Goal: Task Accomplishment & Management: Manage account settings

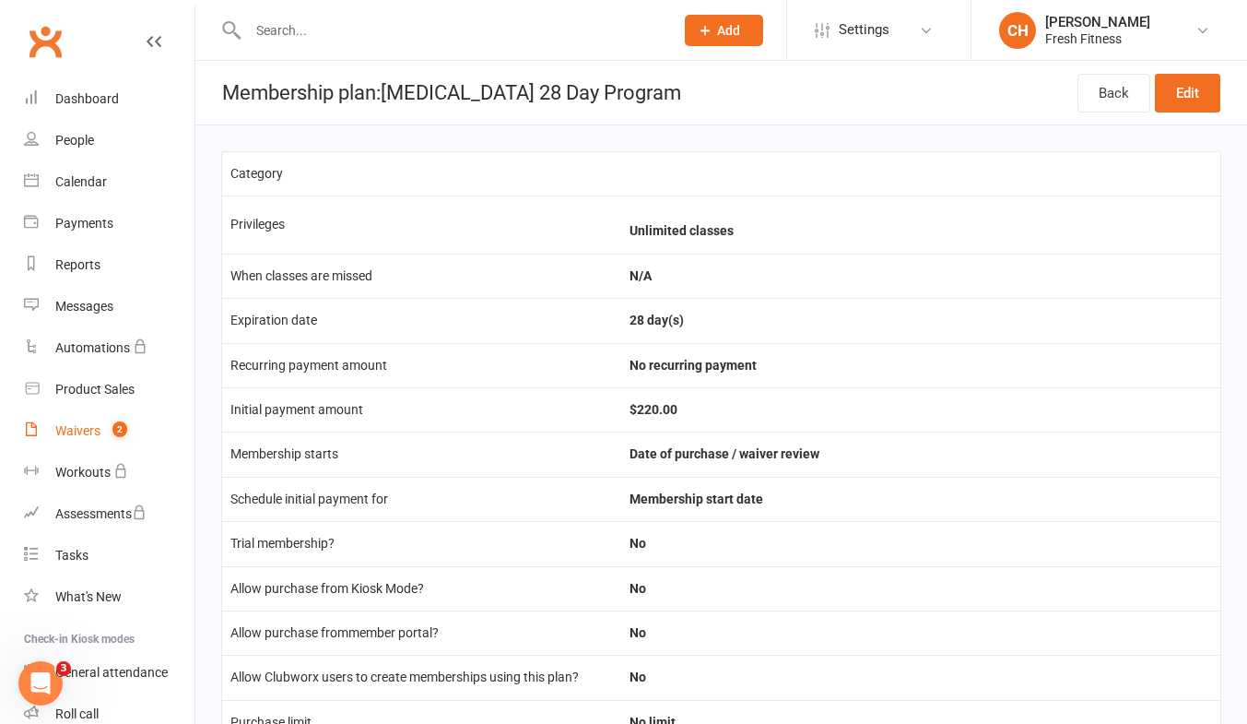
click at [76, 432] on div "Waivers" at bounding box center [77, 430] width 45 height 15
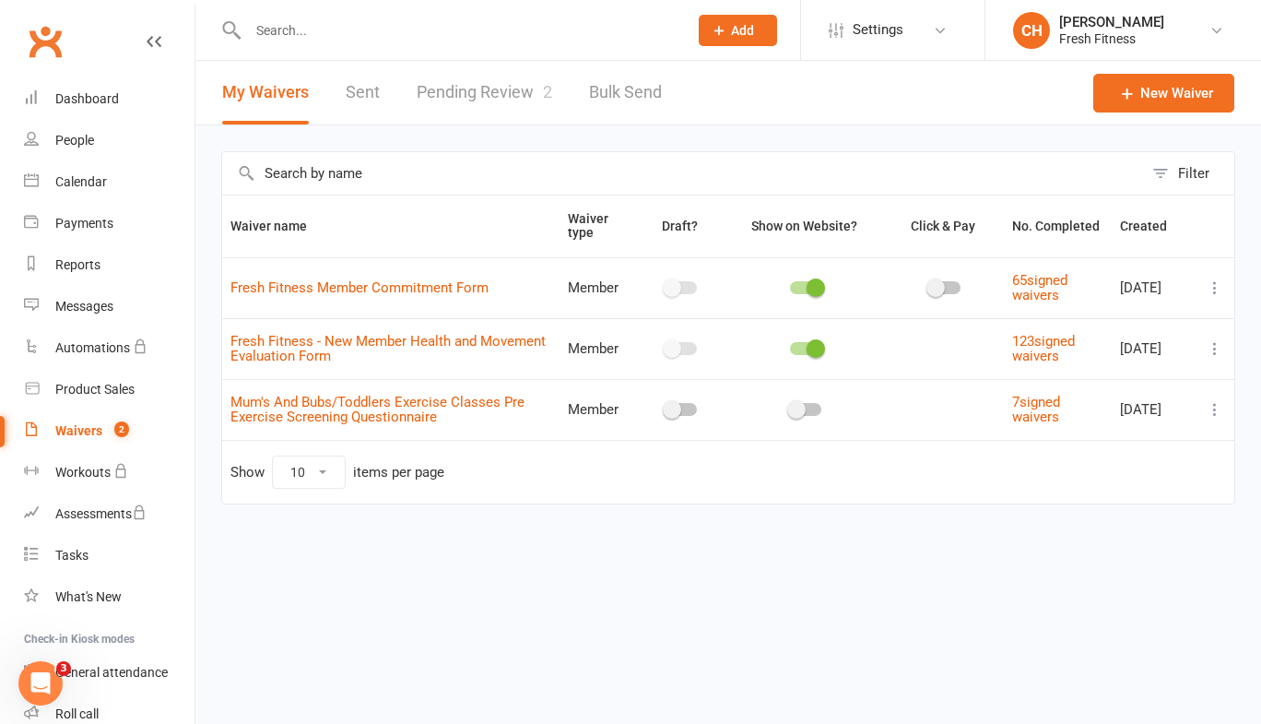
click at [489, 96] on link "Pending Review 2" at bounding box center [485, 93] width 136 height 64
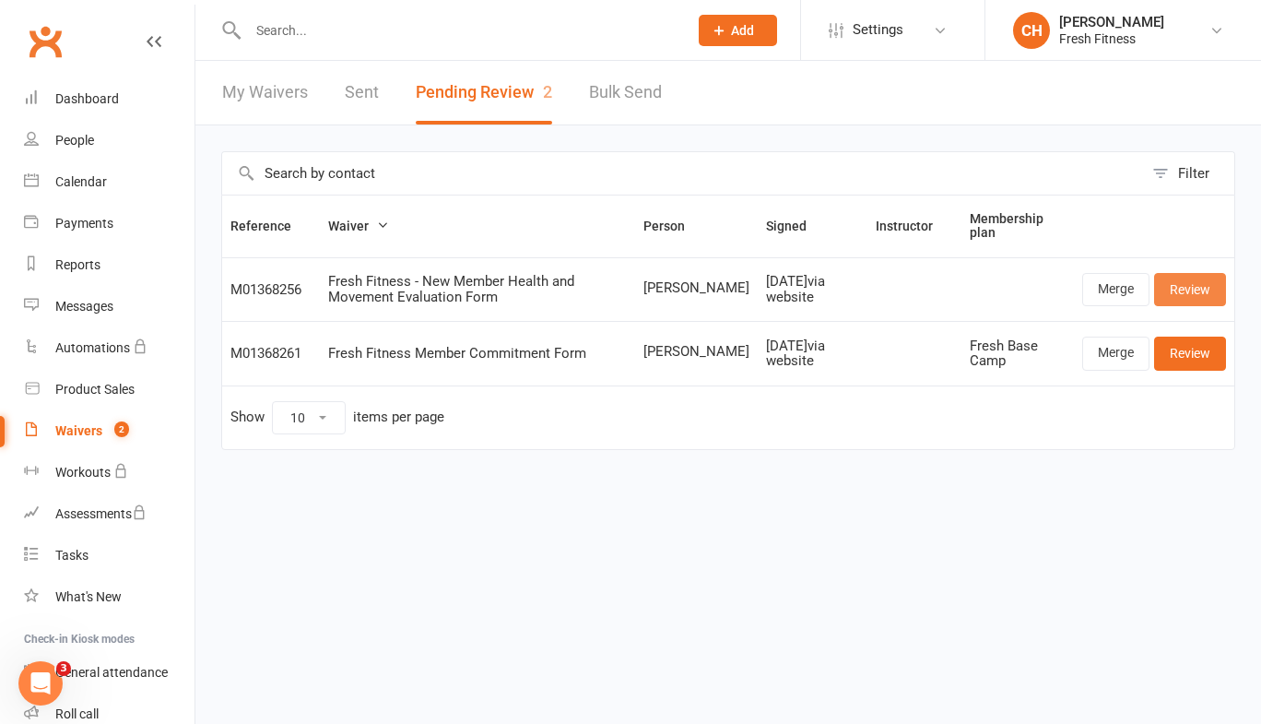
click at [1191, 285] on link "Review" at bounding box center [1190, 289] width 72 height 33
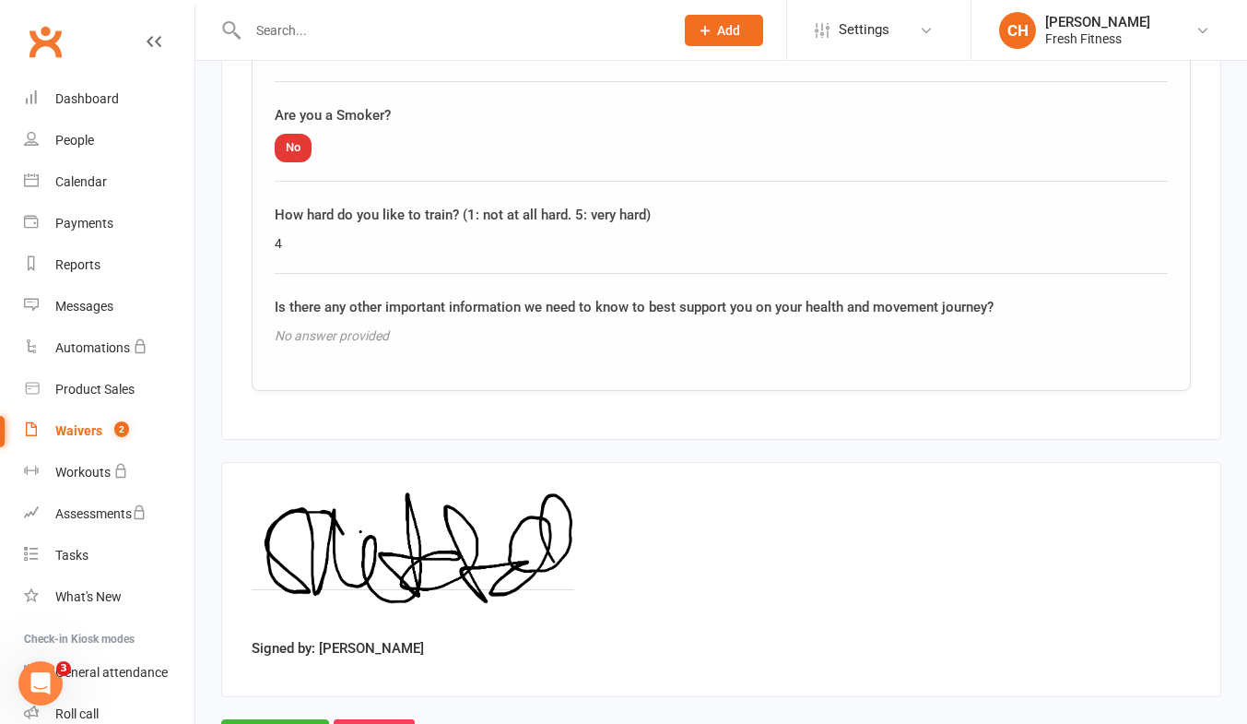
scroll to position [2379, 0]
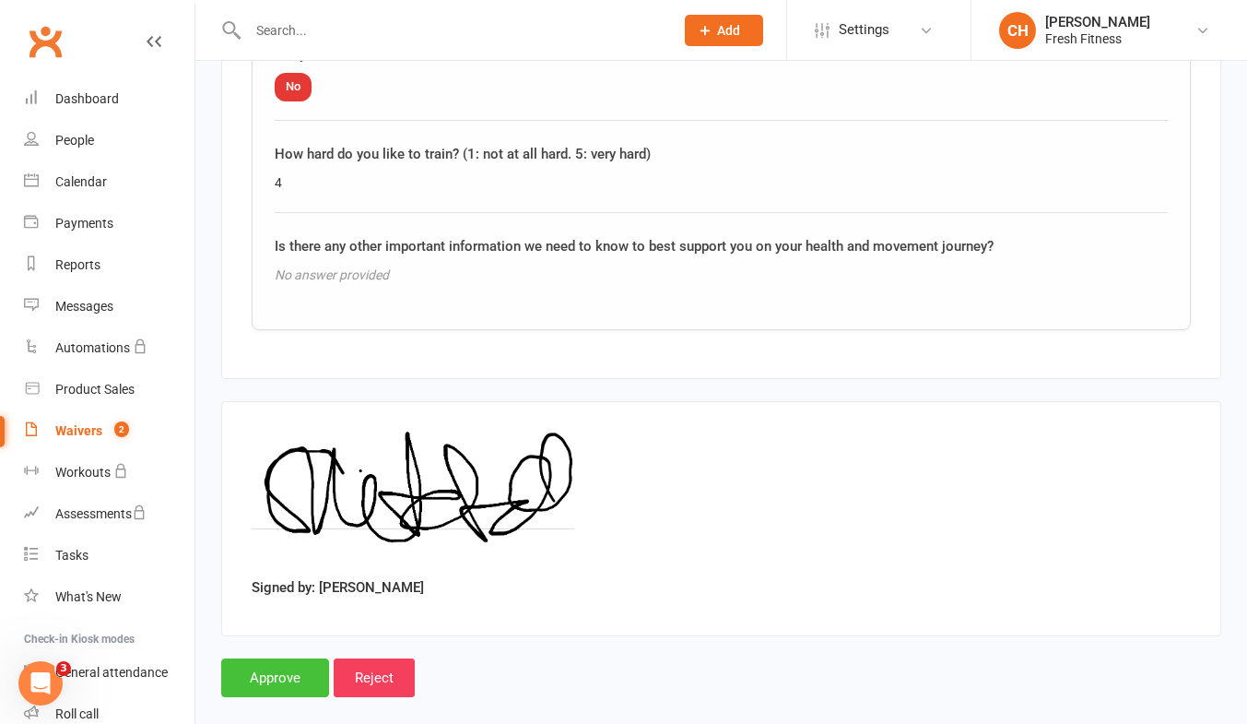
click at [287, 664] on input "Approve" at bounding box center [275, 677] width 108 height 39
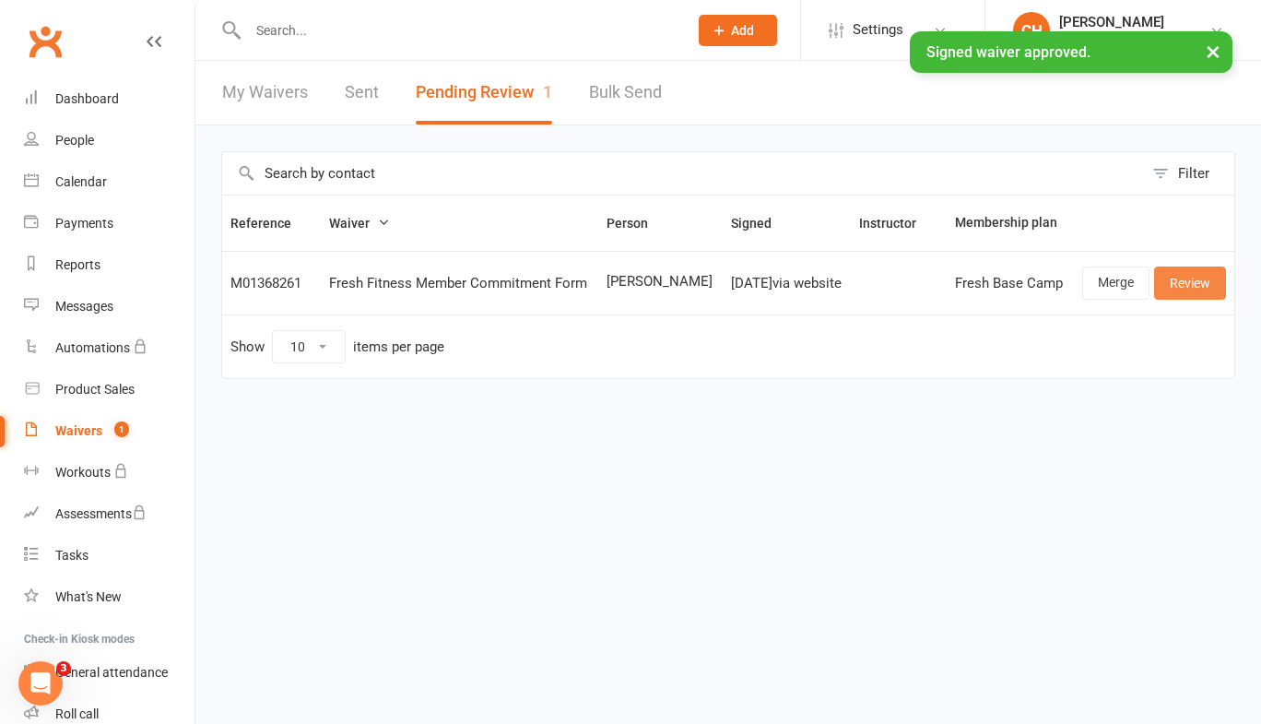
click at [1192, 281] on link "Review" at bounding box center [1190, 282] width 72 height 33
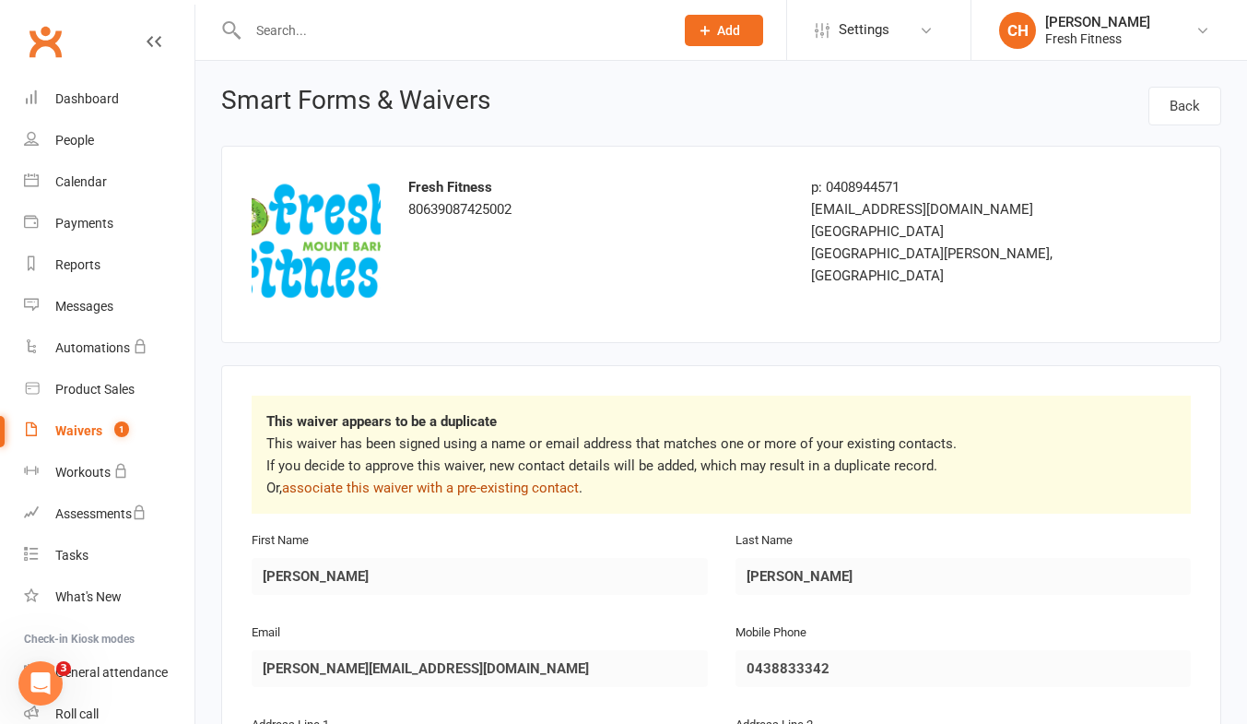
click at [453, 487] on link "associate this waiver with a pre-existing contact" at bounding box center [430, 487] width 297 height 17
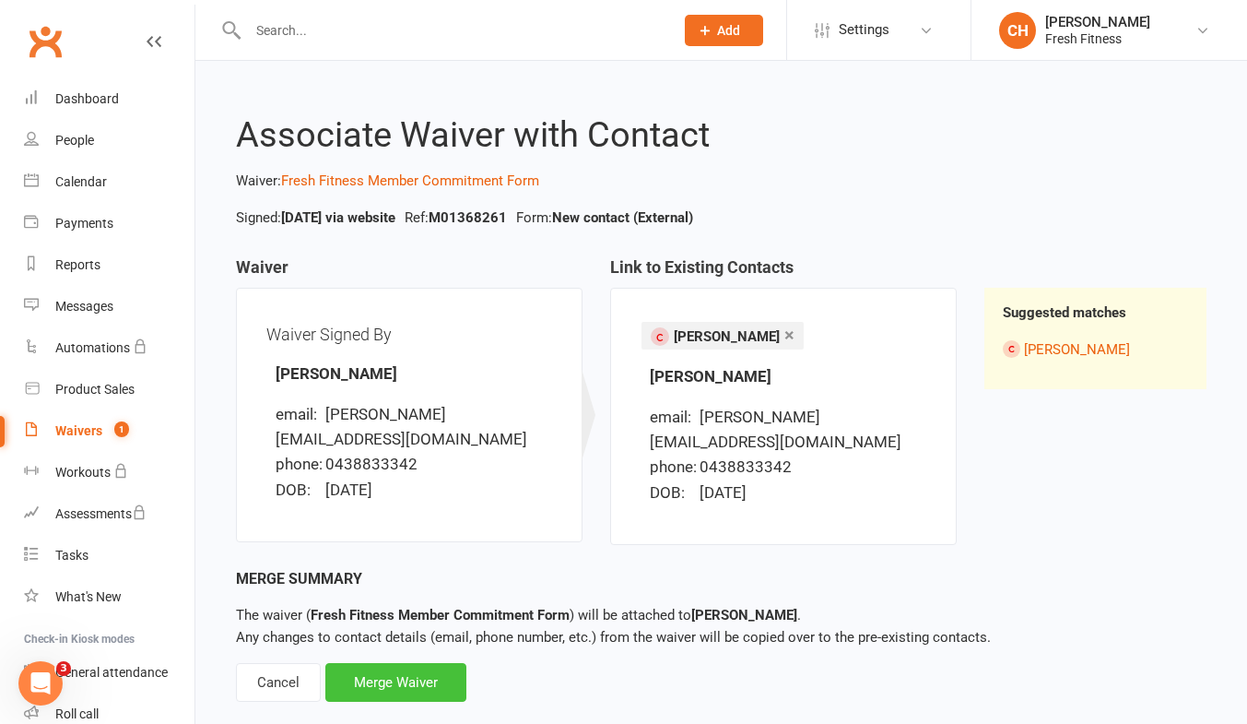
click at [402, 663] on div "Merge Waiver" at bounding box center [395, 682] width 141 height 39
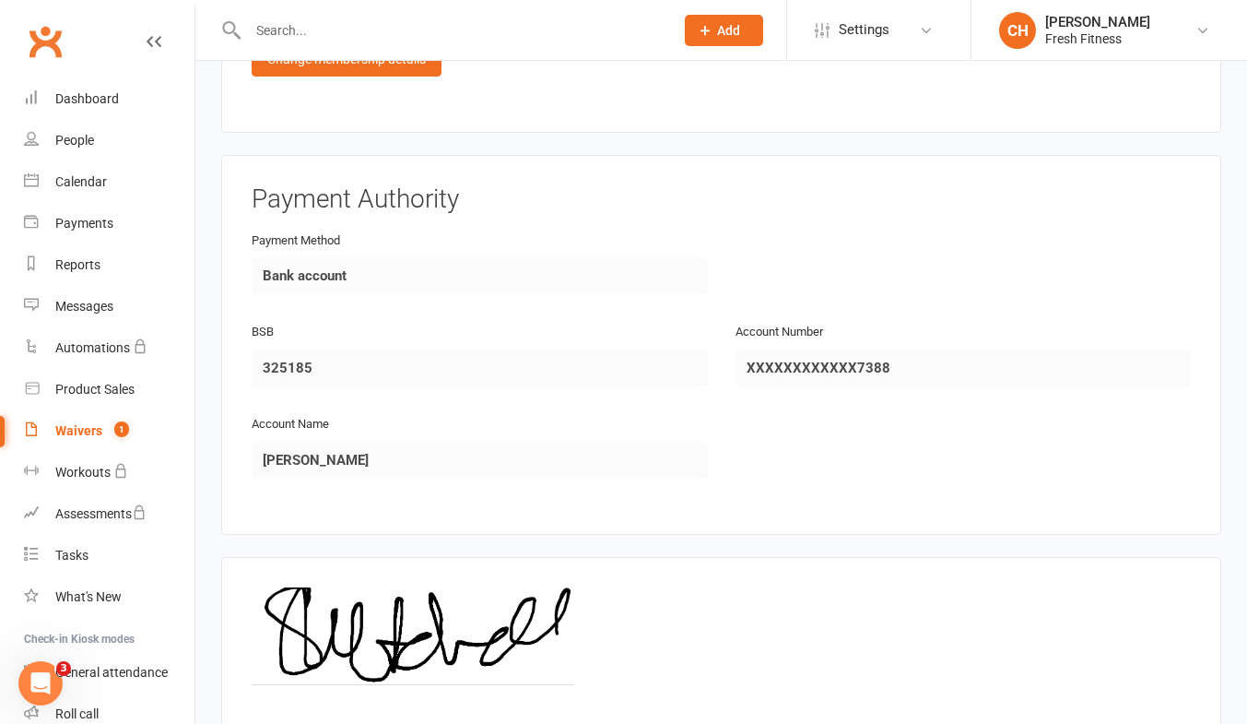
scroll to position [2155, 0]
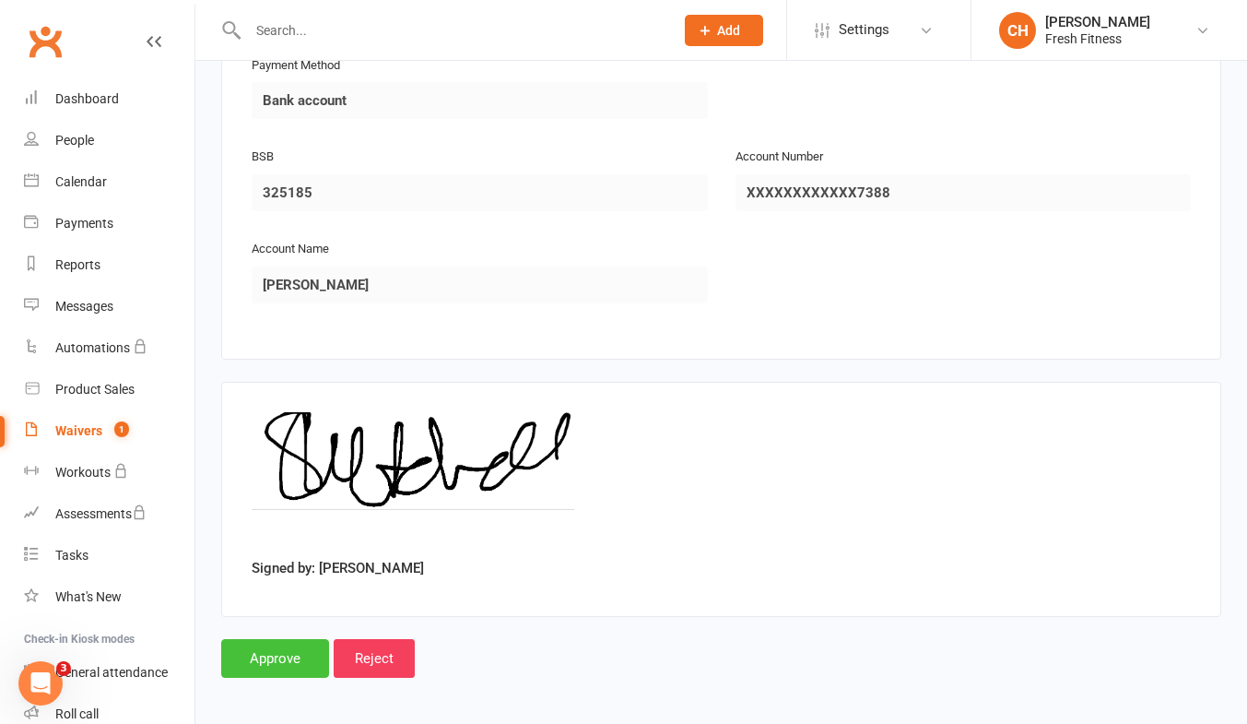
click at [277, 654] on input "Approve" at bounding box center [275, 658] width 108 height 39
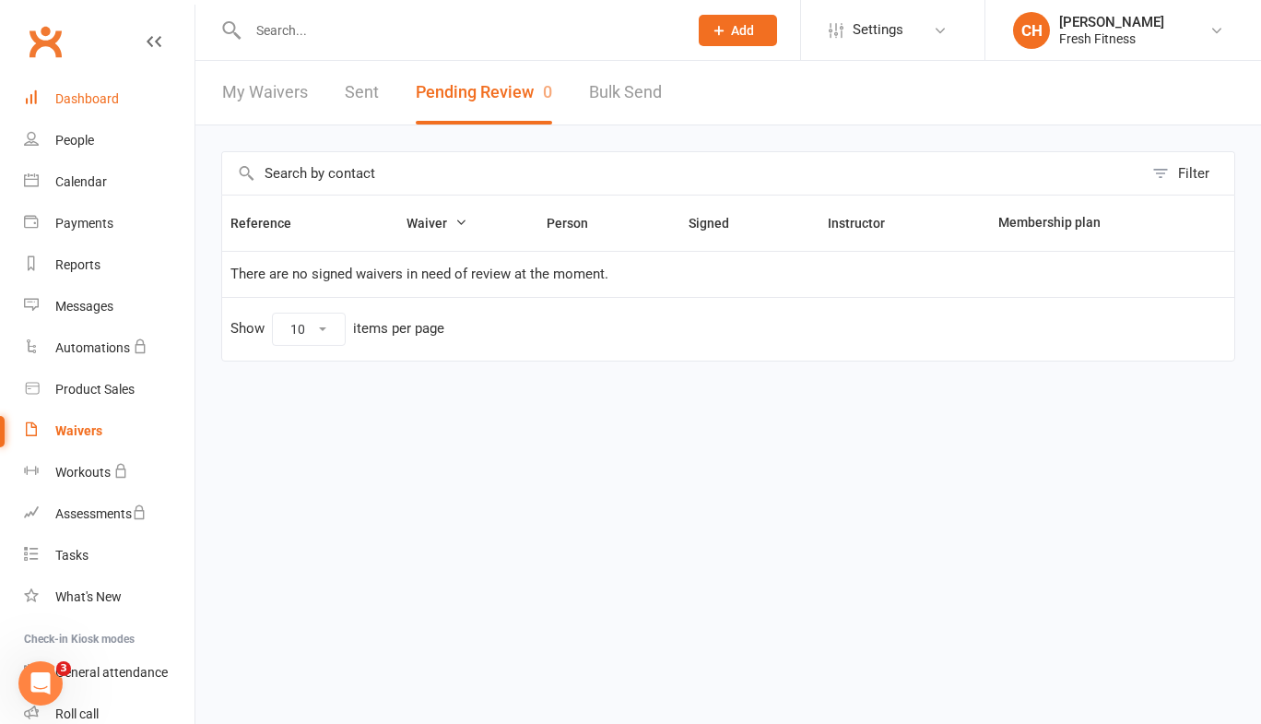
click at [96, 96] on div "Dashboard" at bounding box center [87, 98] width 64 height 15
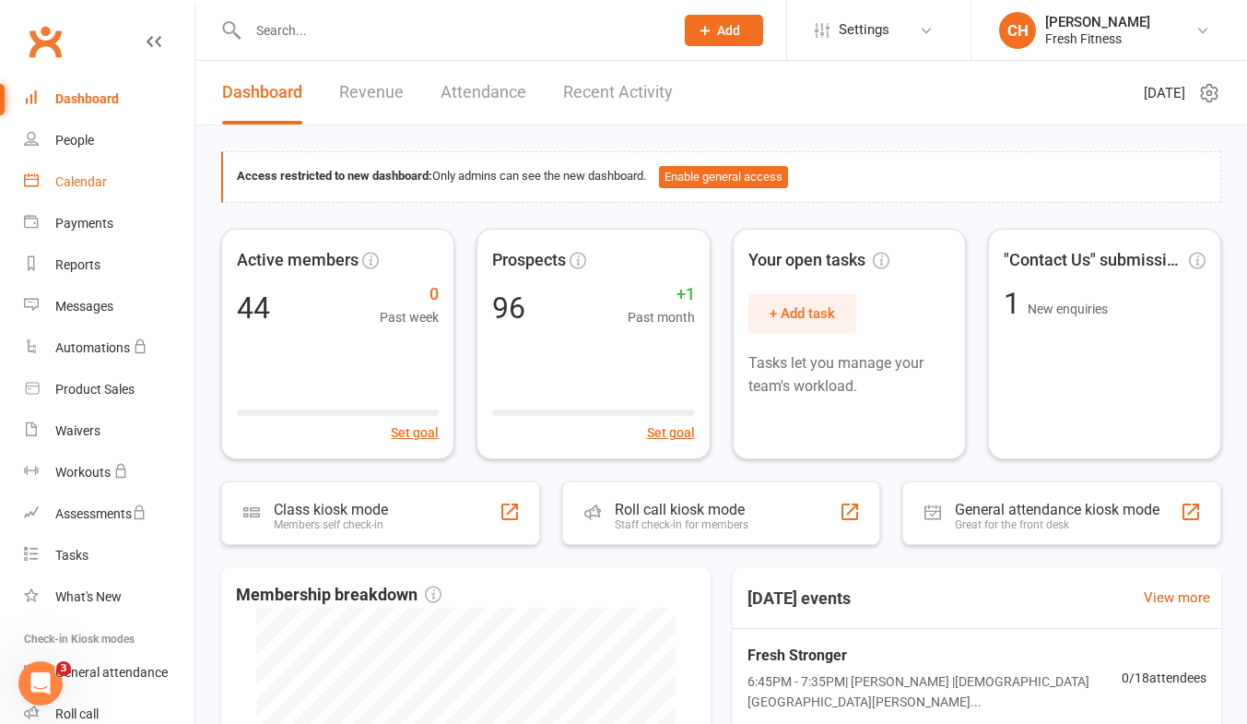
click at [82, 177] on div "Calendar" at bounding box center [81, 181] width 52 height 15
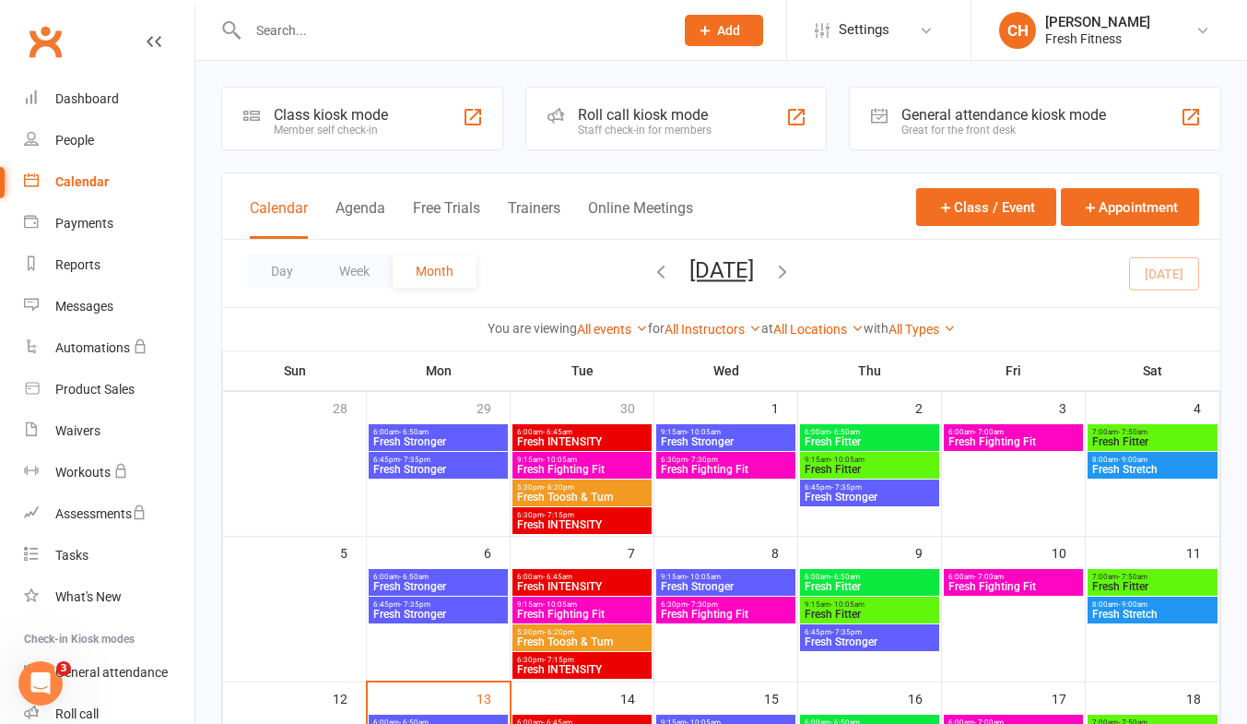
click at [431, 465] on span "Fresh Stronger" at bounding box center [438, 469] width 132 height 11
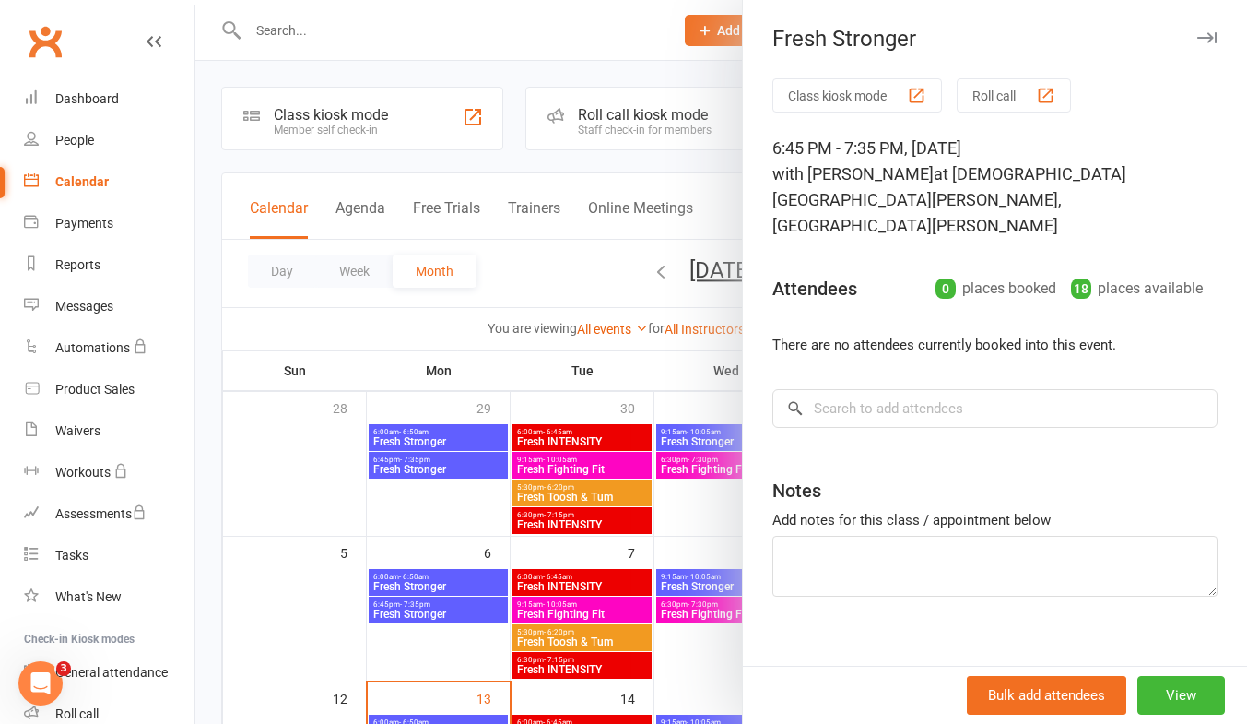
click at [277, 476] on div at bounding box center [721, 362] width 1052 height 724
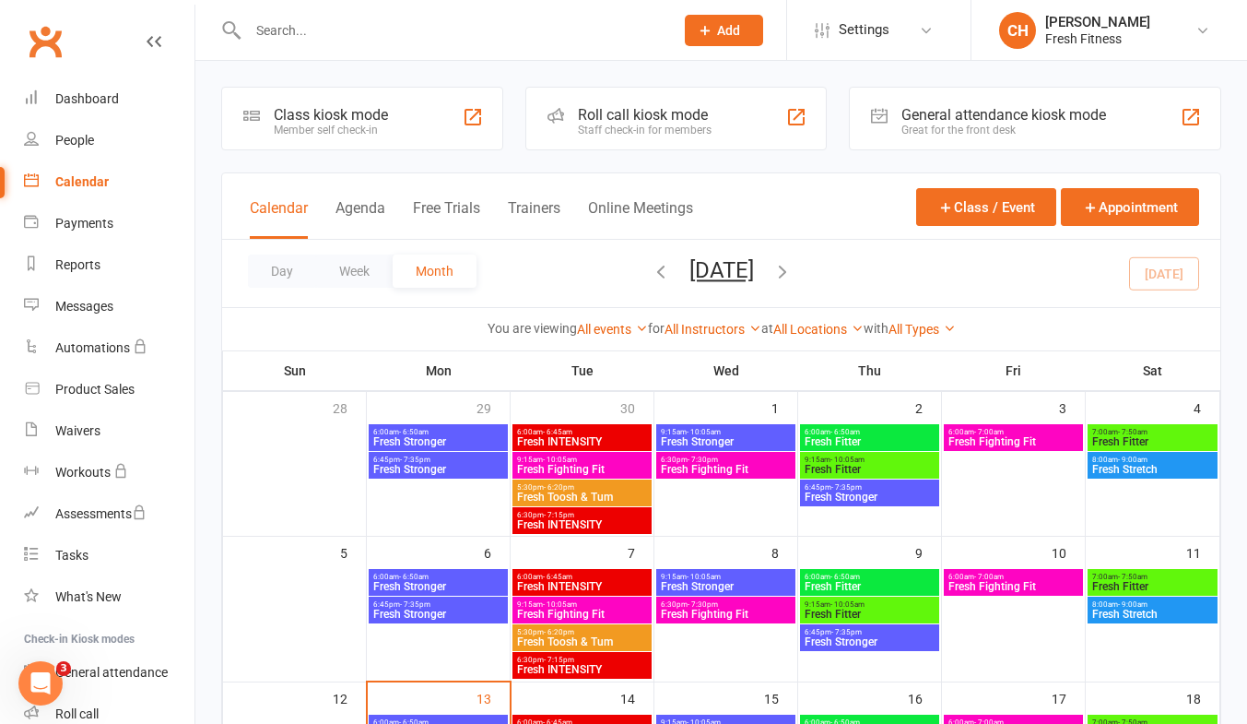
click at [442, 454] on div "6:45pm - 7:35pm Fresh Stronger" at bounding box center [438, 465] width 139 height 27
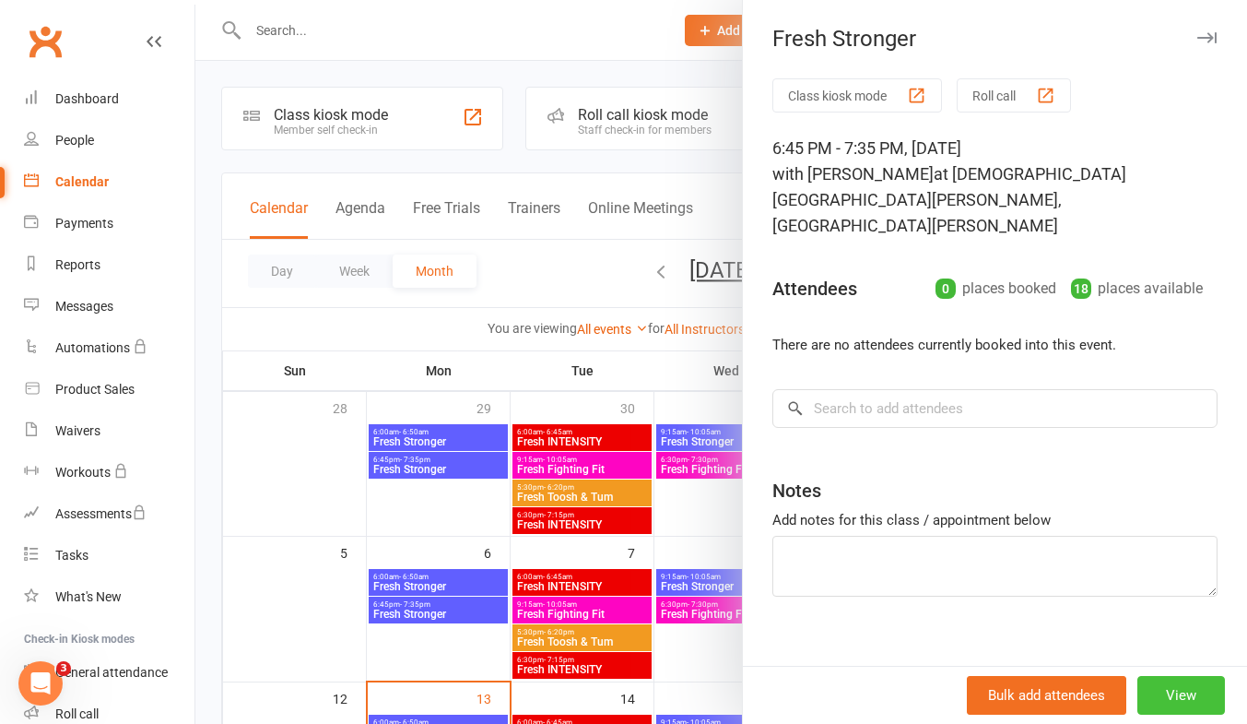
click at [1168, 691] on button "View" at bounding box center [1181, 695] width 88 height 39
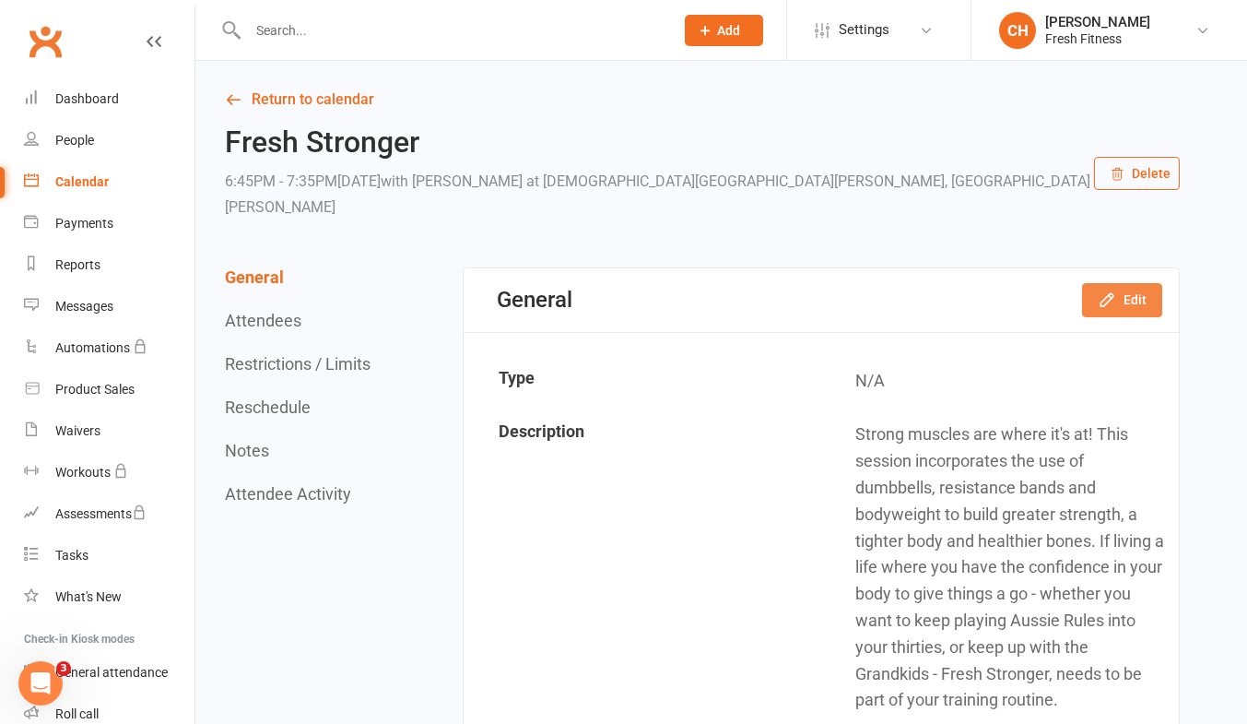
click at [1122, 283] on button "Edit" at bounding box center [1122, 299] width 80 height 33
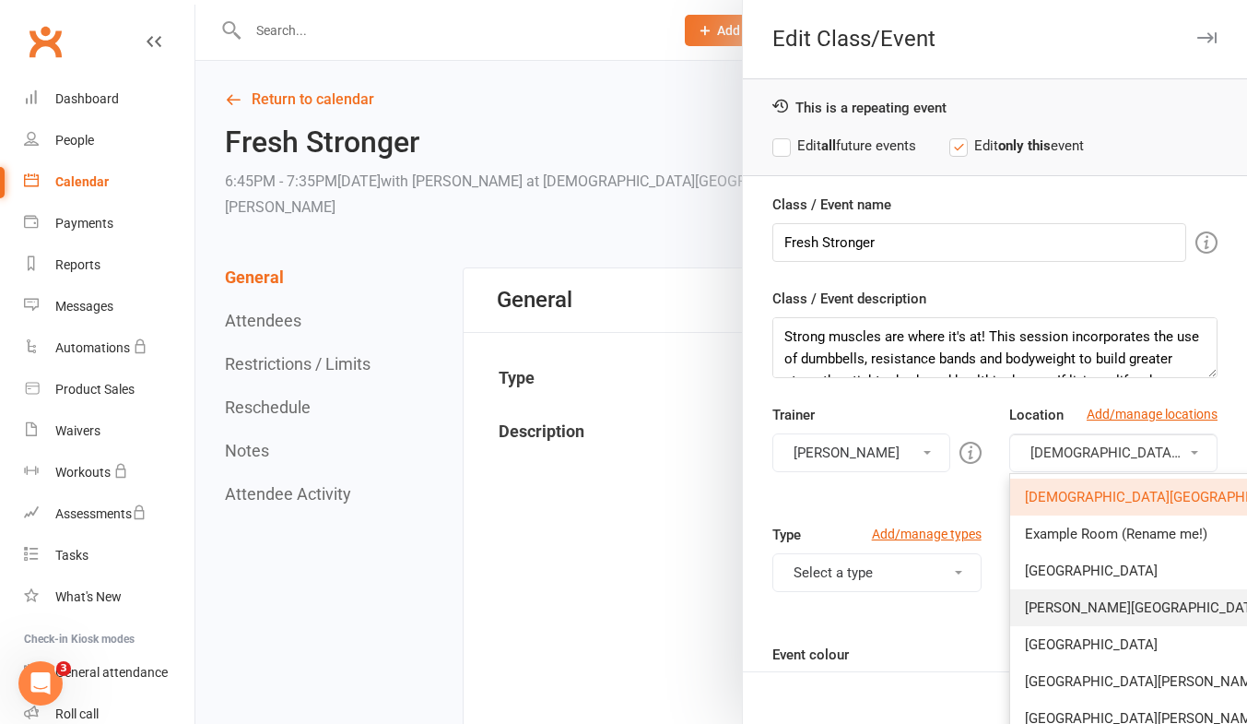
click at [1122, 602] on span "[PERSON_NAME][GEOGRAPHIC_DATA]" at bounding box center [1144, 607] width 239 height 17
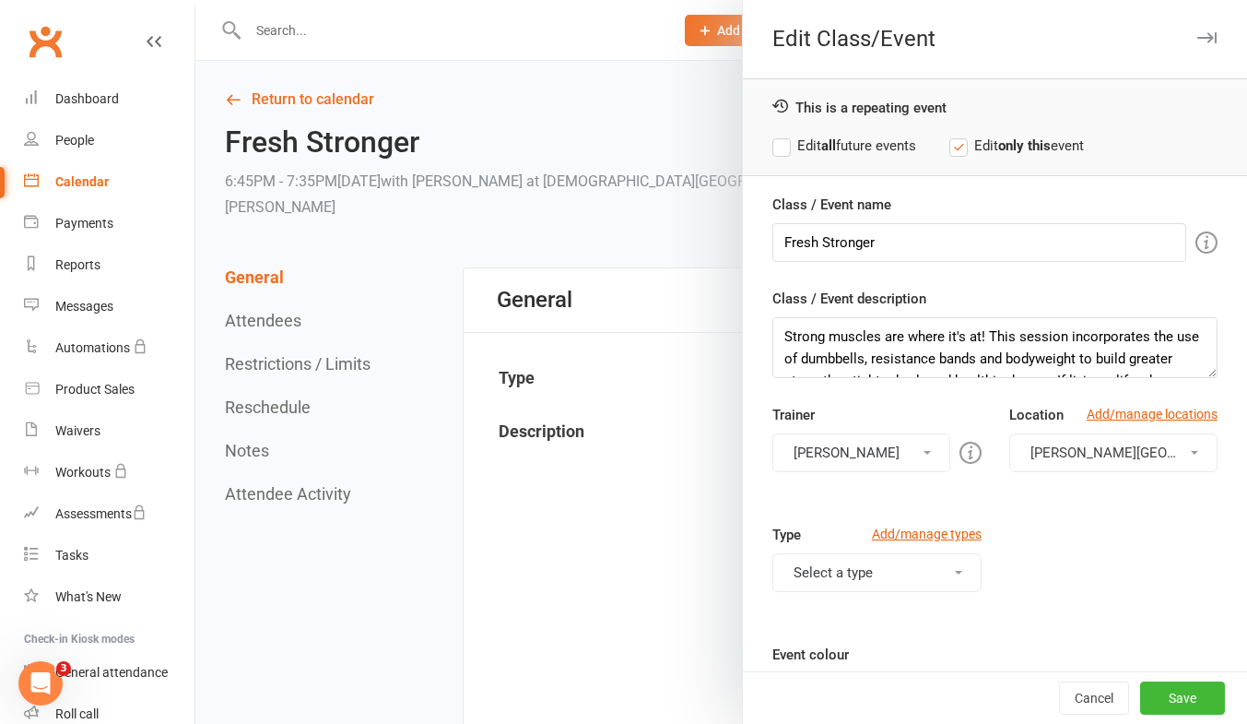
click at [772, 150] on label "Edit all future events" at bounding box center [844, 146] width 144 height 22
click at [1165, 692] on button "Save" at bounding box center [1182, 697] width 85 height 33
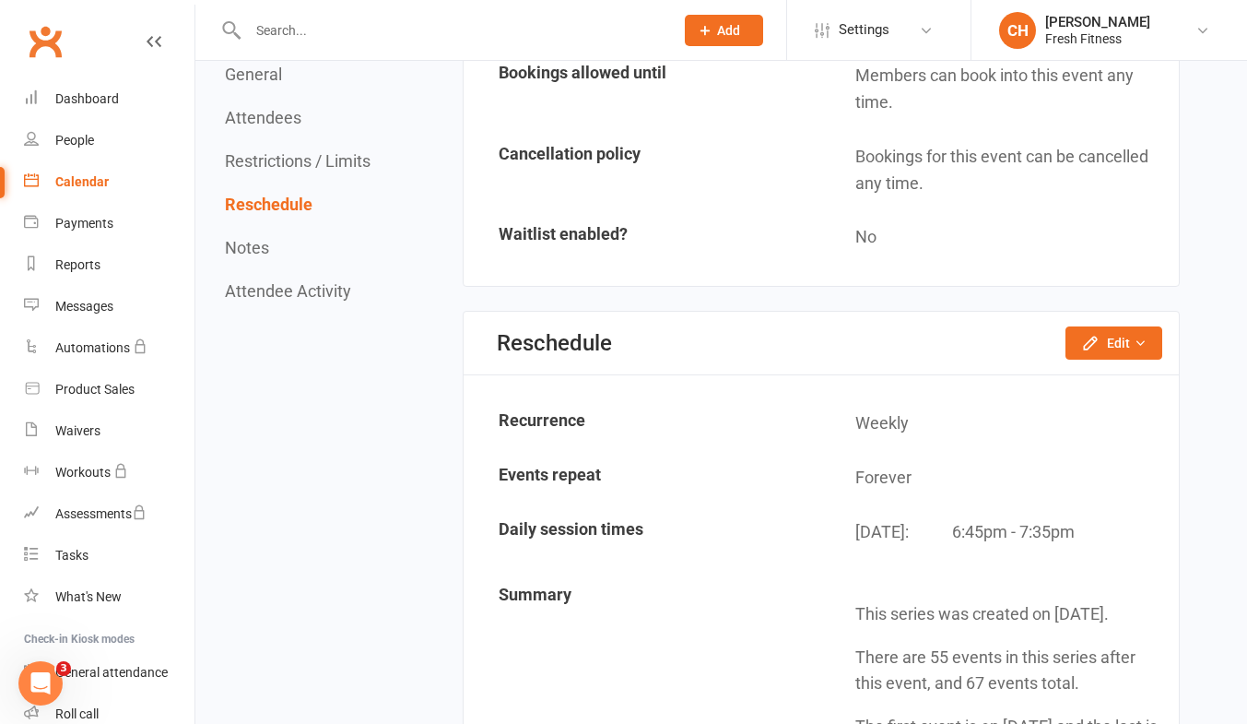
scroll to position [1704, 0]
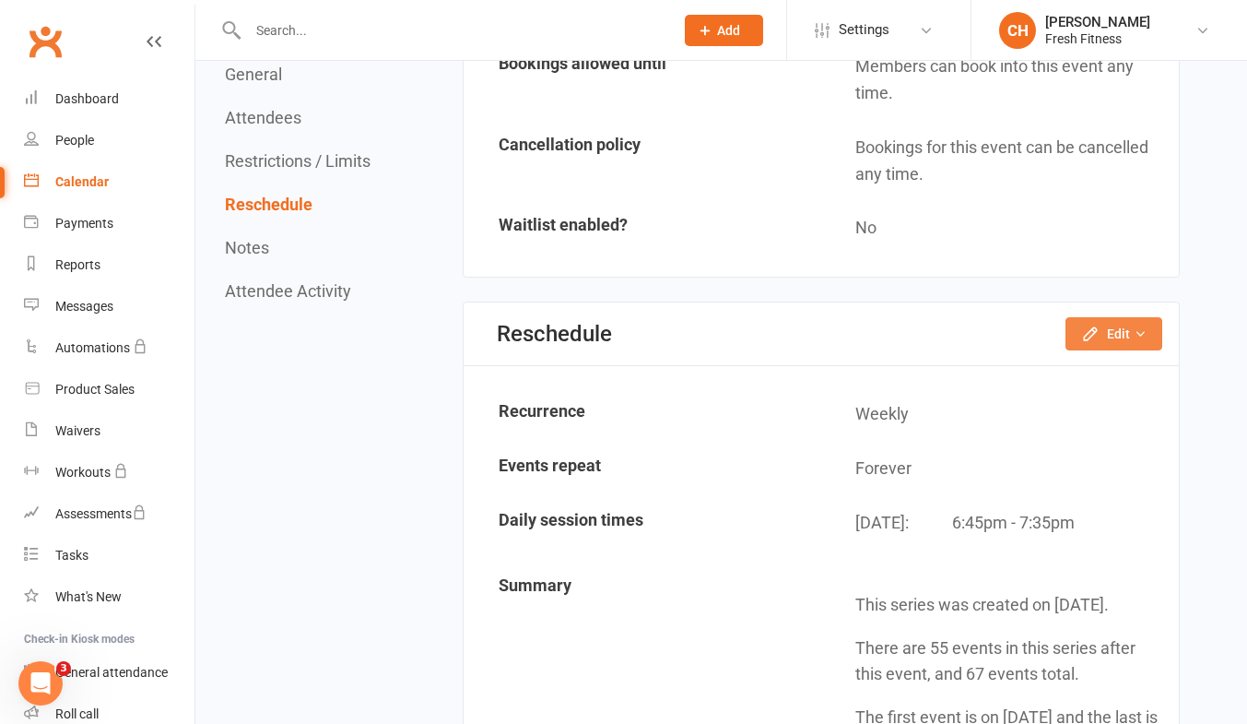
click at [1120, 336] on button "Edit" at bounding box center [1114, 333] width 97 height 33
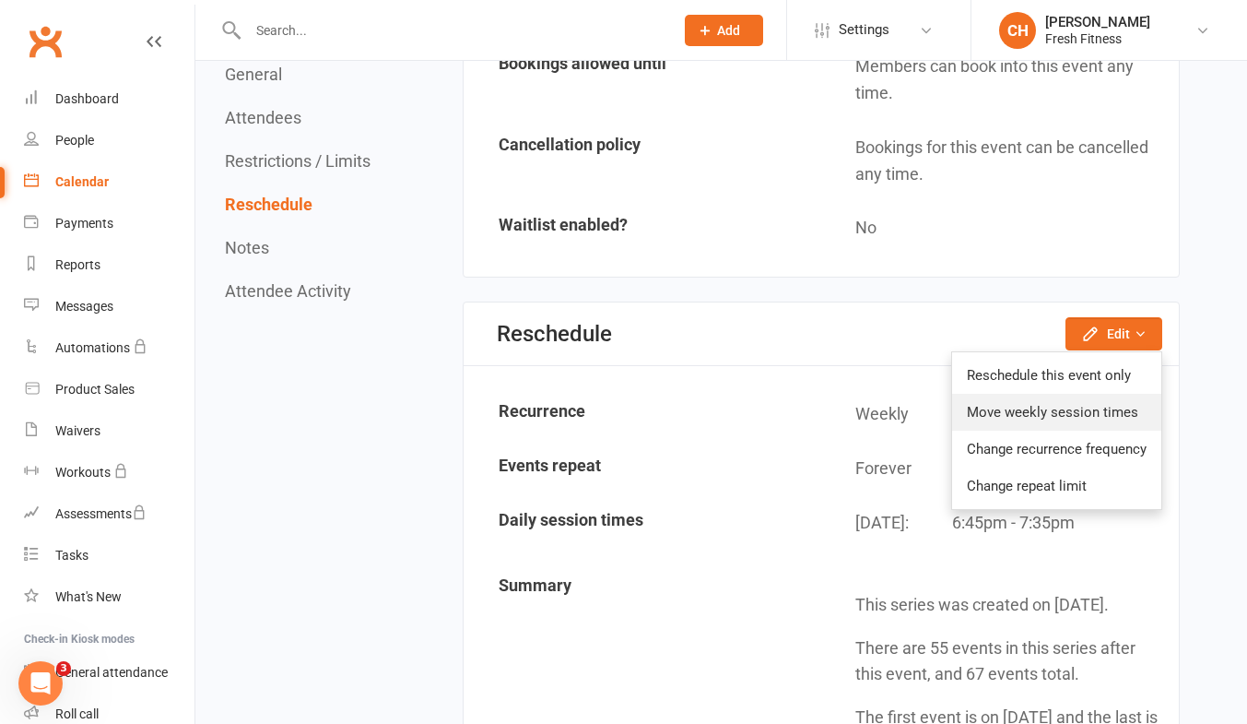
click at [1066, 414] on link "Move weekly session times" at bounding box center [1056, 412] width 209 height 37
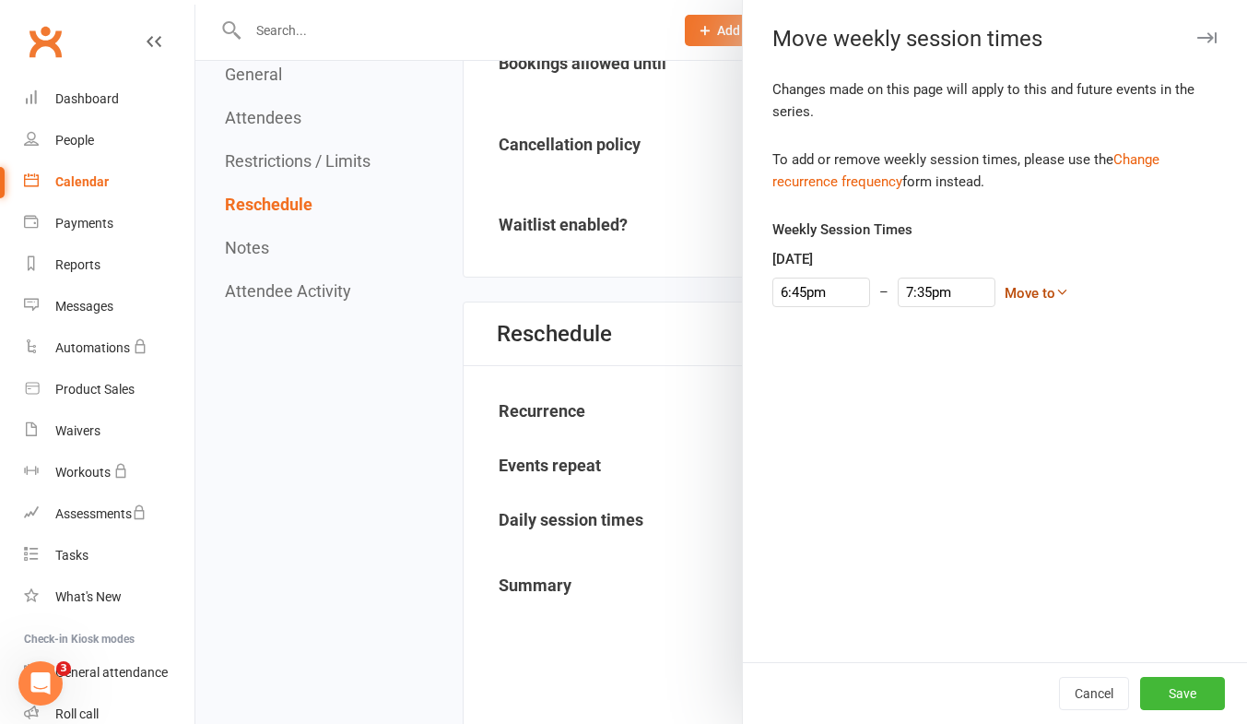
click at [1022, 290] on link "Move to" at bounding box center [1037, 293] width 65 height 17
click at [829, 295] on input "6:45pm" at bounding box center [821, 291] width 98 height 29
type input "6:30pm"
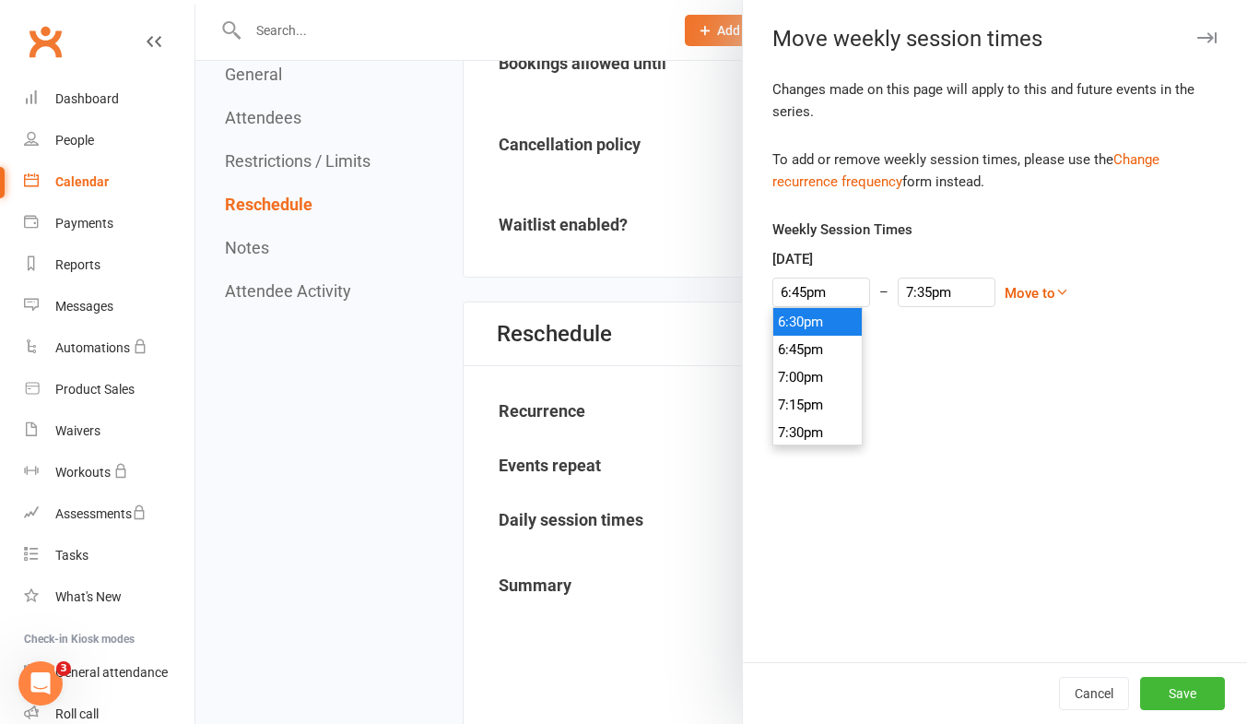
type input "7:20pm"
click at [810, 328] on li "6:30pm" at bounding box center [817, 322] width 88 height 28
click at [1179, 688] on button "Save" at bounding box center [1182, 693] width 85 height 33
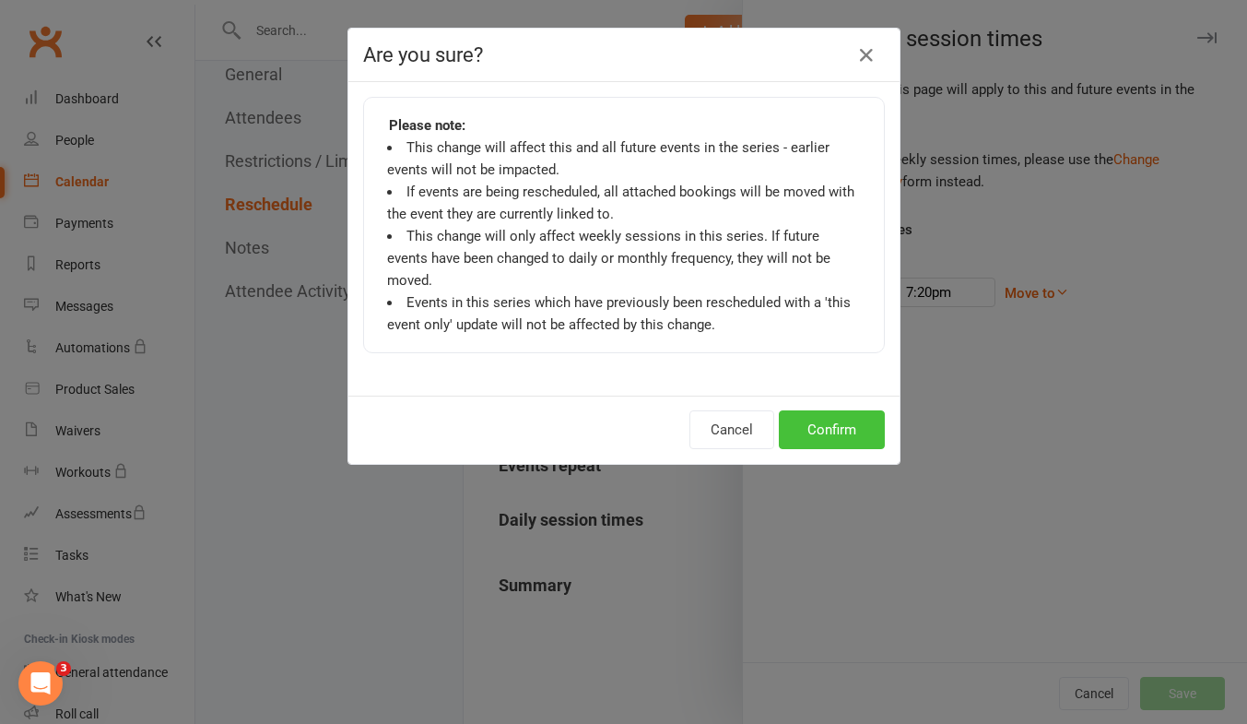
click at [835, 410] on button "Confirm" at bounding box center [832, 429] width 106 height 39
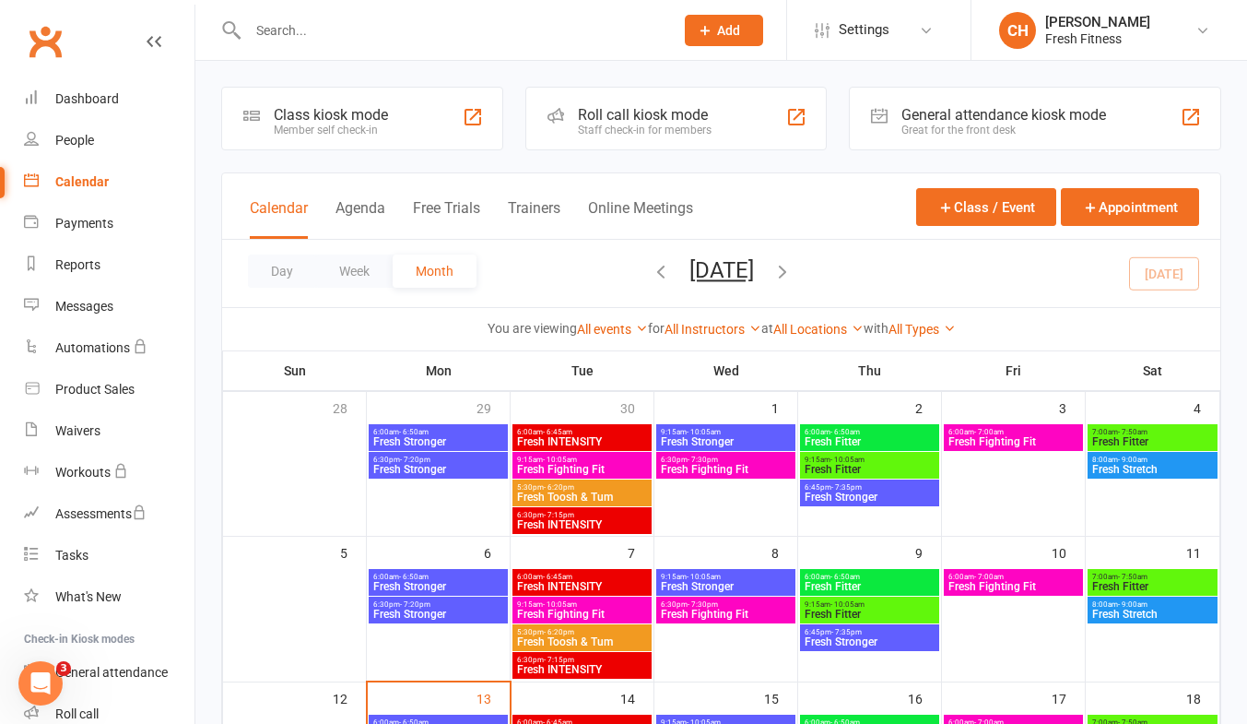
click at [444, 436] on span "Fresh Stronger" at bounding box center [438, 441] width 132 height 11
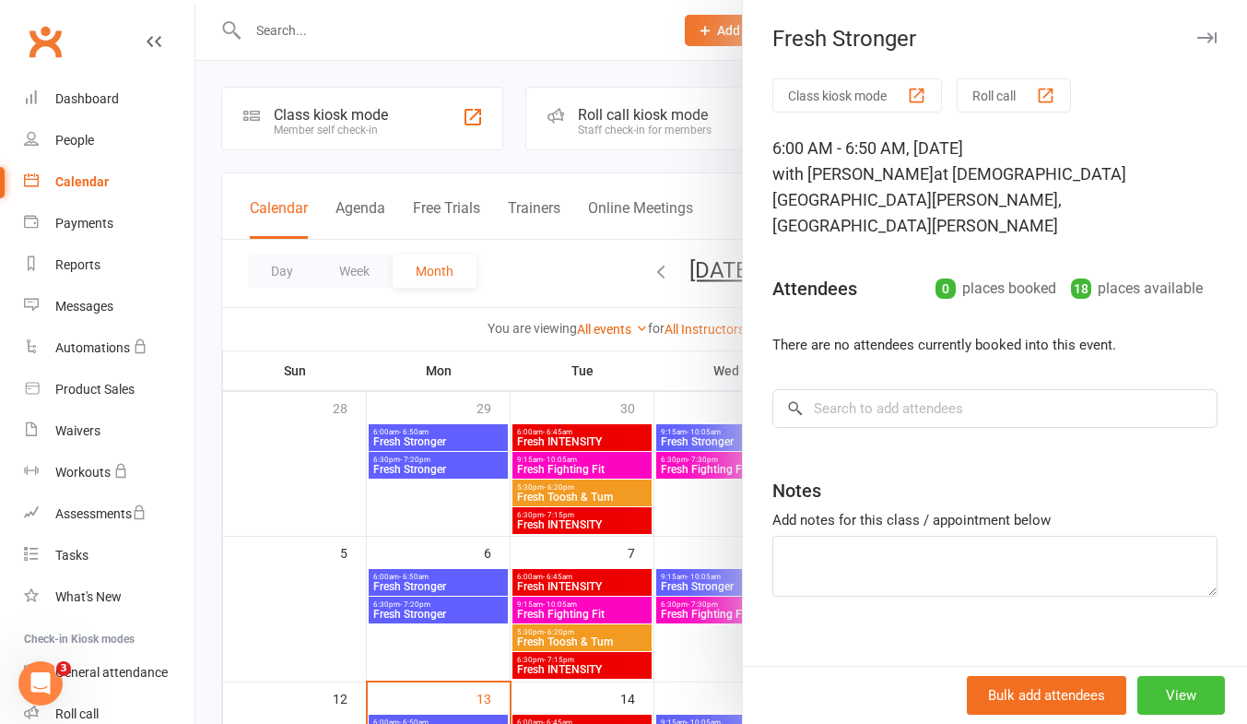
click at [1174, 695] on button "View" at bounding box center [1181, 695] width 88 height 39
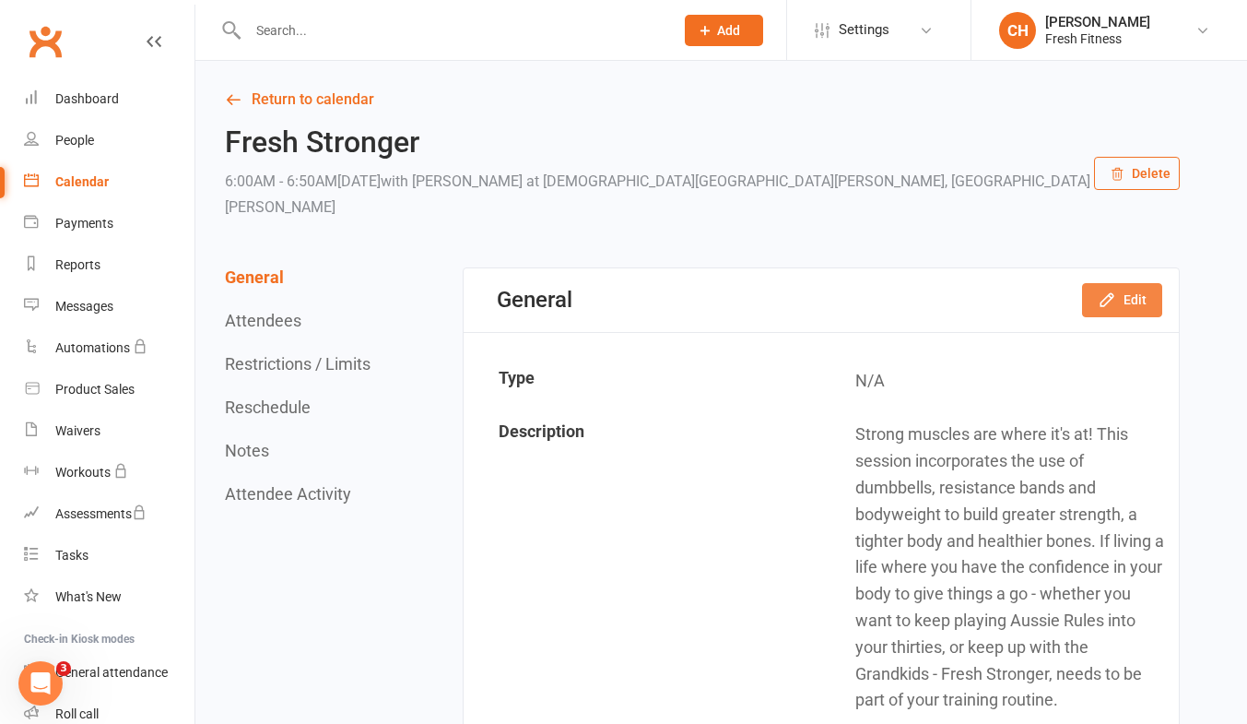
click at [1150, 283] on button "Edit" at bounding box center [1122, 299] width 80 height 33
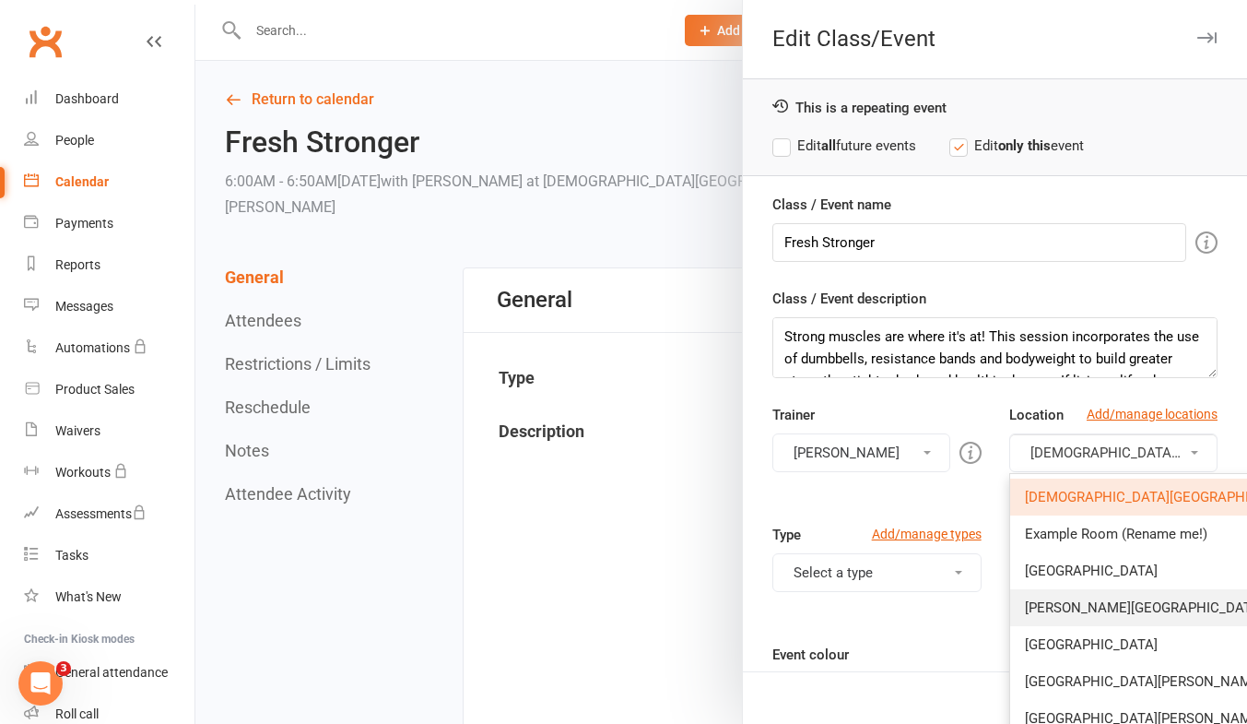
click at [1095, 601] on span "[PERSON_NAME][GEOGRAPHIC_DATA]" at bounding box center [1144, 607] width 239 height 17
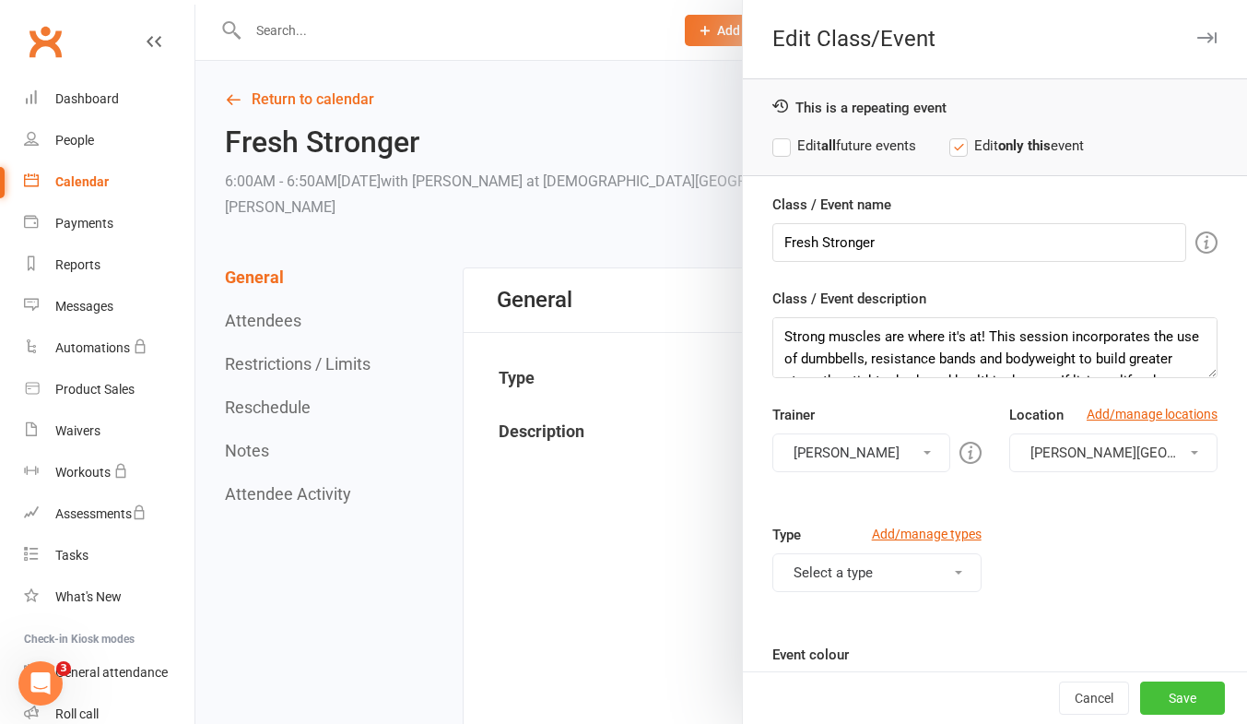
click at [1152, 682] on button "Save" at bounding box center [1182, 697] width 85 height 33
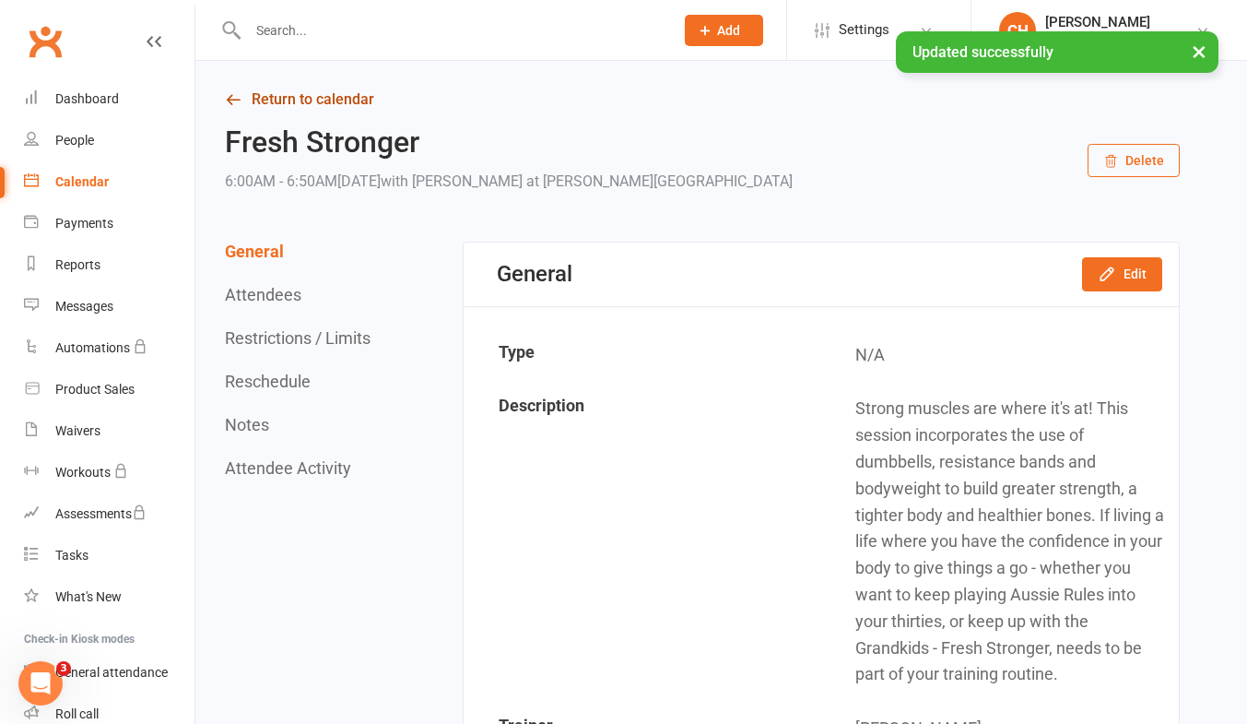
click at [248, 97] on link "Return to calendar" at bounding box center [702, 100] width 955 height 26
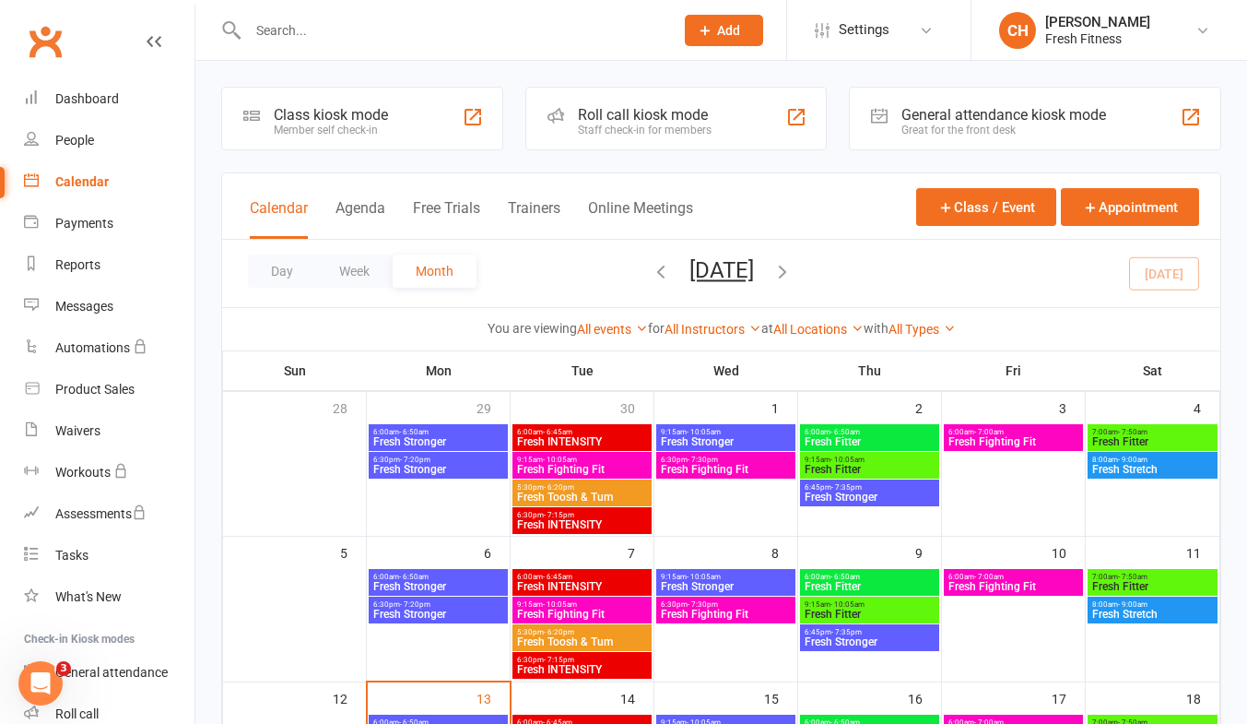
click at [582, 426] on div "6:00am - 6:45am Fresh INTENSITY" at bounding box center [582, 437] width 139 height 27
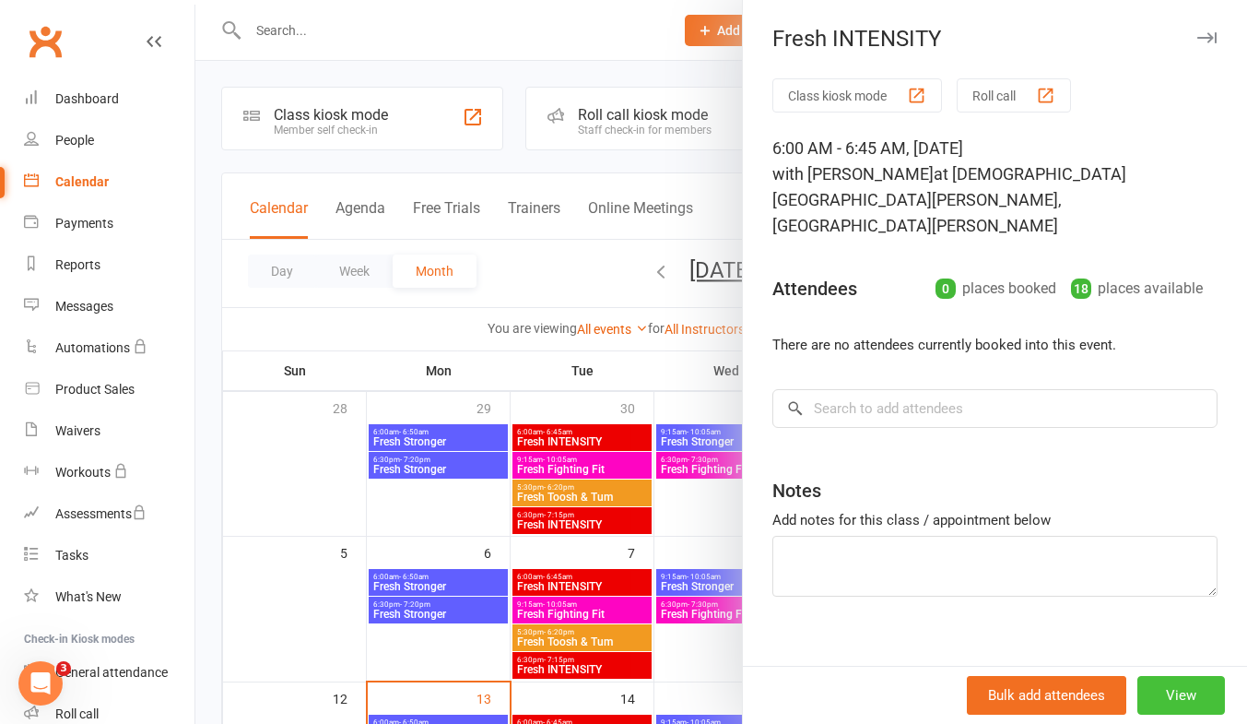
click at [1170, 699] on button "View" at bounding box center [1181, 695] width 88 height 39
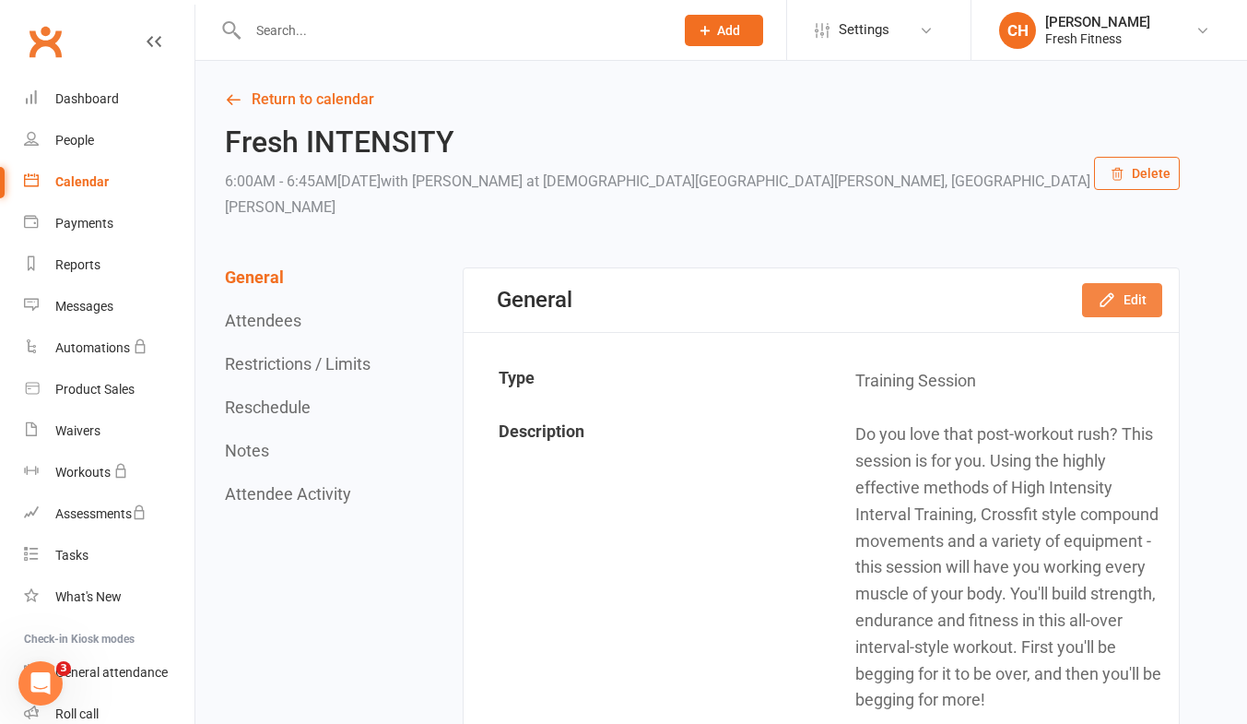
click at [1132, 283] on button "Edit" at bounding box center [1122, 299] width 80 height 33
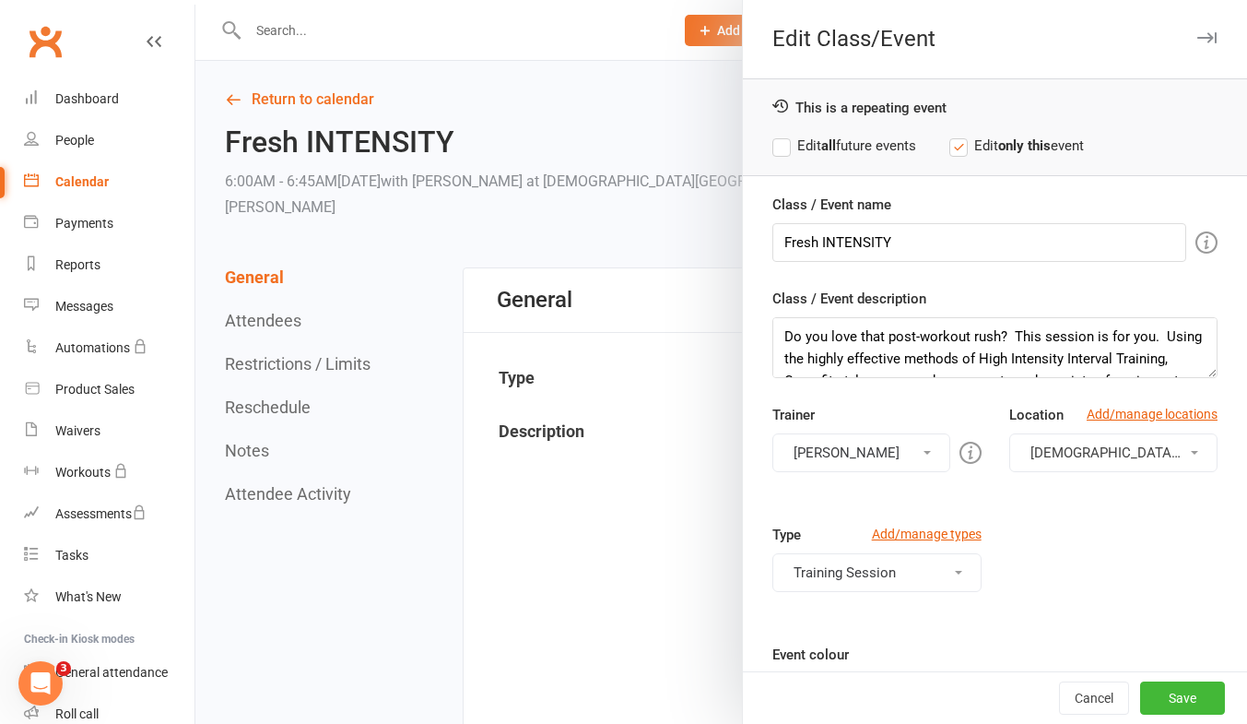
click at [773, 147] on label "Edit all future events" at bounding box center [844, 146] width 144 height 22
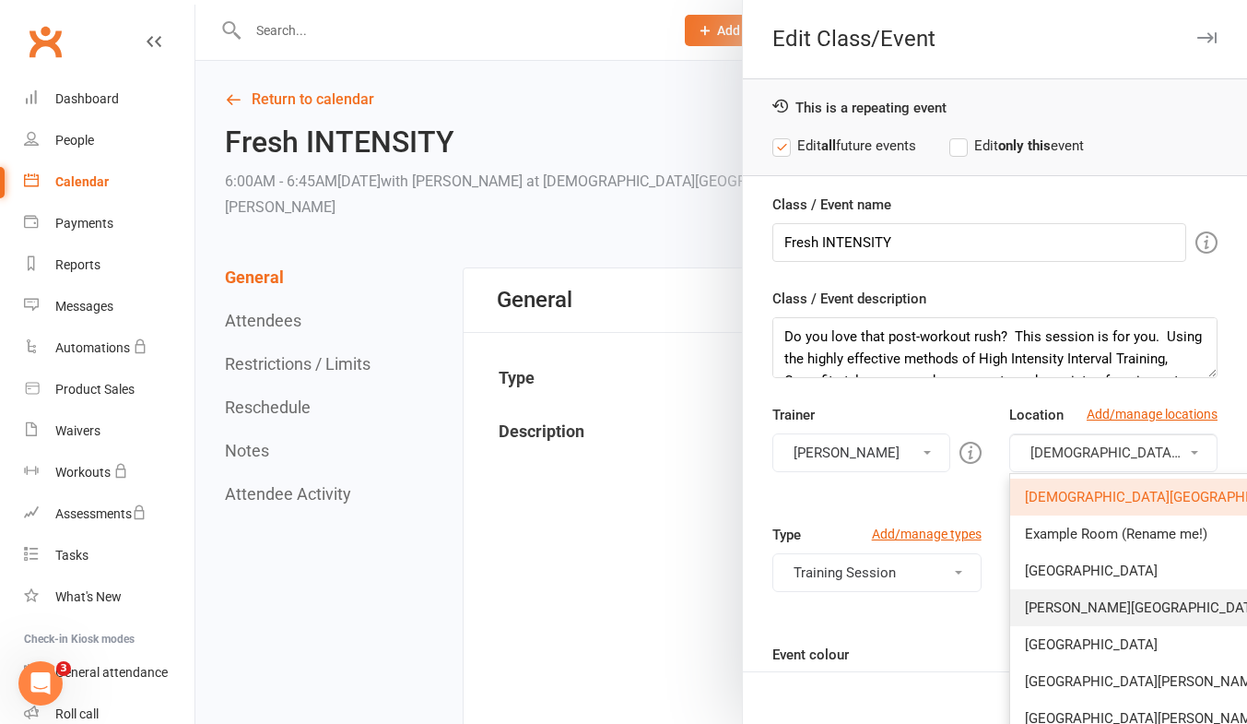
click at [1139, 598] on link "[PERSON_NAME][GEOGRAPHIC_DATA]" at bounding box center [1170, 607] width 321 height 37
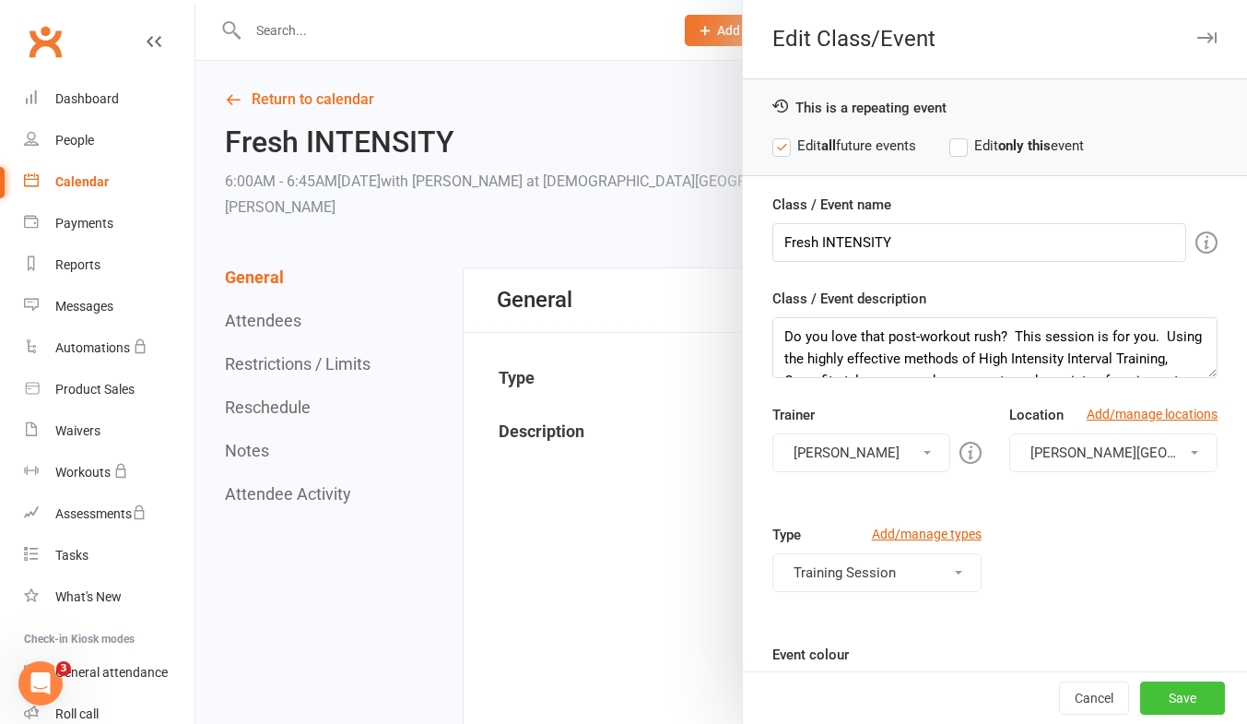
click at [1161, 699] on button "Save" at bounding box center [1182, 697] width 85 height 33
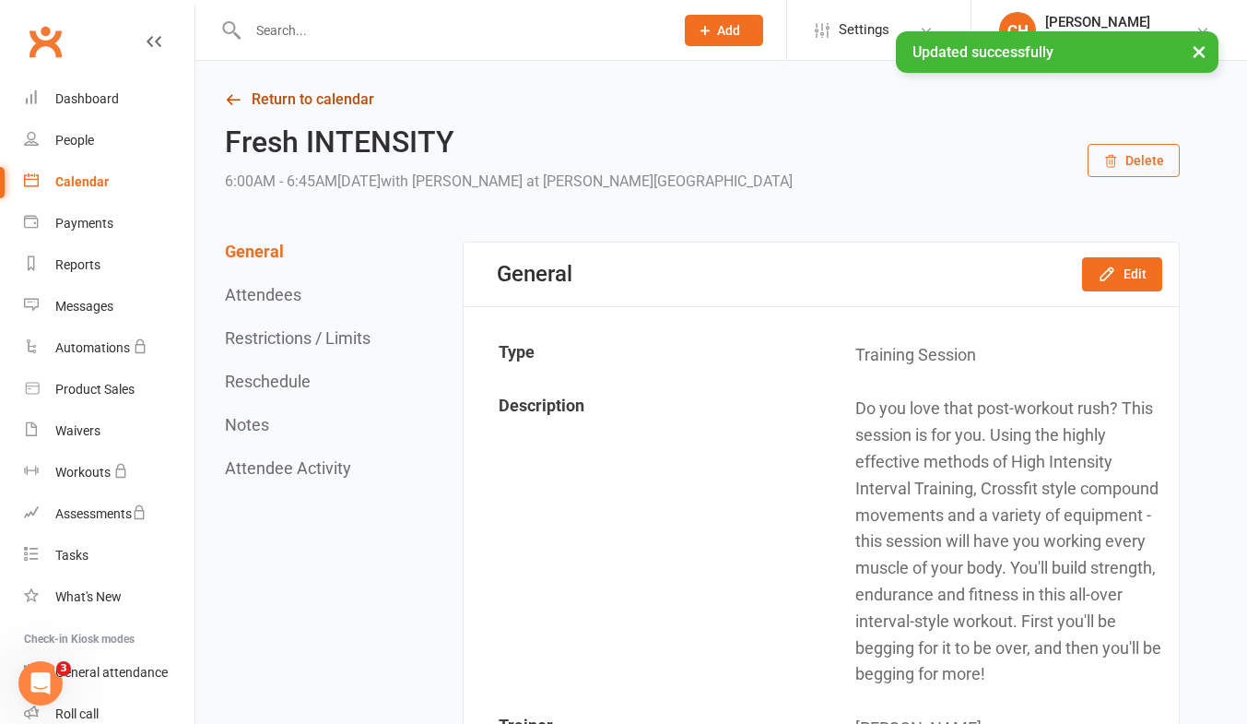
click at [336, 100] on link "Return to calendar" at bounding box center [702, 100] width 955 height 26
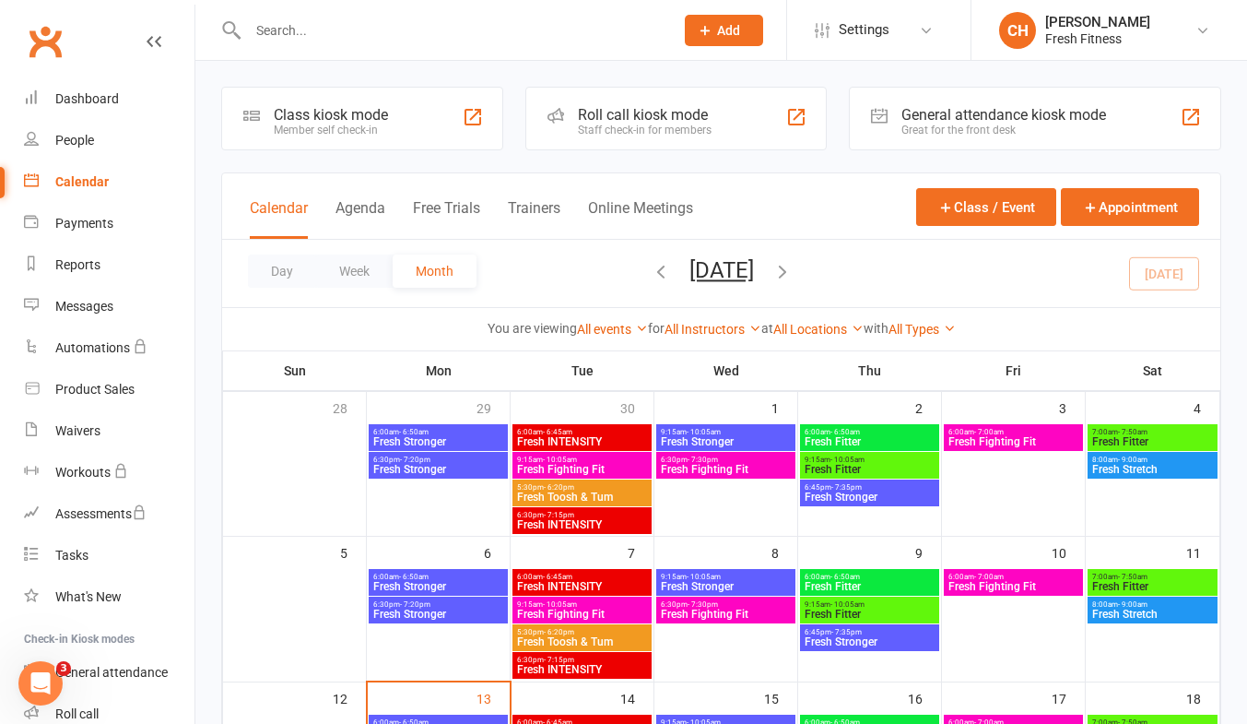
click at [590, 491] on span "Fresh Toosh & Tum" at bounding box center [582, 496] width 132 height 11
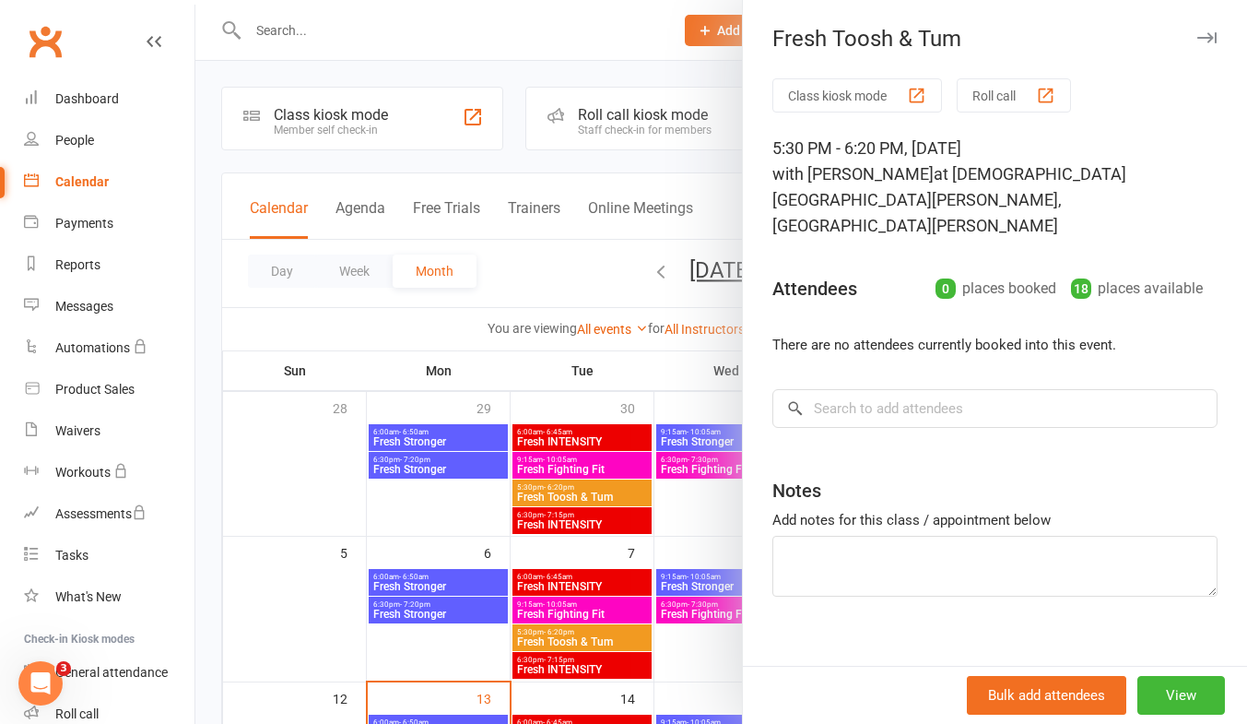
click at [989, 464] on div "Notes" at bounding box center [994, 486] width 445 height 45
click at [1175, 683] on button "View" at bounding box center [1181, 695] width 88 height 39
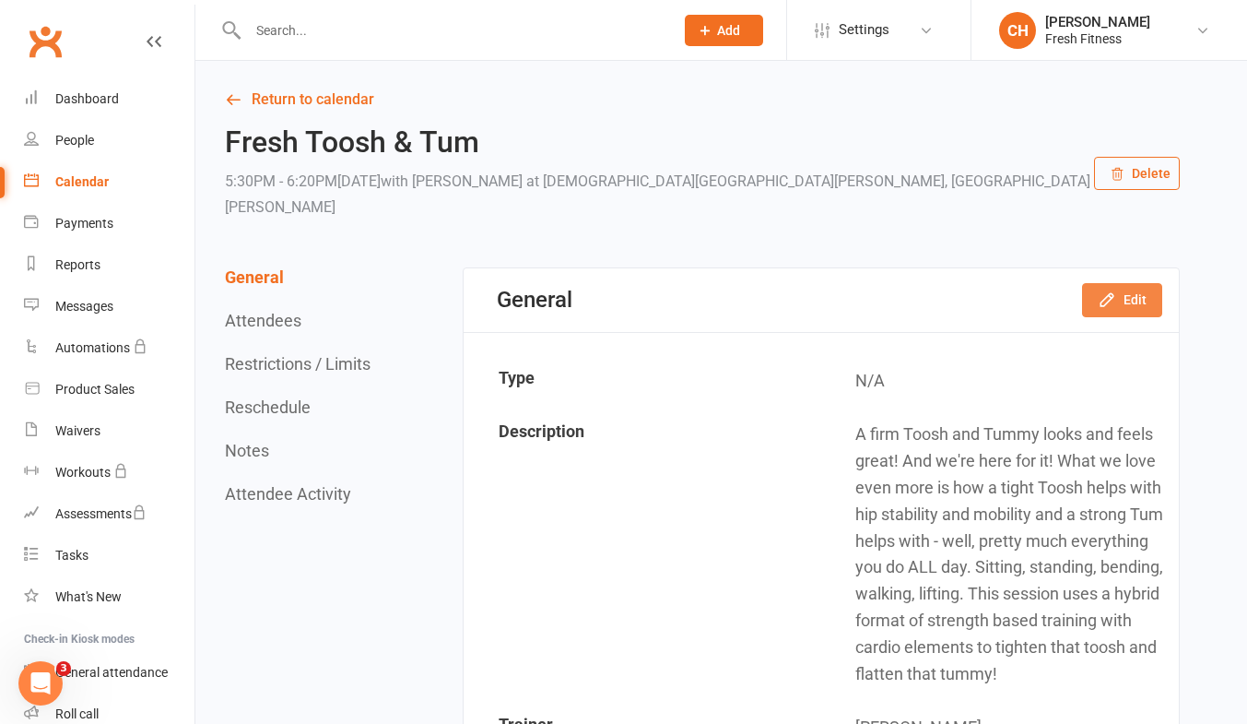
click at [1136, 283] on button "Edit" at bounding box center [1122, 299] width 80 height 33
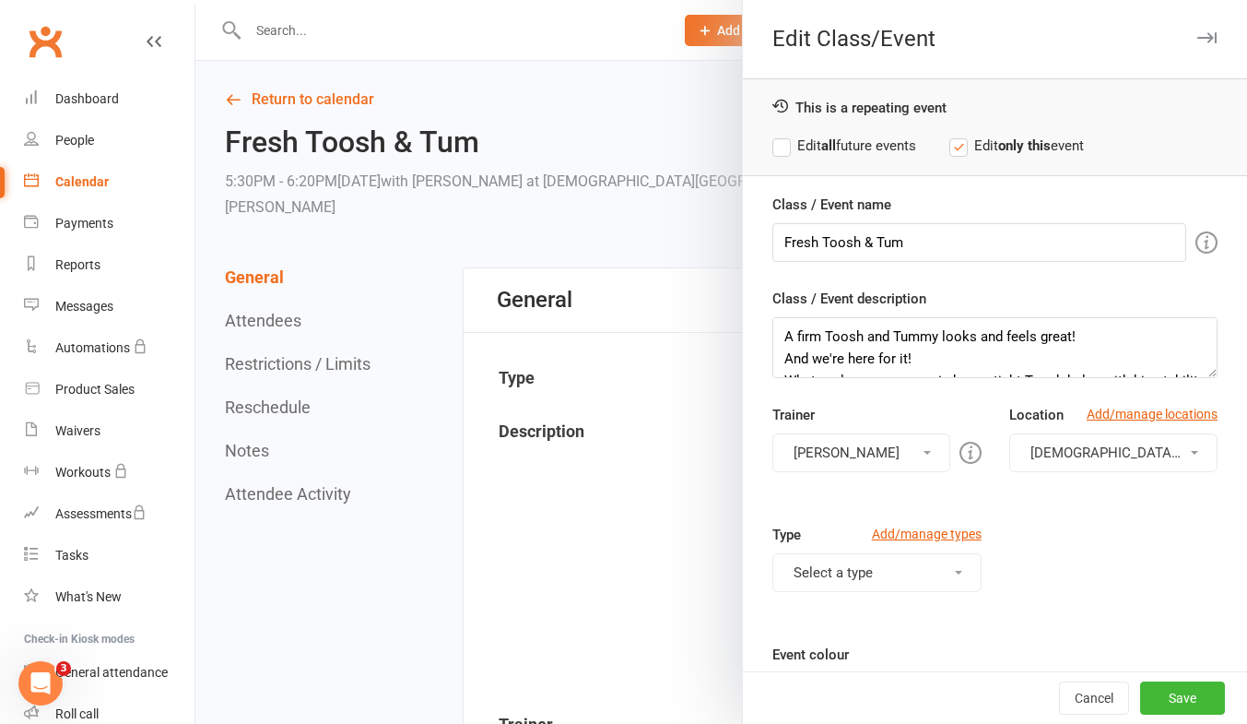
click at [773, 140] on label "Edit all future events" at bounding box center [844, 146] width 144 height 22
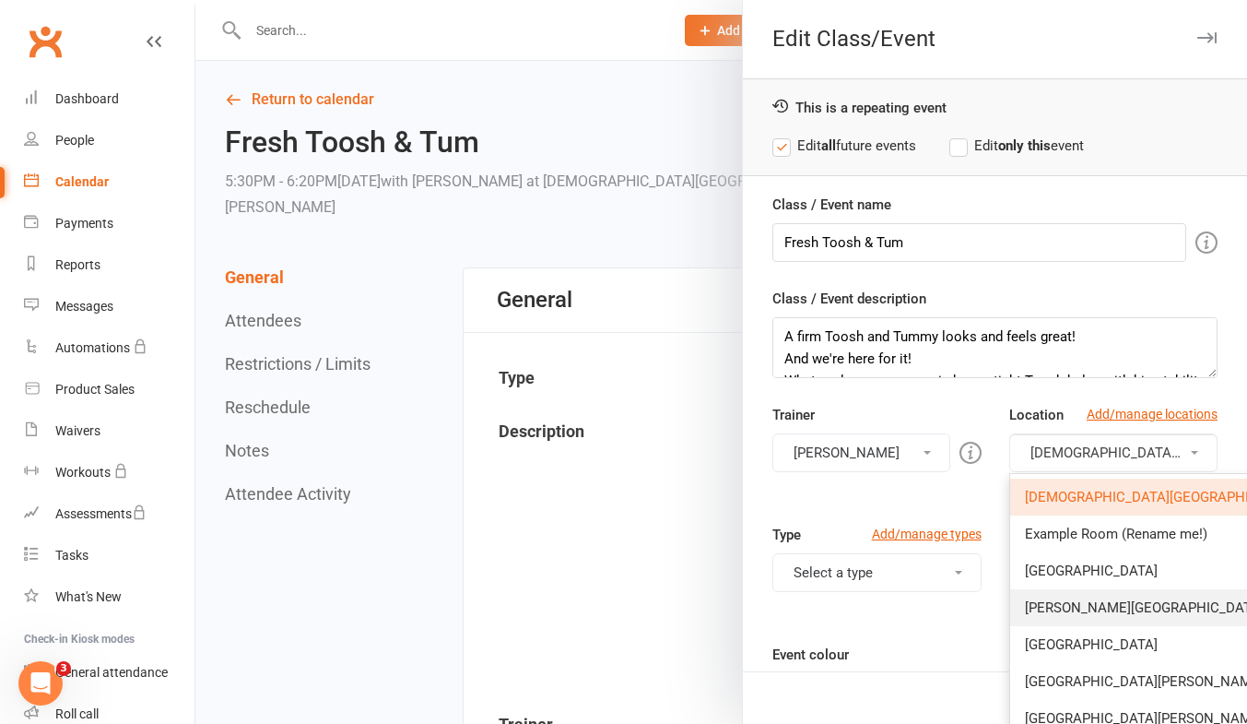
click at [1093, 614] on span "[PERSON_NAME][GEOGRAPHIC_DATA]" at bounding box center [1144, 607] width 239 height 17
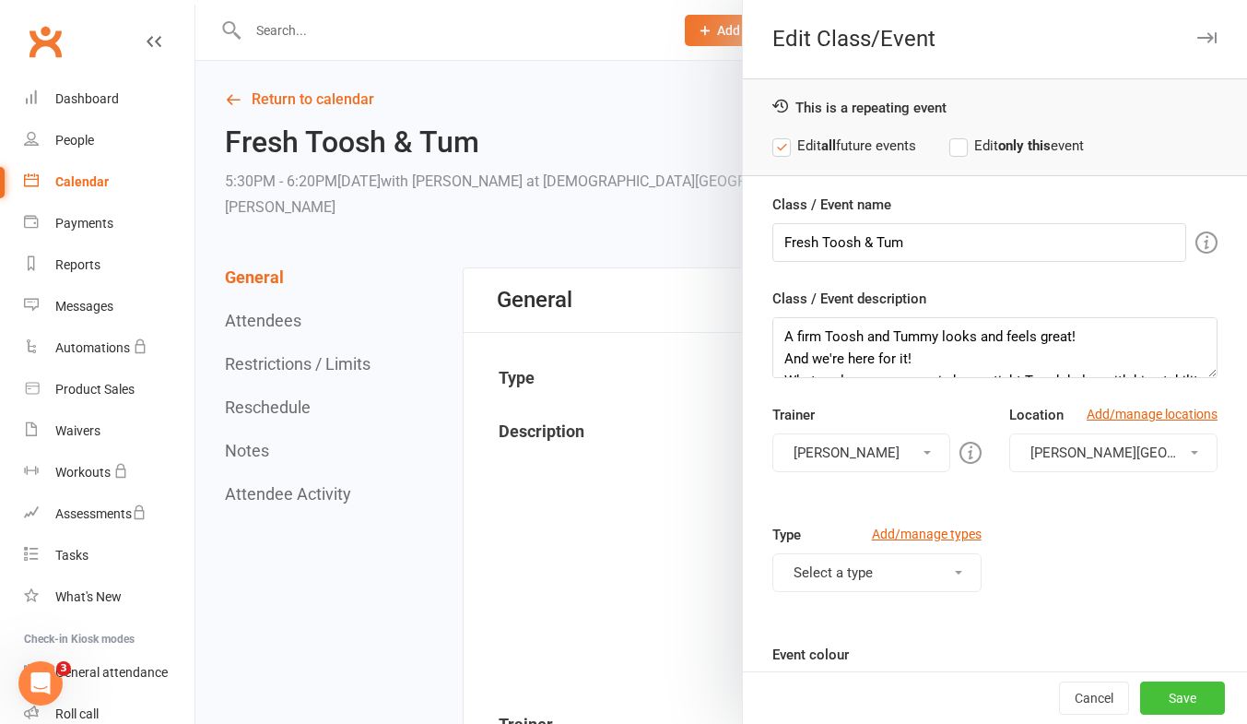
click at [1172, 693] on button "Save" at bounding box center [1182, 697] width 85 height 33
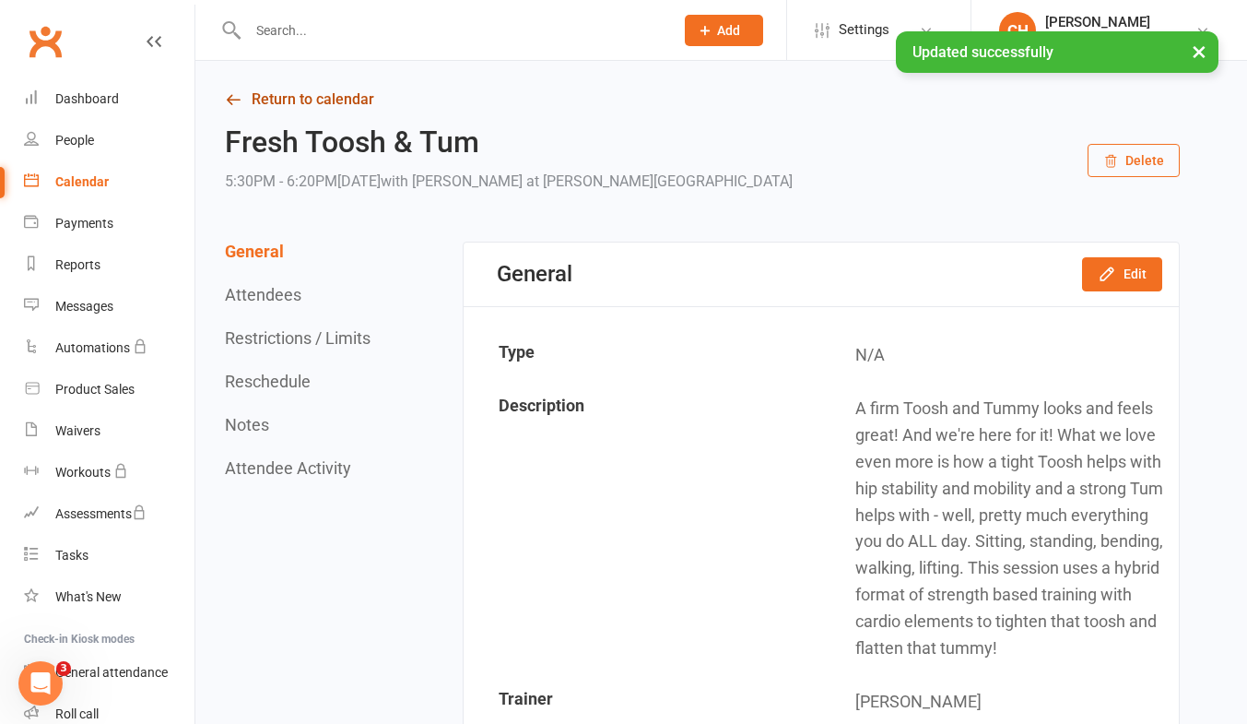
click at [347, 97] on link "Return to calendar" at bounding box center [702, 100] width 955 height 26
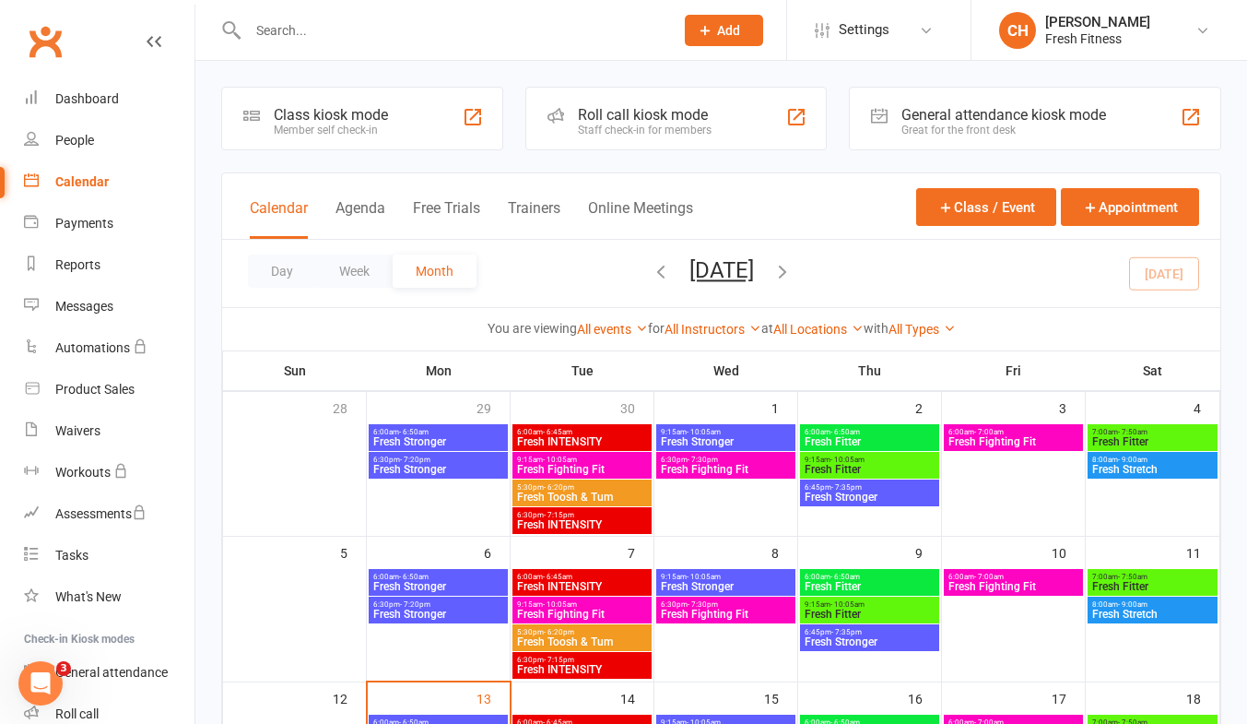
click at [597, 512] on span "6:30pm - 7:15pm" at bounding box center [582, 515] width 132 height 8
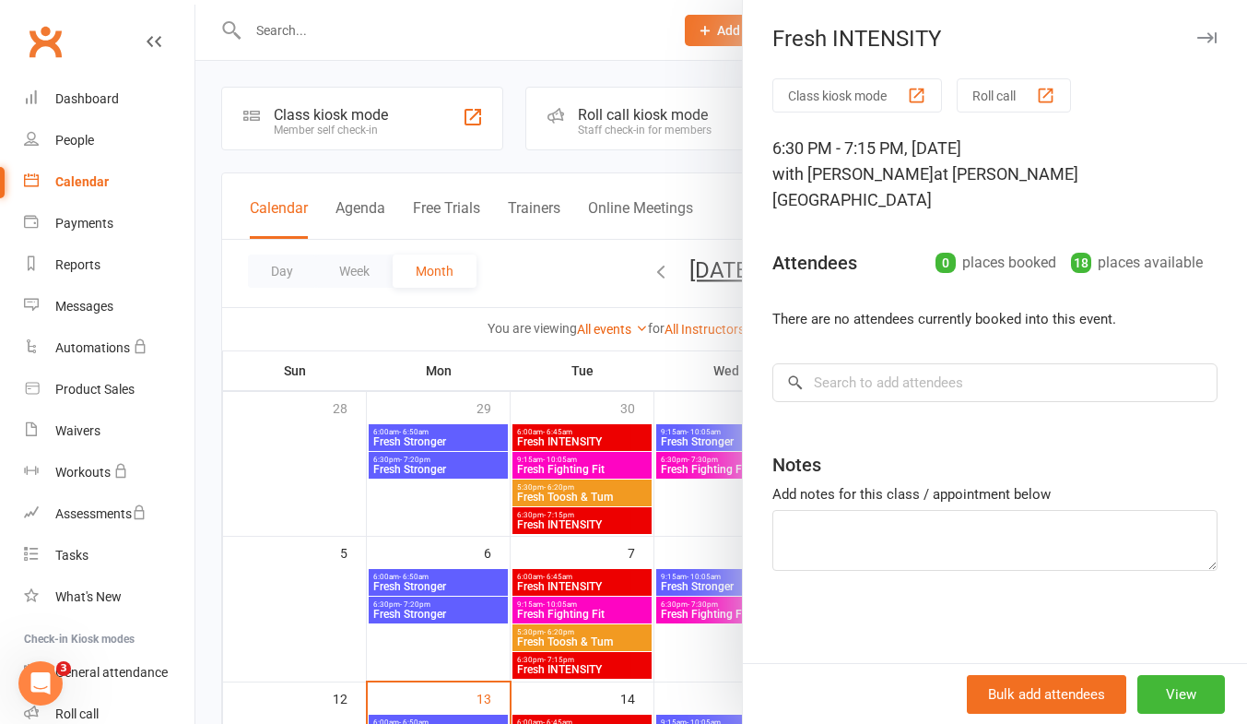
click at [284, 432] on div at bounding box center [721, 362] width 1052 height 724
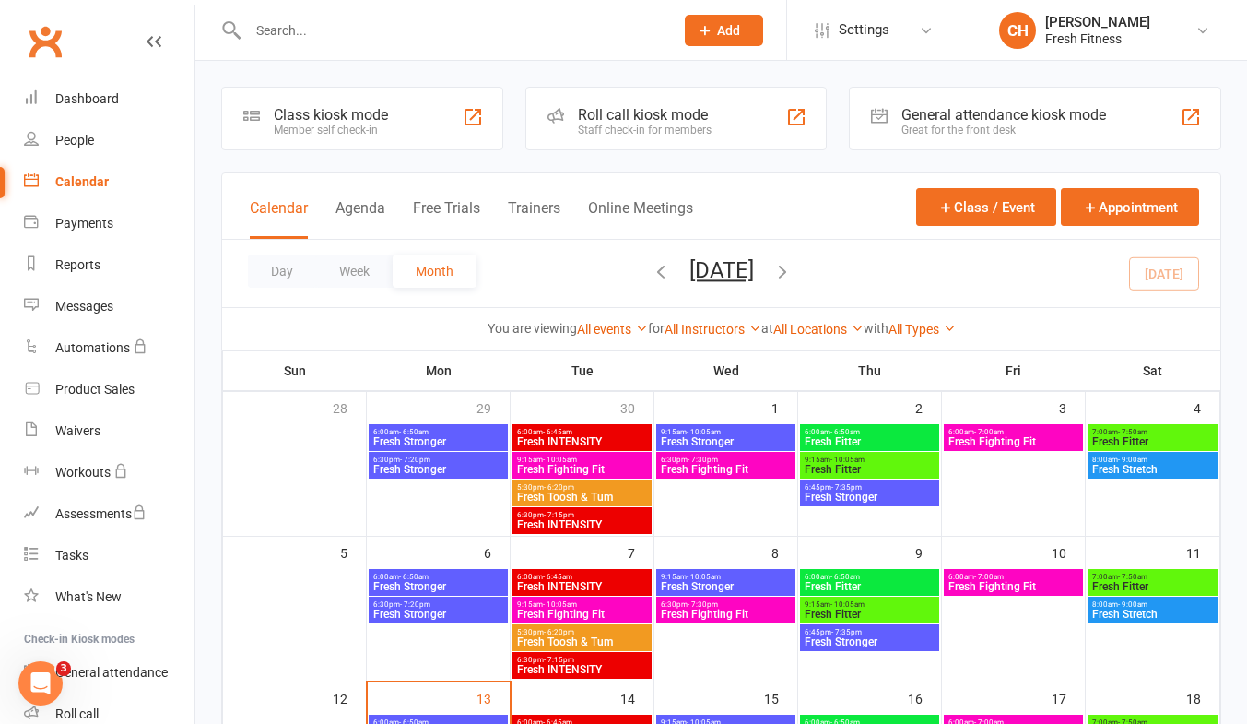
click at [681, 437] on span "Fresh Stronger" at bounding box center [726, 441] width 132 height 11
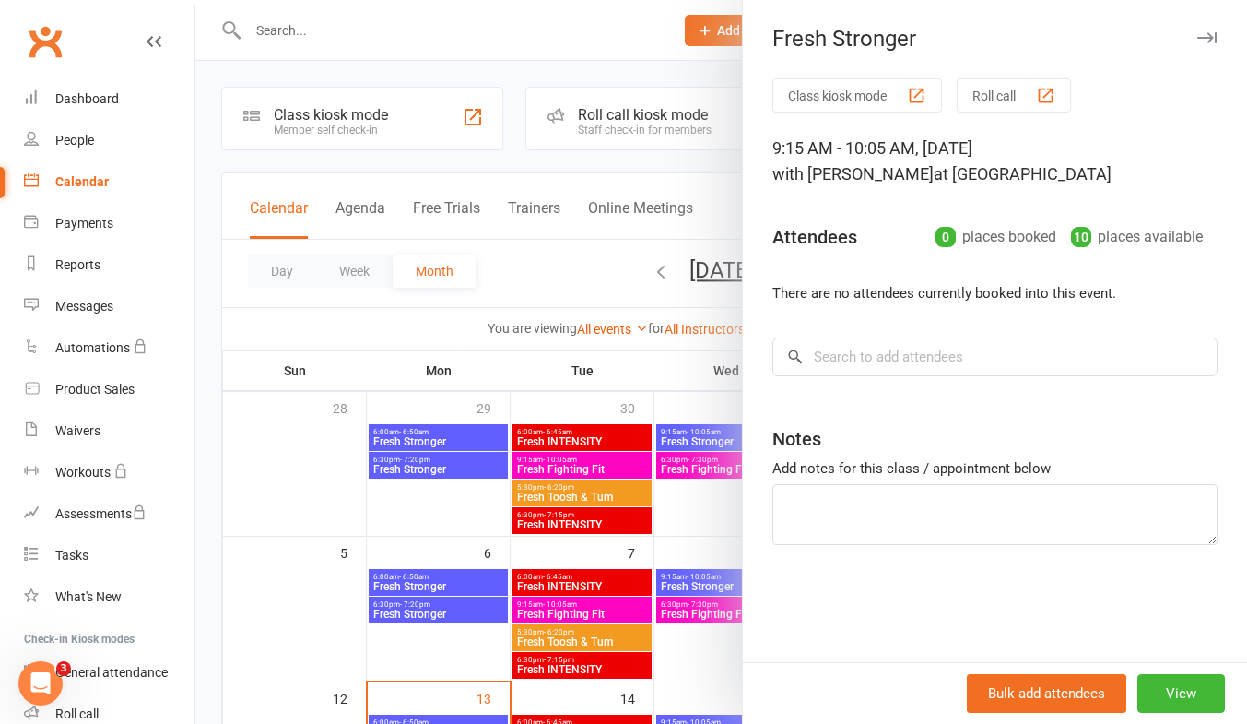
click at [681, 437] on div at bounding box center [721, 362] width 1052 height 724
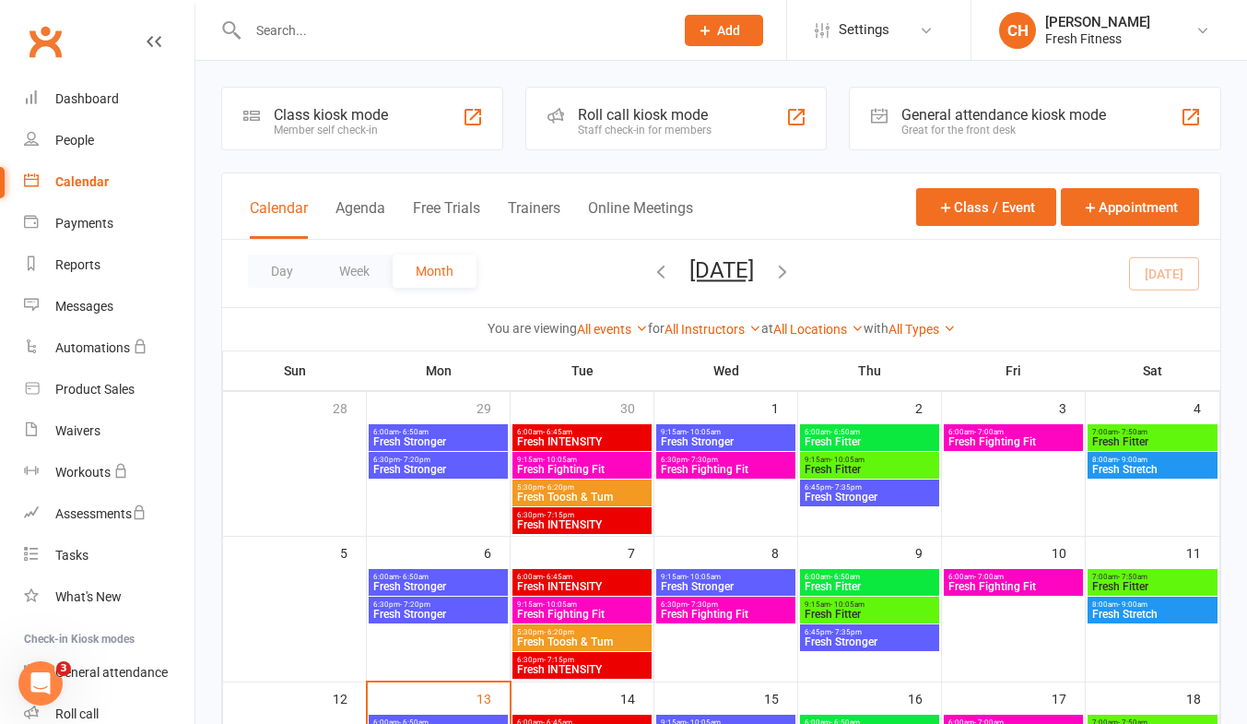
click at [474, 430] on span "6:00am - 6:50am" at bounding box center [438, 432] width 132 height 8
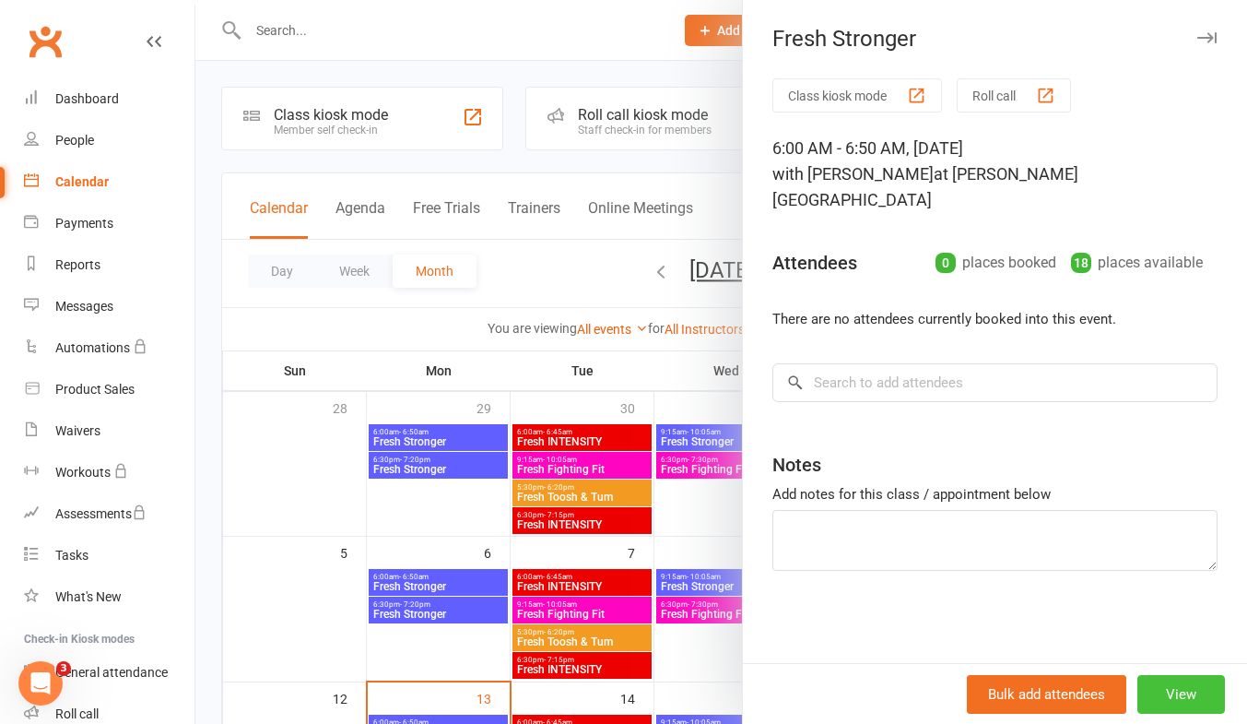
click at [1178, 692] on button "View" at bounding box center [1181, 694] width 88 height 39
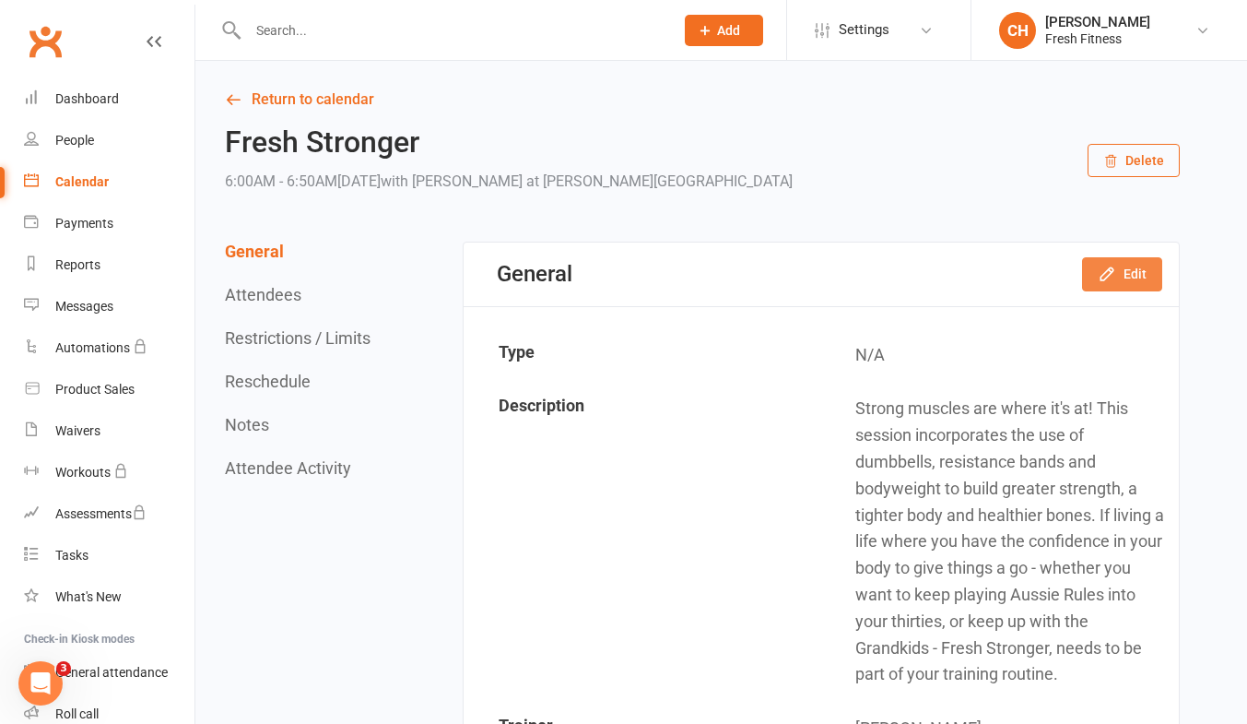
click at [1124, 271] on button "Edit" at bounding box center [1122, 273] width 80 height 33
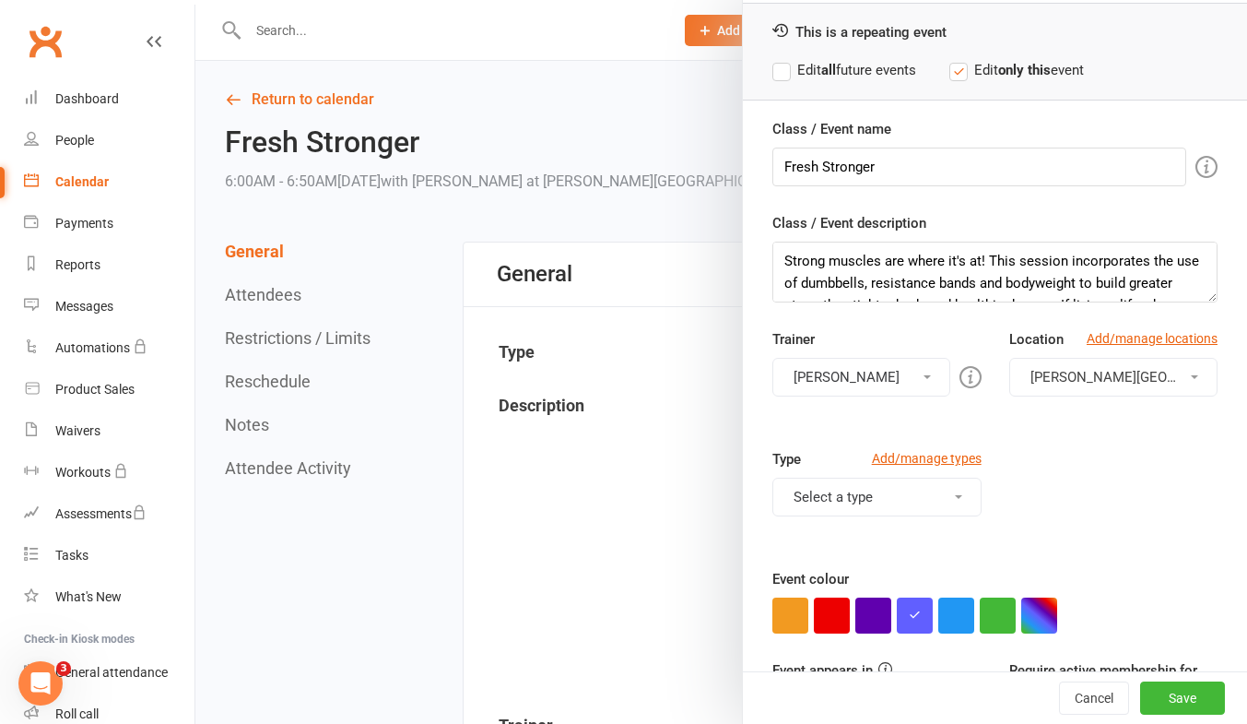
scroll to position [78, 0]
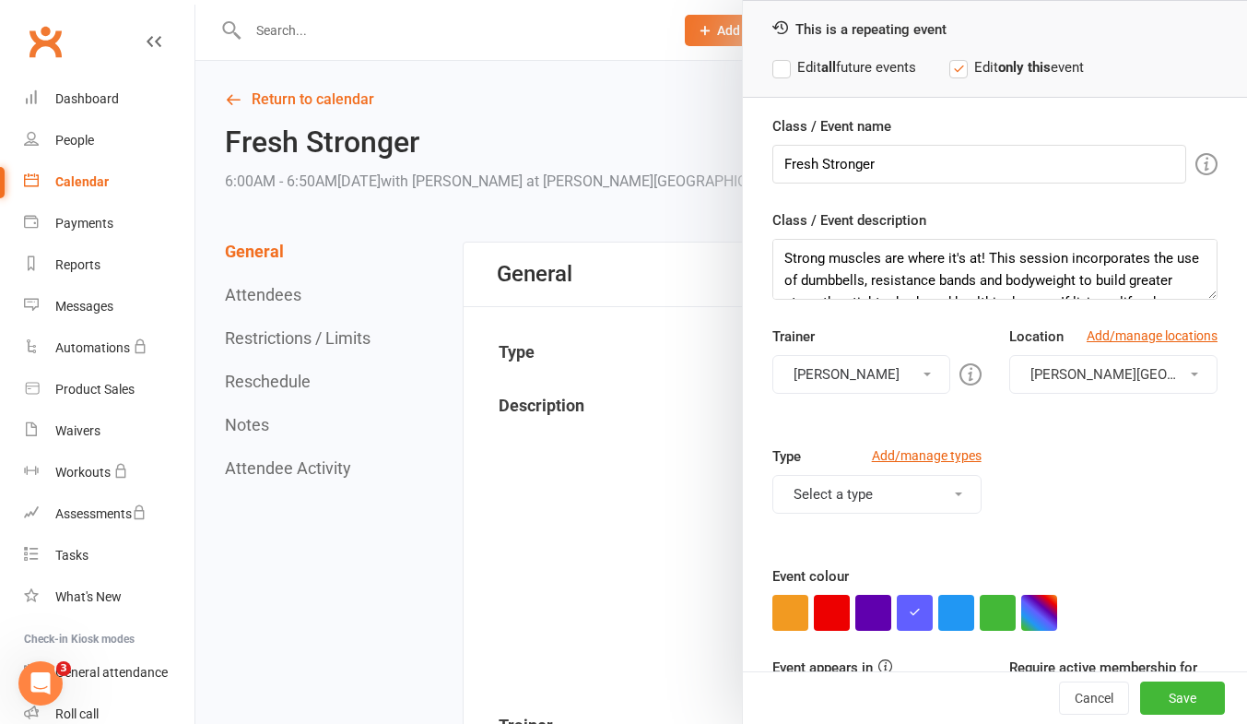
click at [774, 62] on label "Edit all future events" at bounding box center [844, 67] width 144 height 22
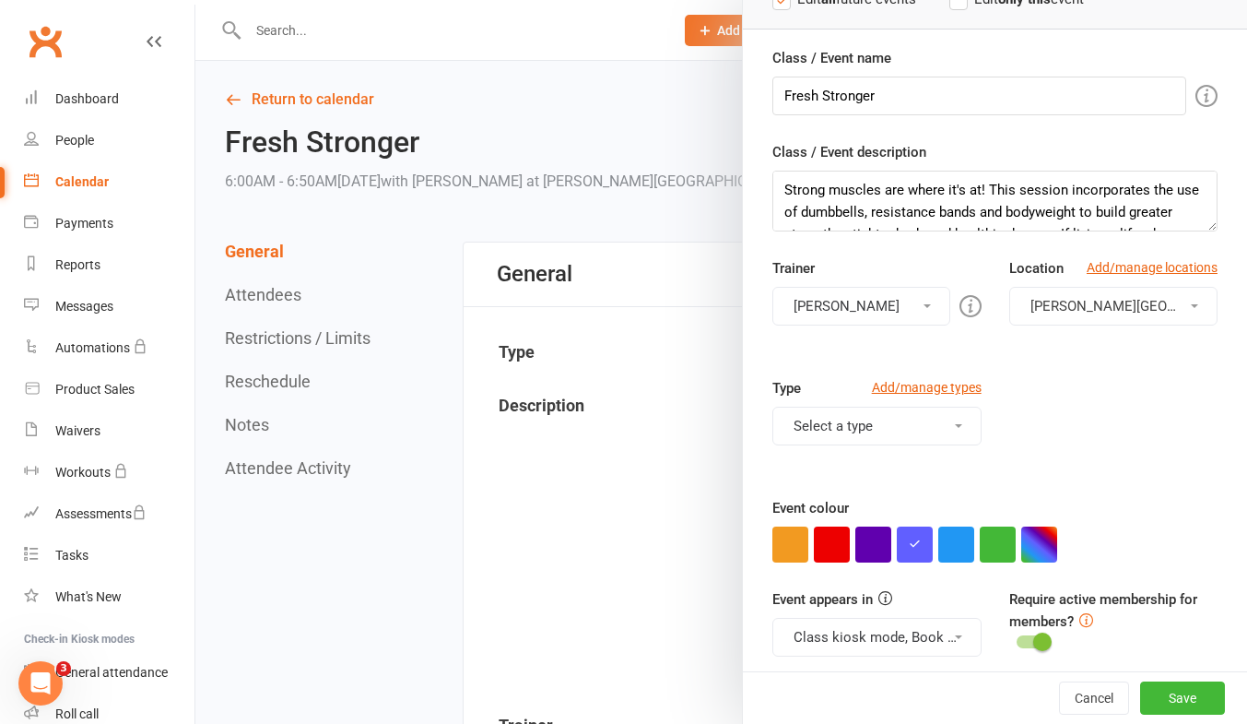
scroll to position [158, 0]
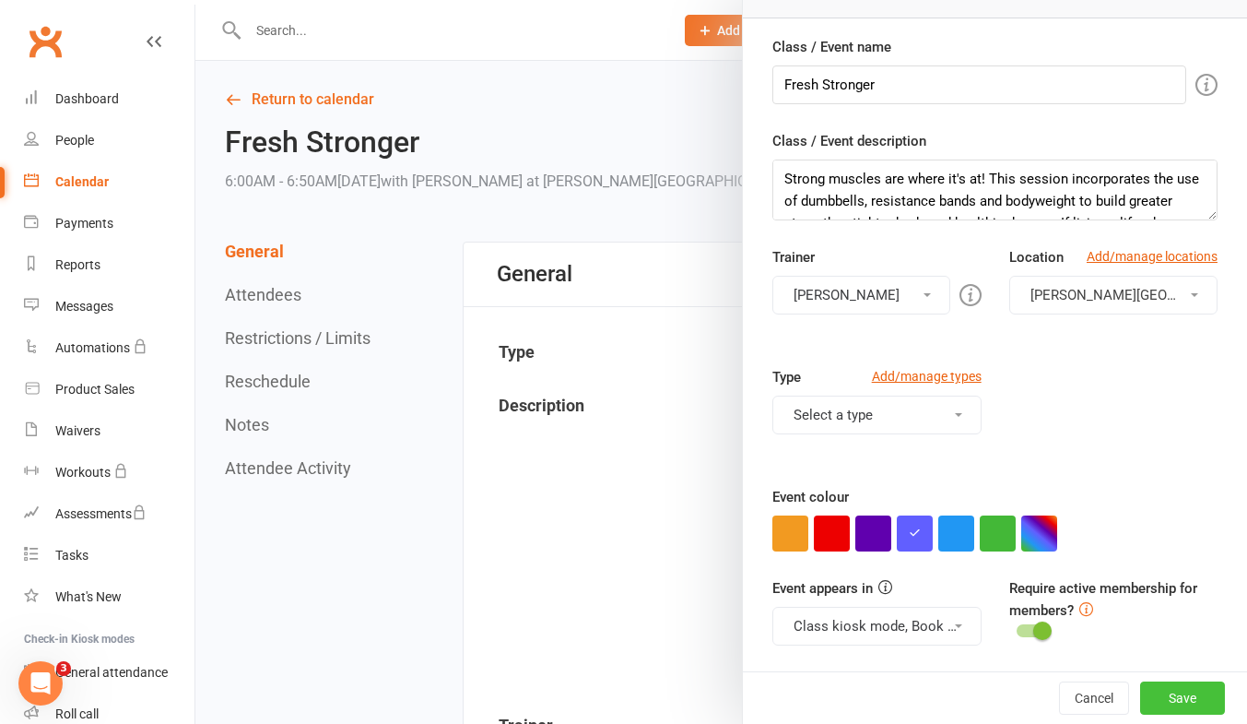
click at [1150, 691] on button "Save" at bounding box center [1182, 697] width 85 height 33
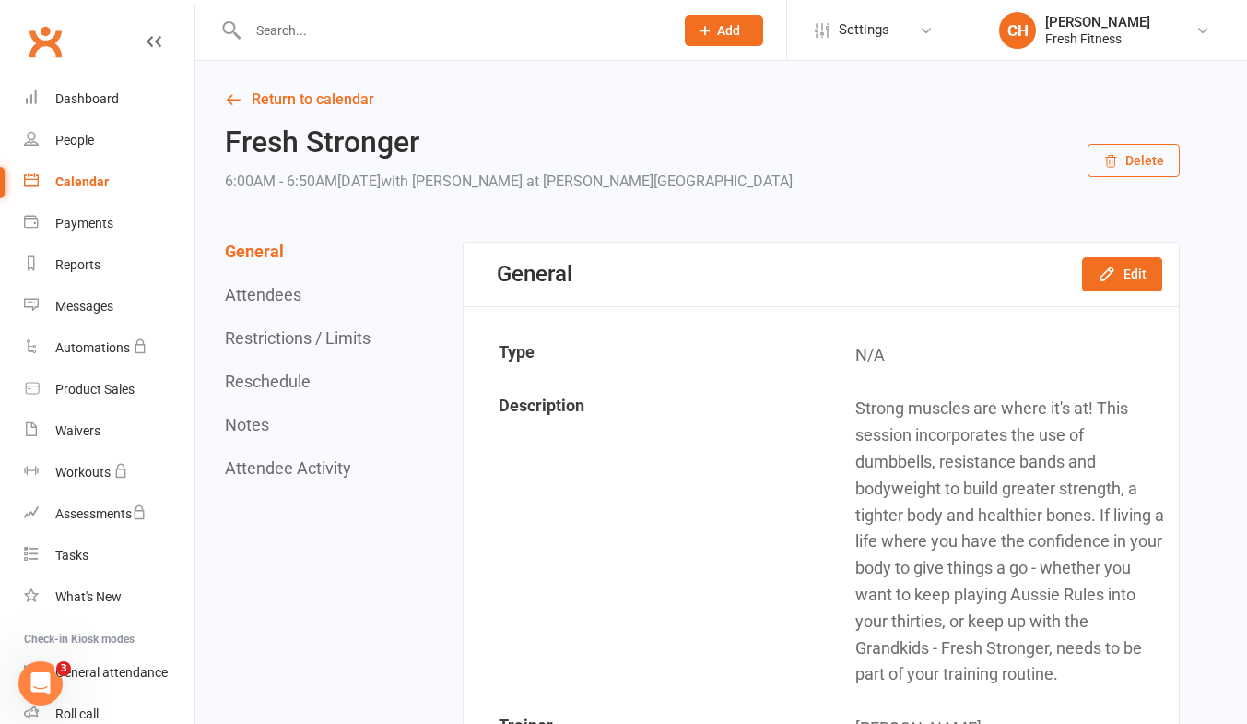
click at [287, 389] on button "Reschedule" at bounding box center [268, 380] width 86 height 19
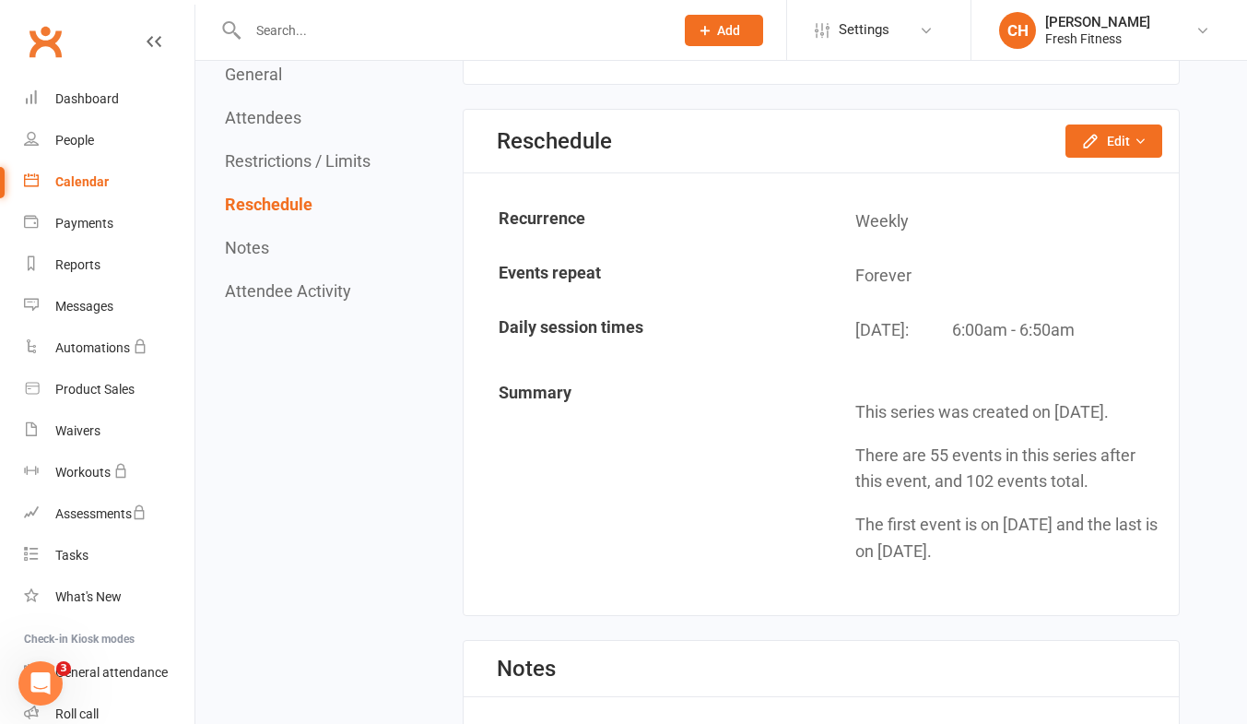
scroll to position [1899, 0]
click at [1126, 143] on button "Edit" at bounding box center [1114, 139] width 97 height 33
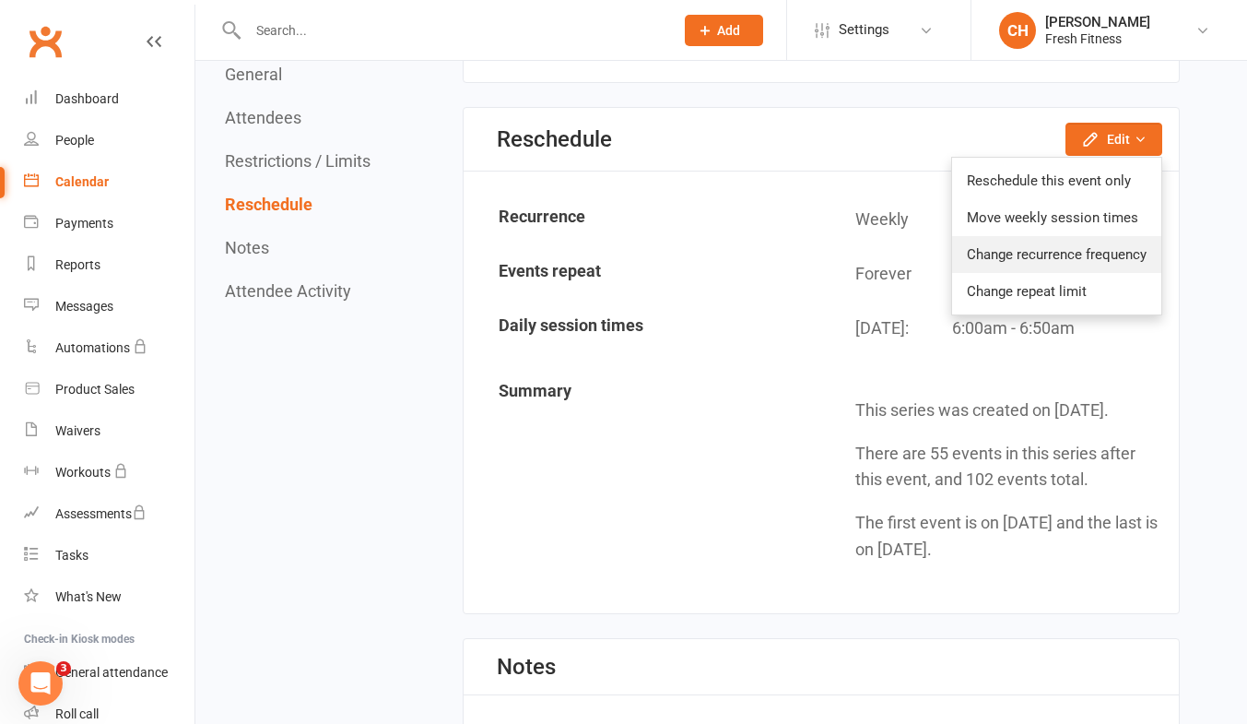
click at [1077, 257] on link "Change recurrence frequency" at bounding box center [1056, 254] width 209 height 37
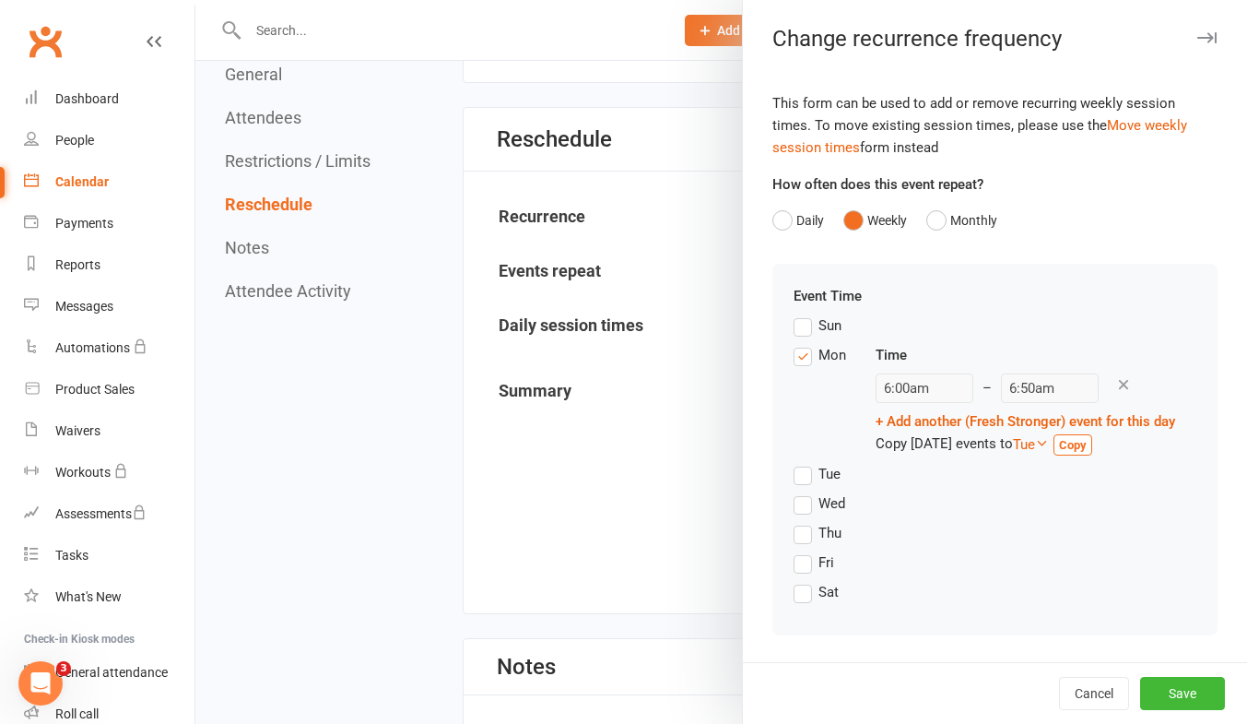
click at [794, 503] on label "Wed" at bounding box center [820, 503] width 52 height 22
click at [794, 492] on input "Wed" at bounding box center [800, 492] width 12 height 0
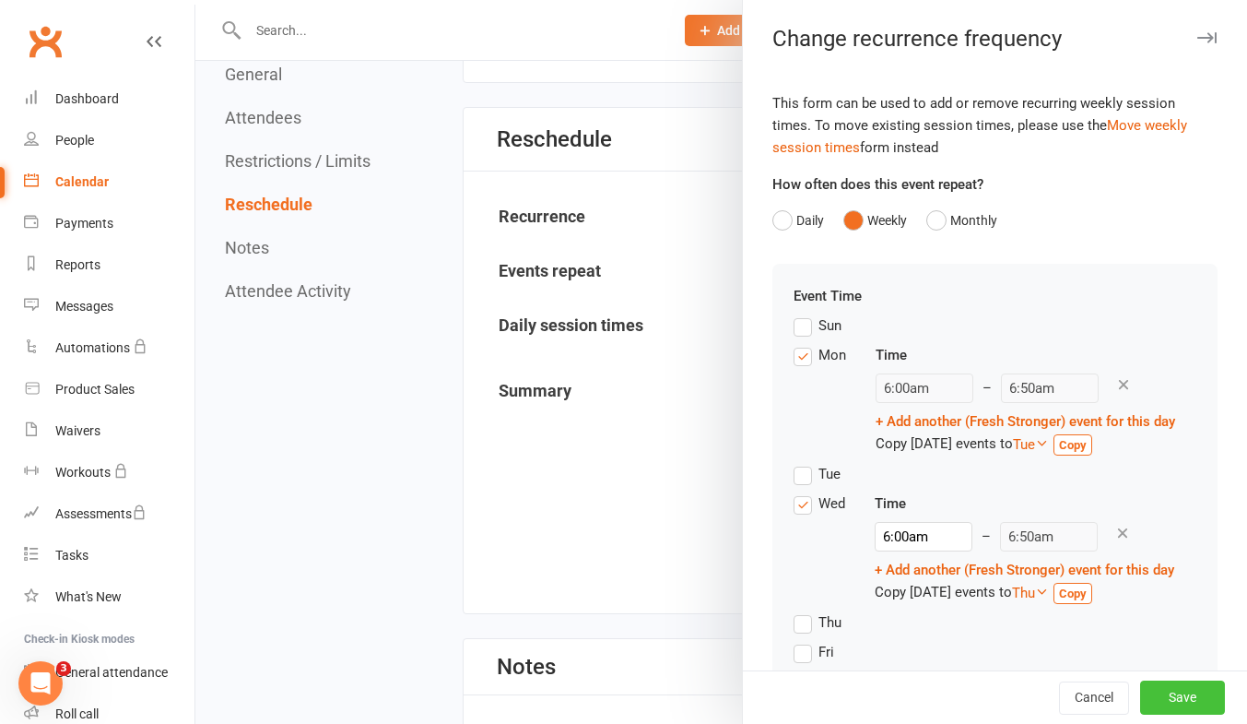
click at [1167, 701] on button "Save" at bounding box center [1182, 697] width 85 height 33
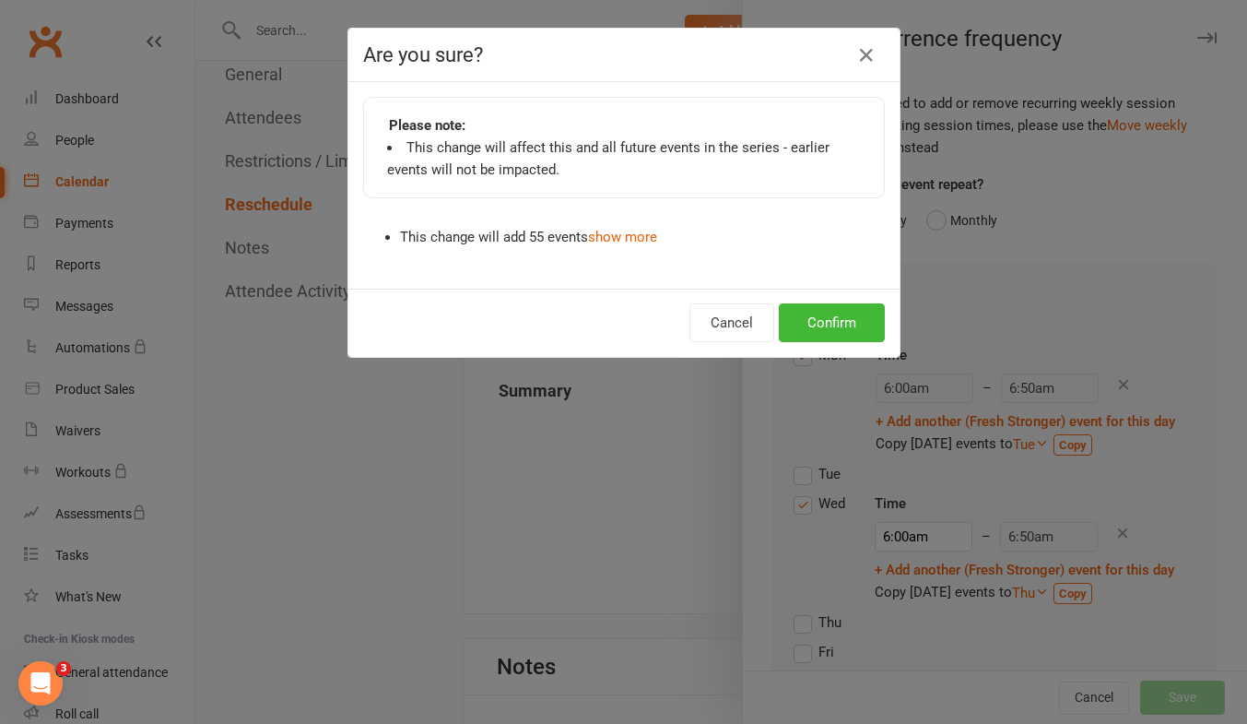
click at [838, 342] on div "Cancel Confirm" at bounding box center [623, 323] width 551 height 68
click at [830, 324] on button "Confirm" at bounding box center [832, 322] width 106 height 39
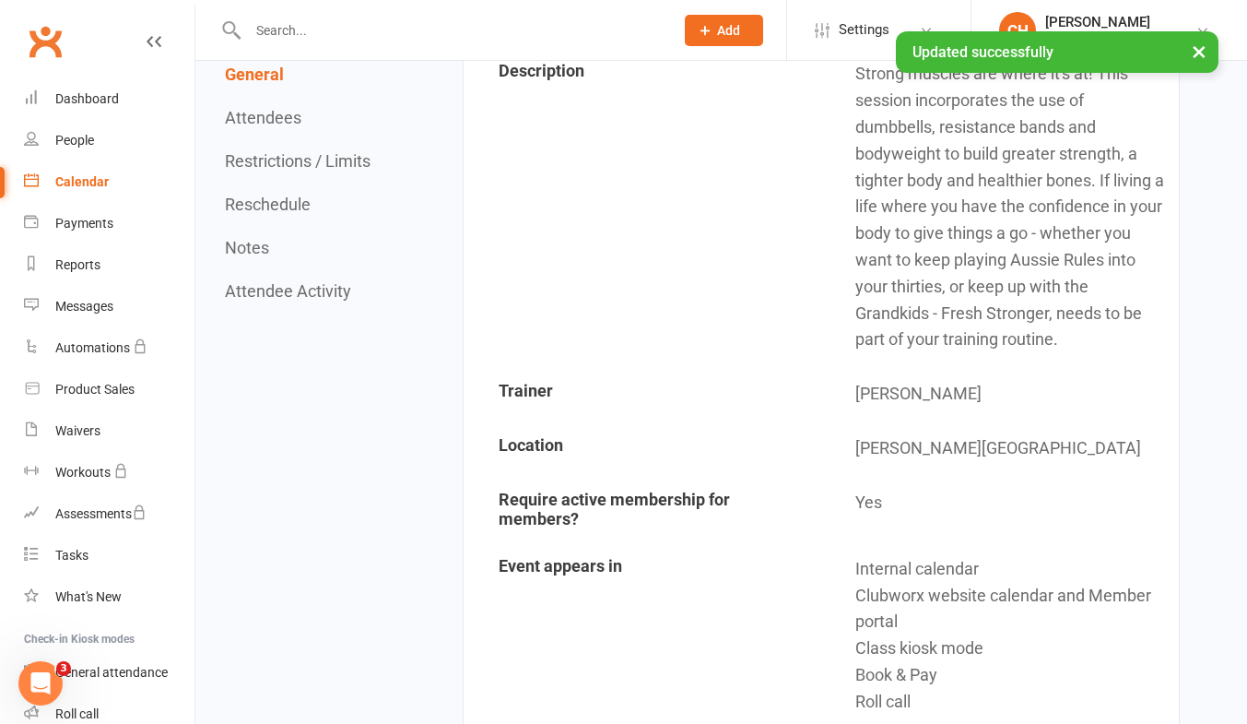
scroll to position [0, 0]
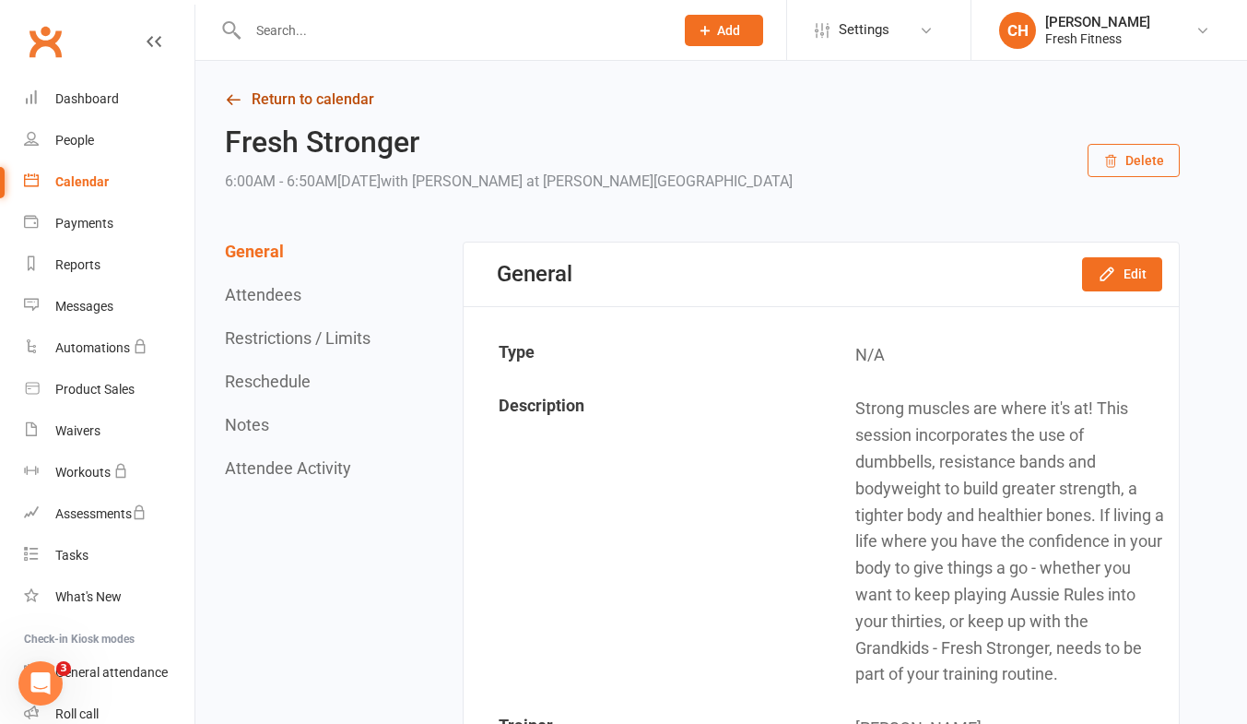
click at [341, 96] on link "Return to calendar" at bounding box center [702, 100] width 955 height 26
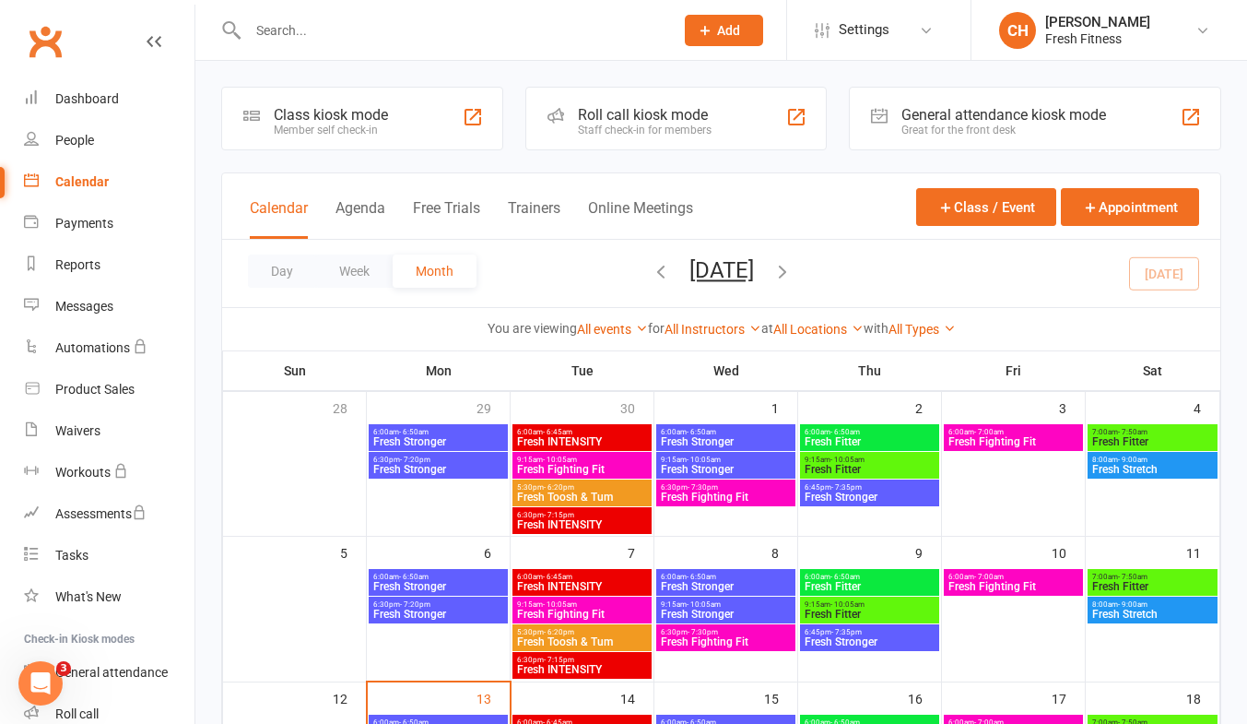
click at [540, 436] on span "Fresh INTENSITY" at bounding box center [582, 441] width 132 height 11
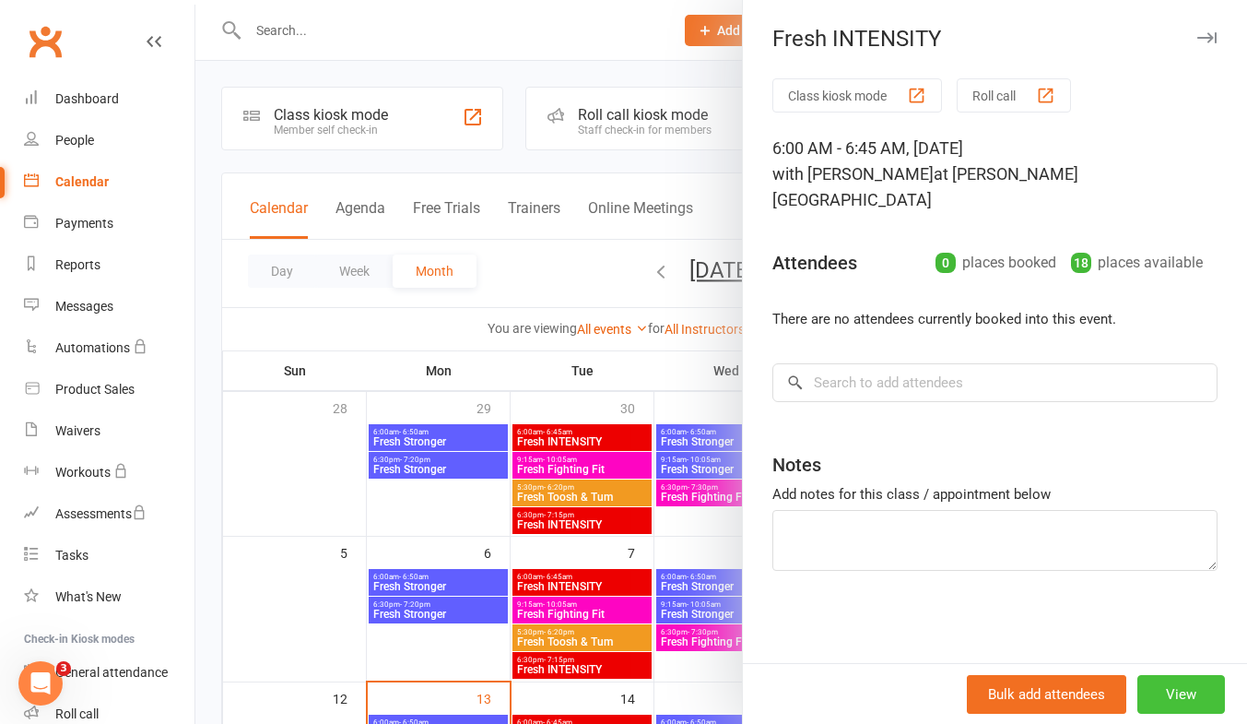
click at [1187, 691] on button "View" at bounding box center [1181, 694] width 88 height 39
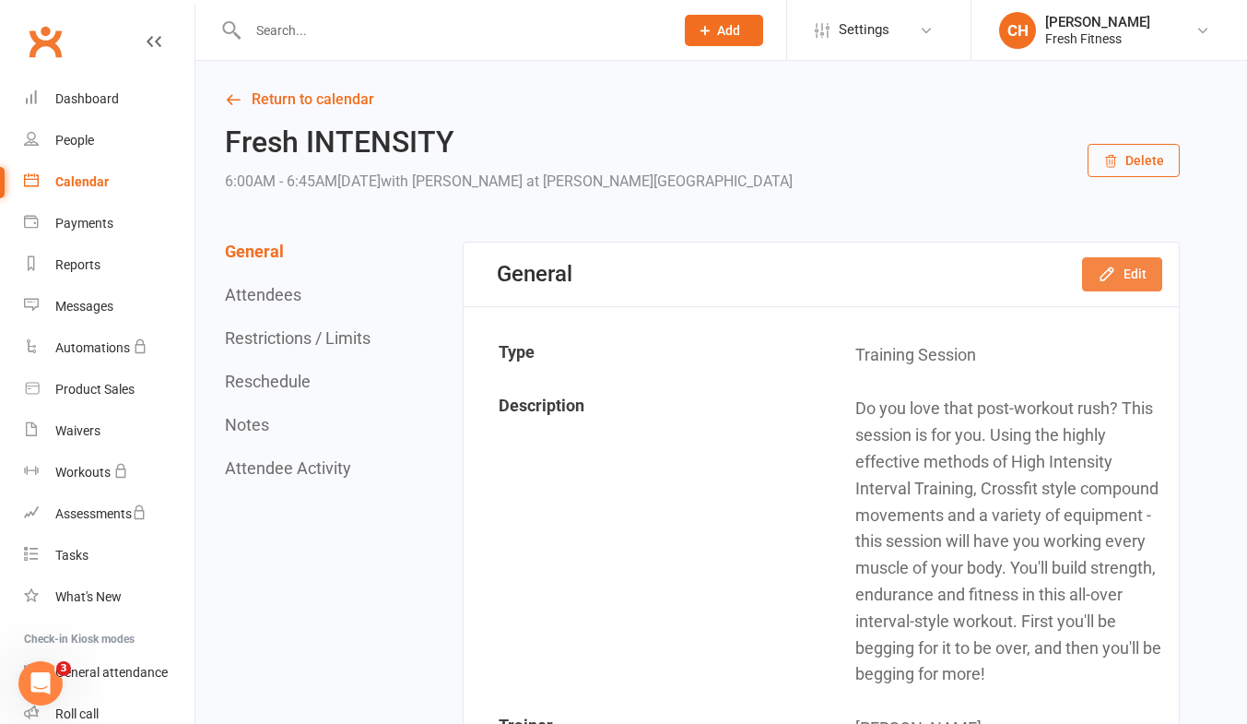
click at [1149, 280] on button "Edit" at bounding box center [1122, 273] width 80 height 33
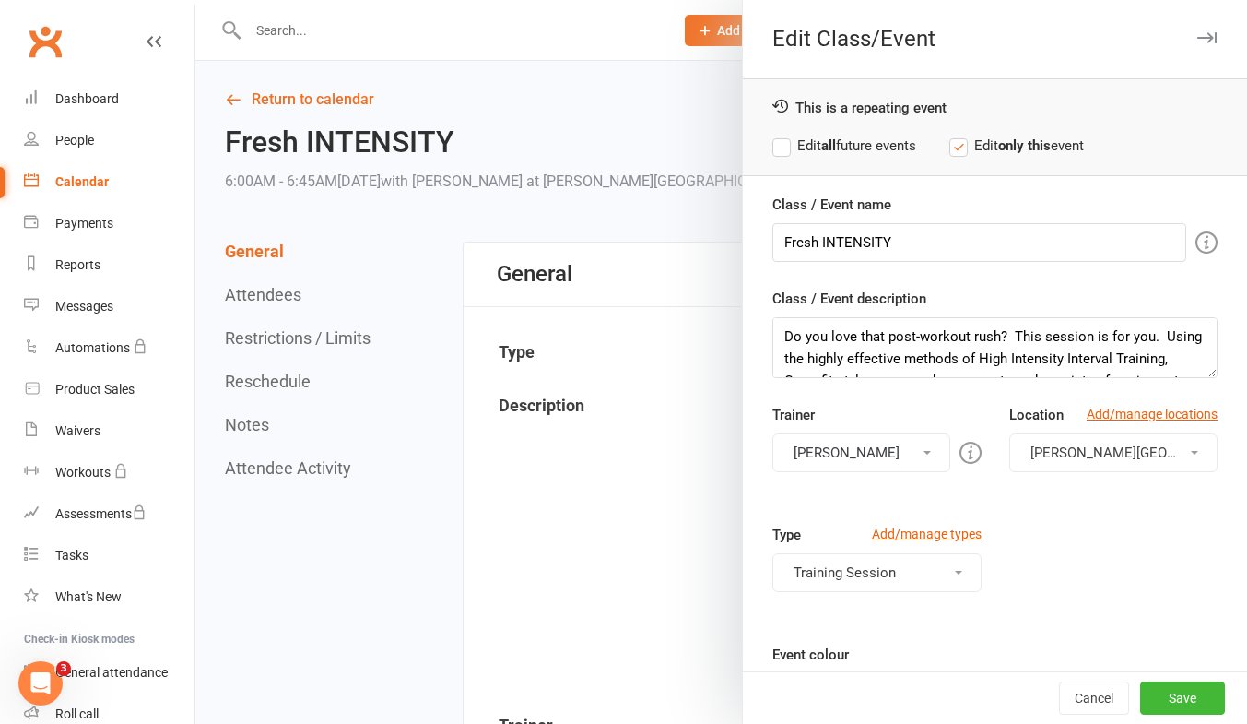
click at [773, 147] on label "Edit all future events" at bounding box center [844, 146] width 144 height 22
click at [1168, 694] on button "Save" at bounding box center [1182, 697] width 85 height 33
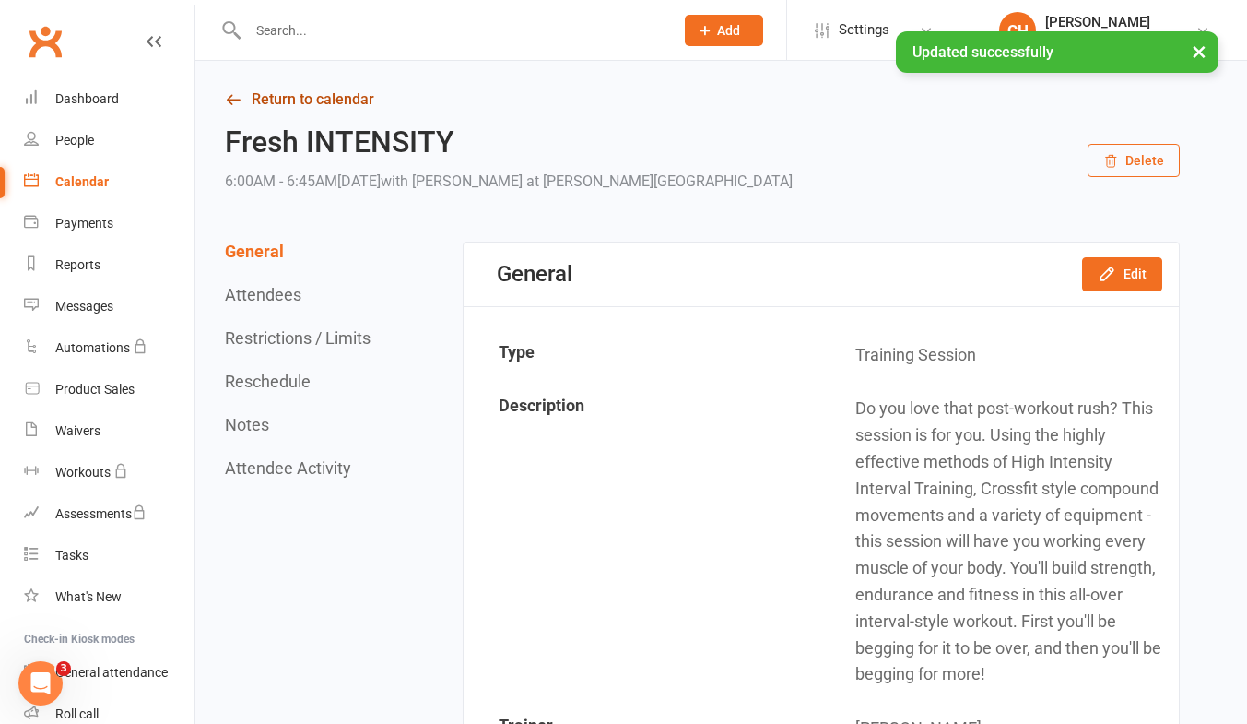
click at [335, 101] on link "Return to calendar" at bounding box center [702, 100] width 955 height 26
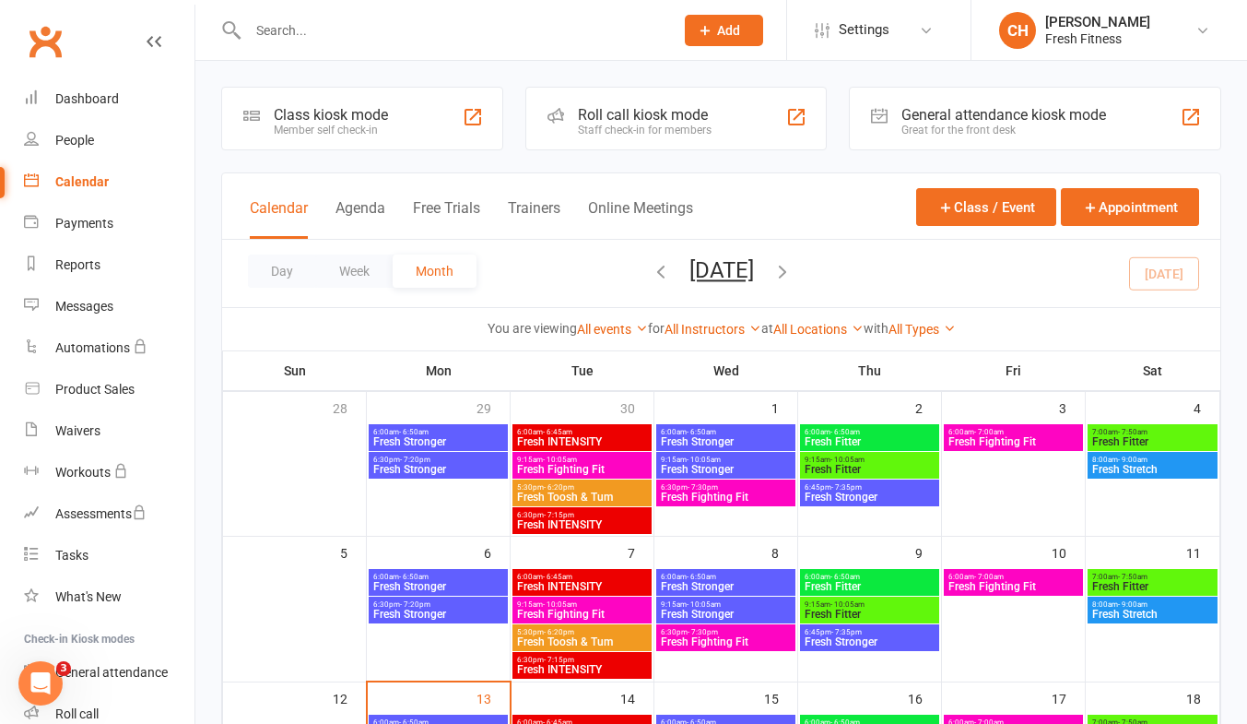
click at [718, 494] on span "Fresh Fighting Fit" at bounding box center [726, 496] width 132 height 11
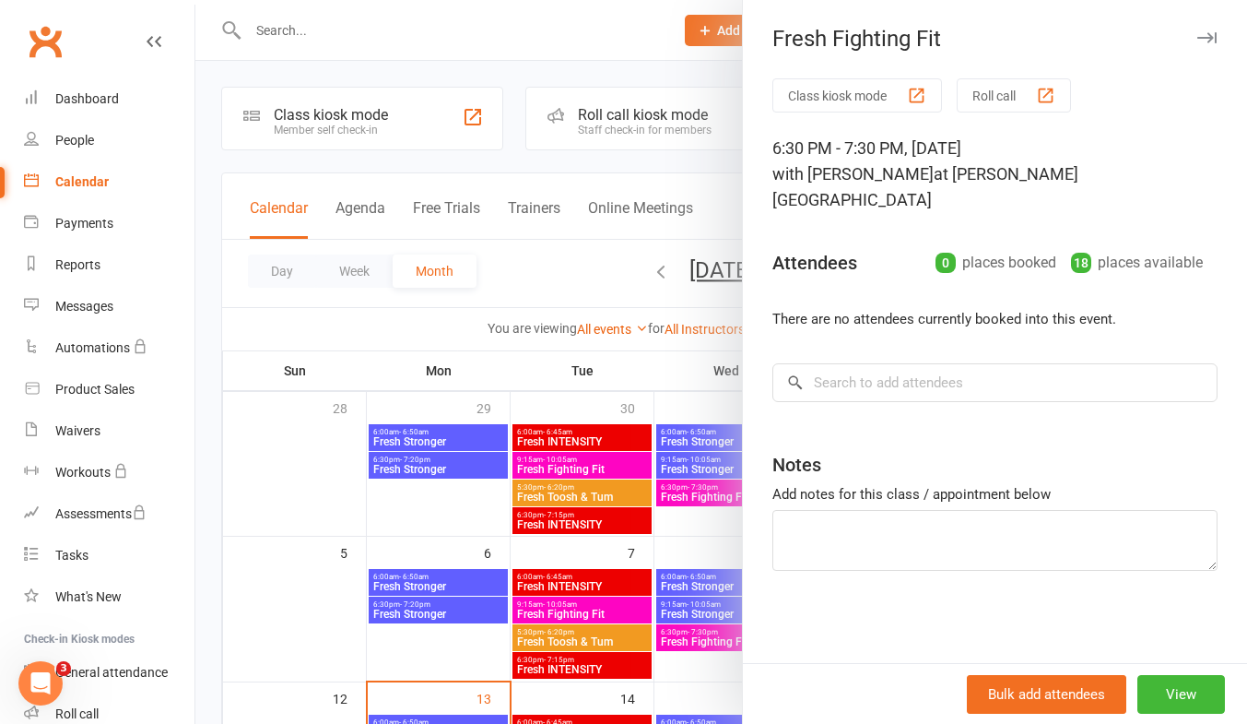
click at [277, 470] on div at bounding box center [721, 362] width 1052 height 724
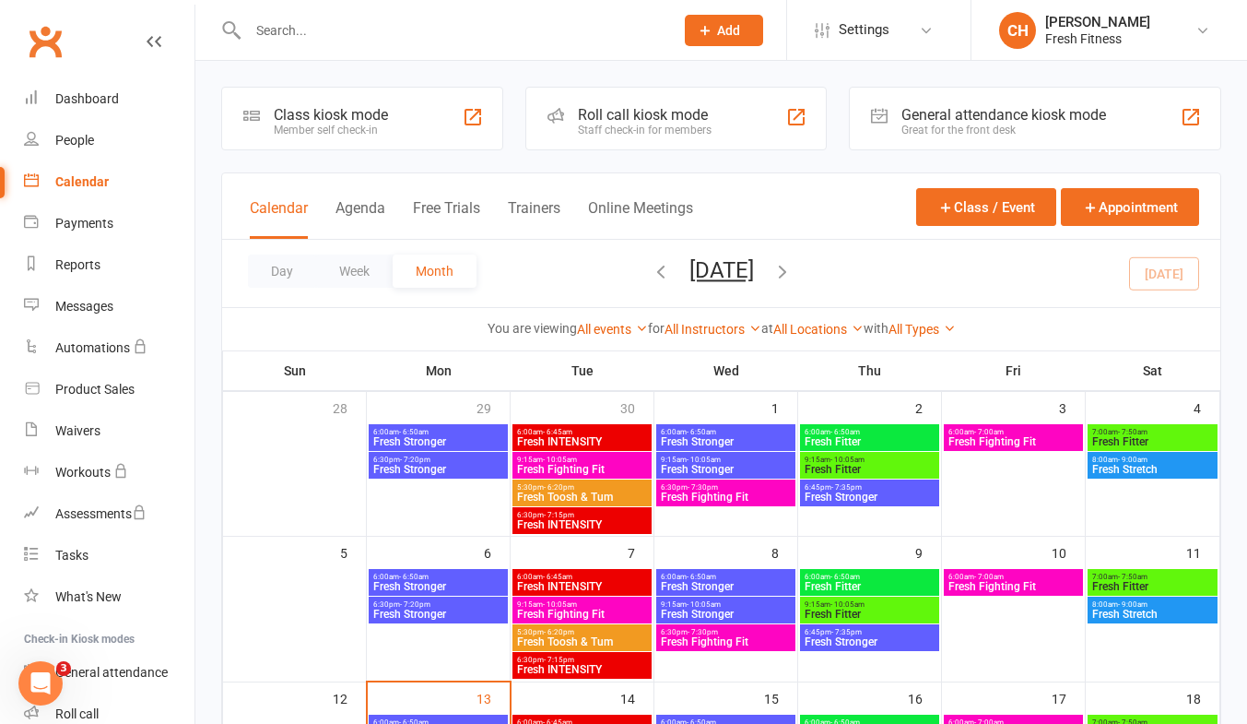
click at [883, 433] on span "6:00am - 6:50am" at bounding box center [870, 432] width 132 height 8
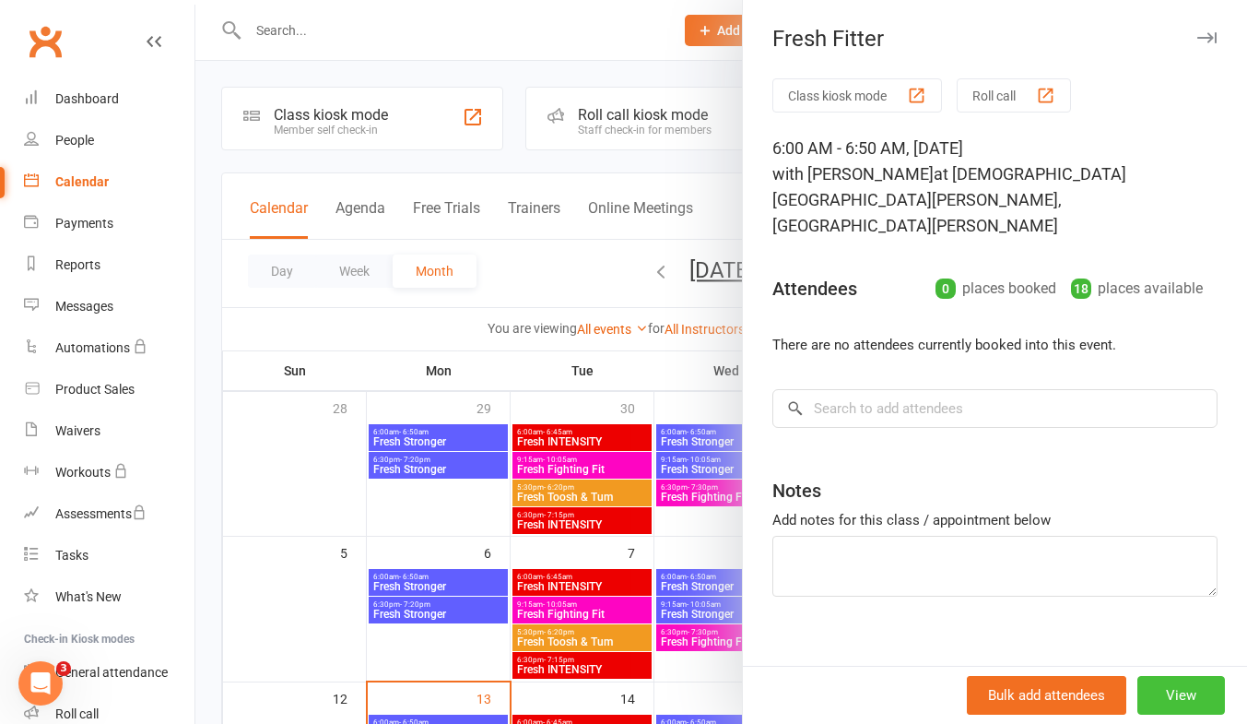
click at [1179, 696] on button "View" at bounding box center [1181, 695] width 88 height 39
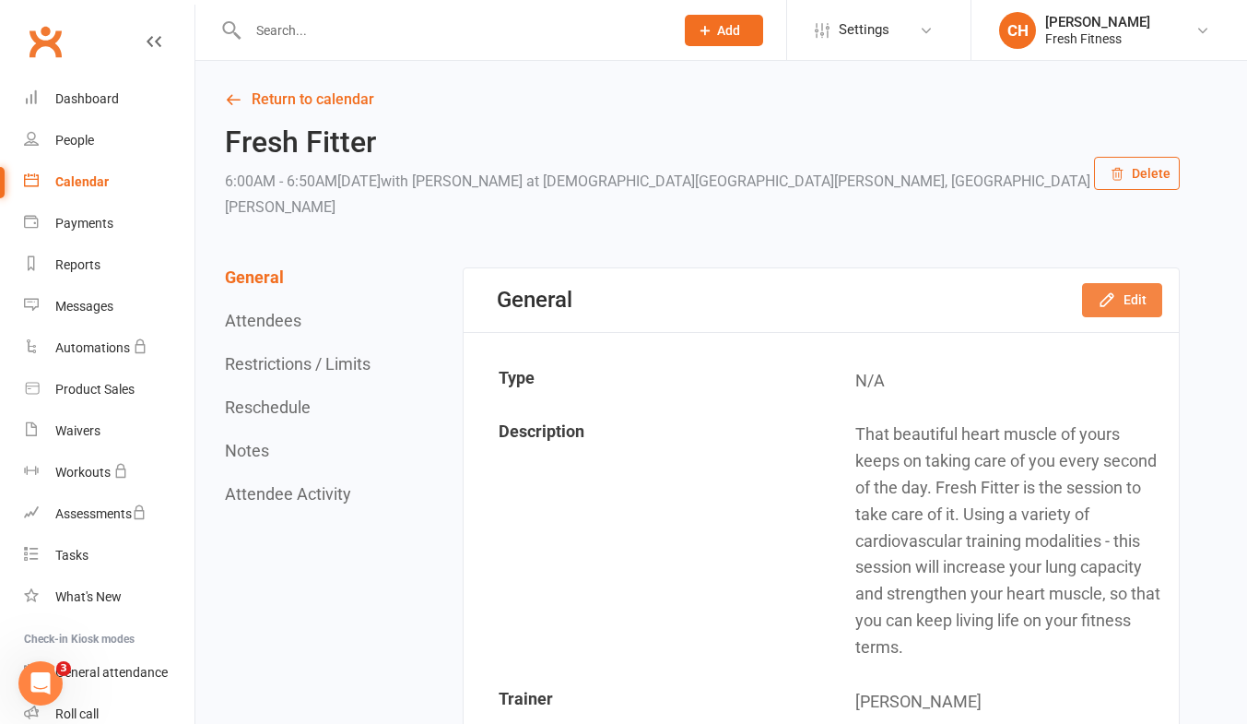
click at [1130, 283] on button "Edit" at bounding box center [1122, 299] width 80 height 33
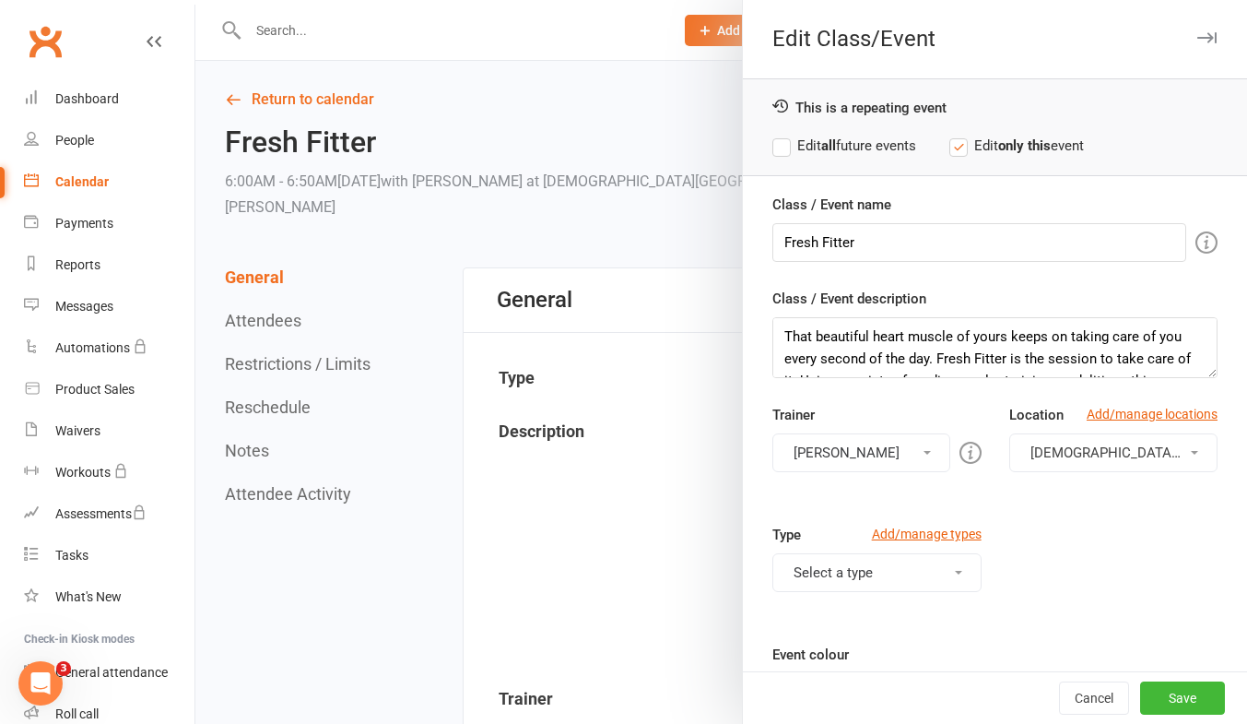
click at [783, 143] on label "Edit all future events" at bounding box center [844, 146] width 144 height 22
click at [1173, 700] on button "Save" at bounding box center [1182, 697] width 85 height 33
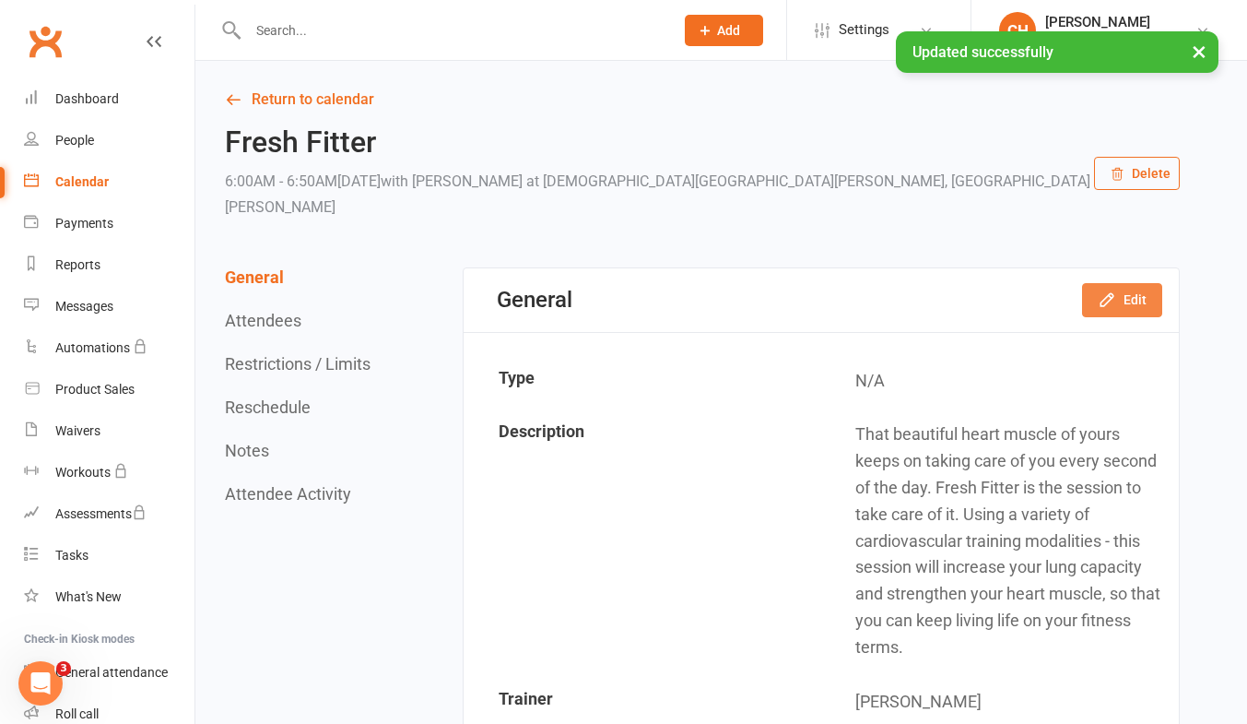
click at [1134, 283] on button "Edit" at bounding box center [1122, 299] width 80 height 33
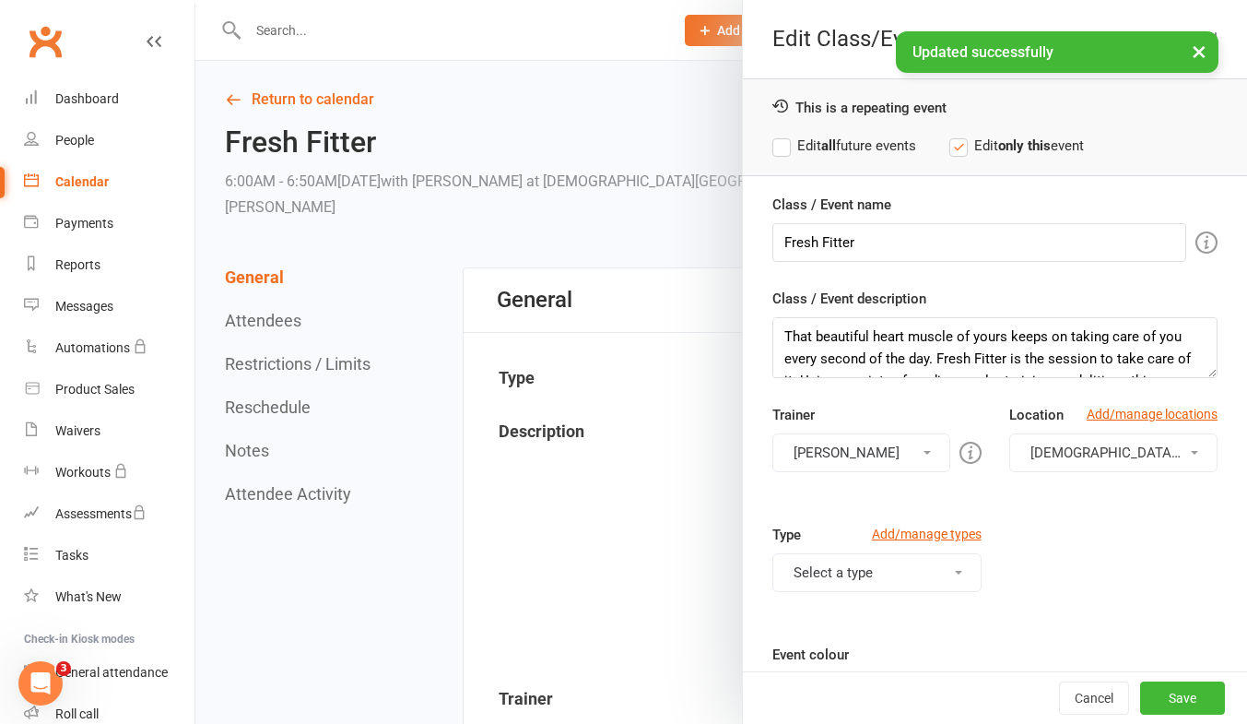
click at [772, 147] on label "Edit all future events" at bounding box center [844, 146] width 144 height 22
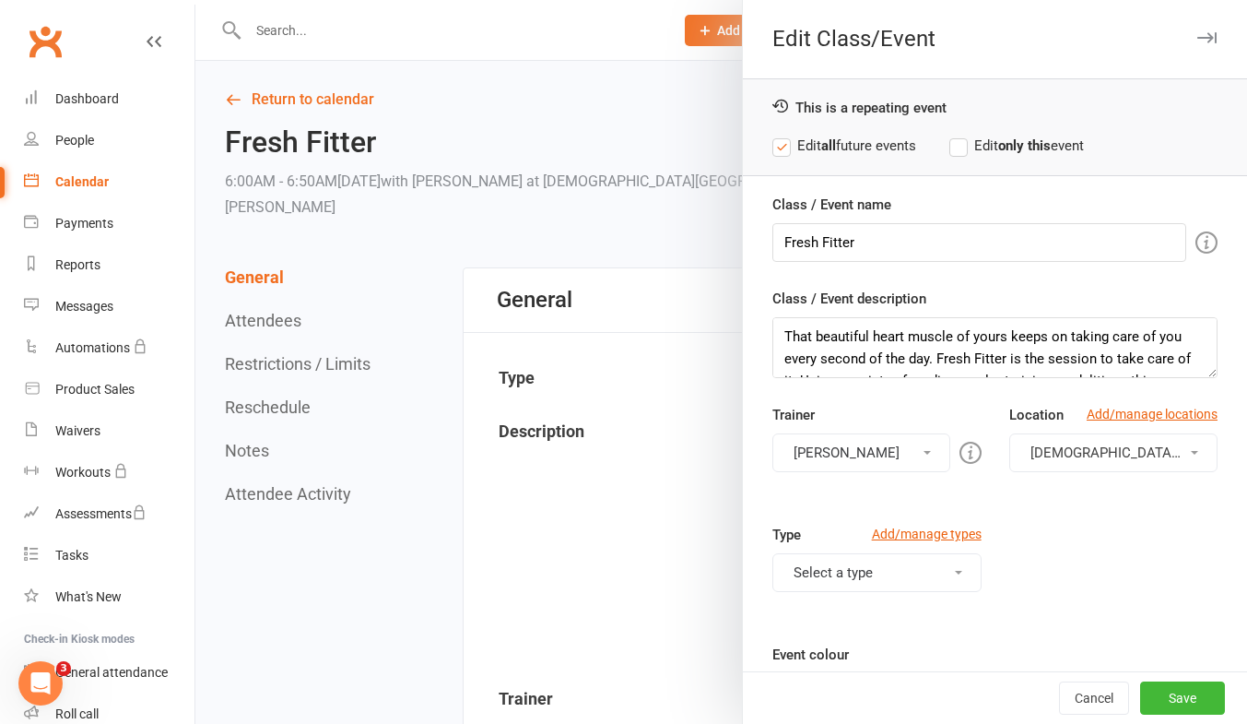
click at [1191, 454] on span "button" at bounding box center [1194, 453] width 7 height 4
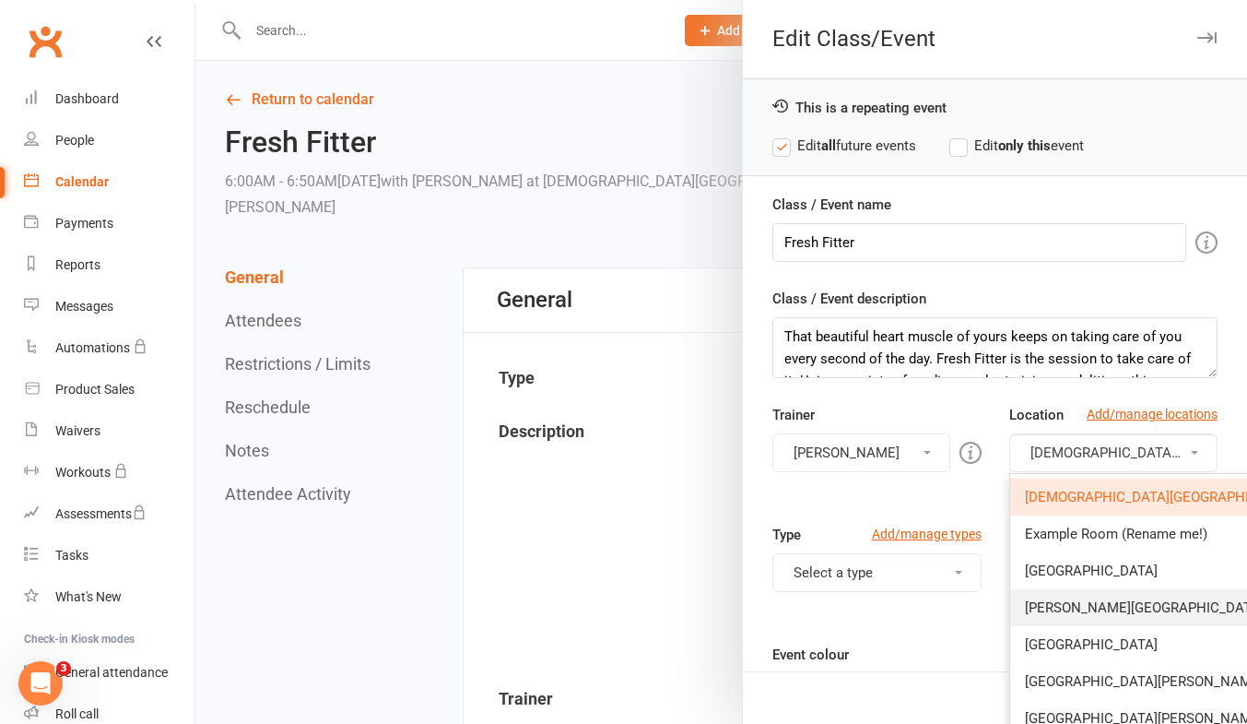
click at [1109, 607] on span "[PERSON_NAME][GEOGRAPHIC_DATA]" at bounding box center [1144, 607] width 239 height 17
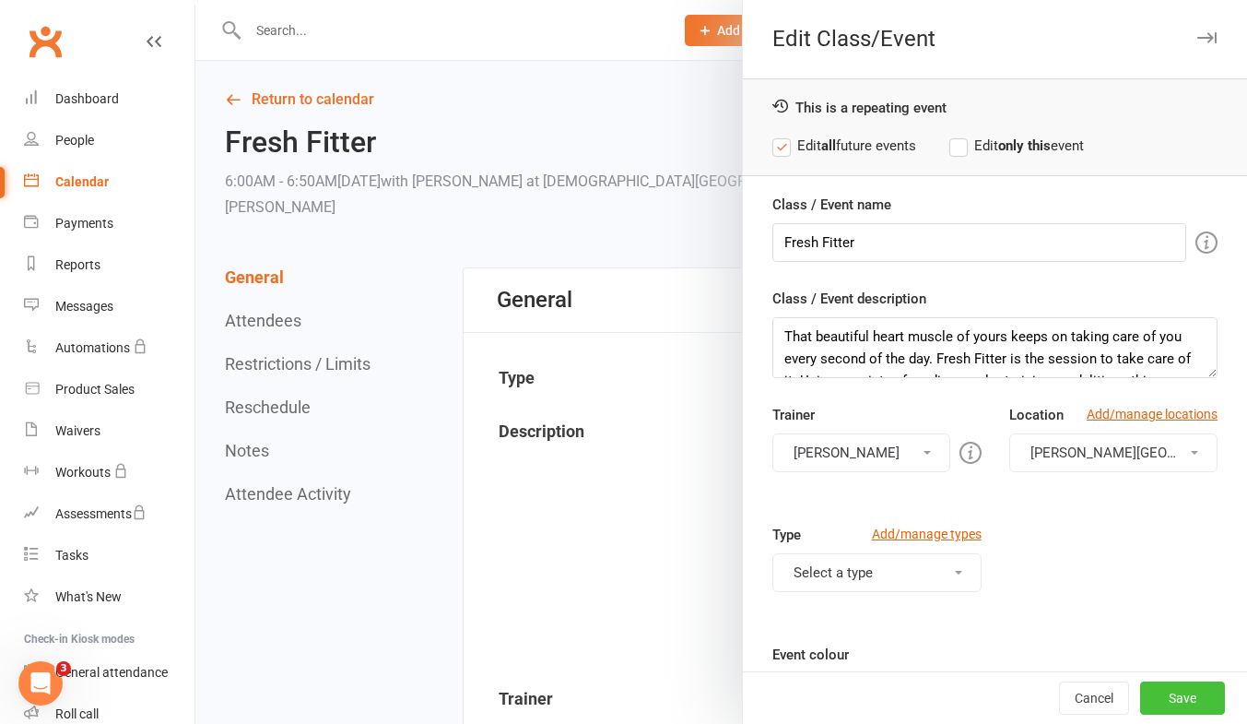
click at [1140, 696] on button "Save" at bounding box center [1182, 697] width 85 height 33
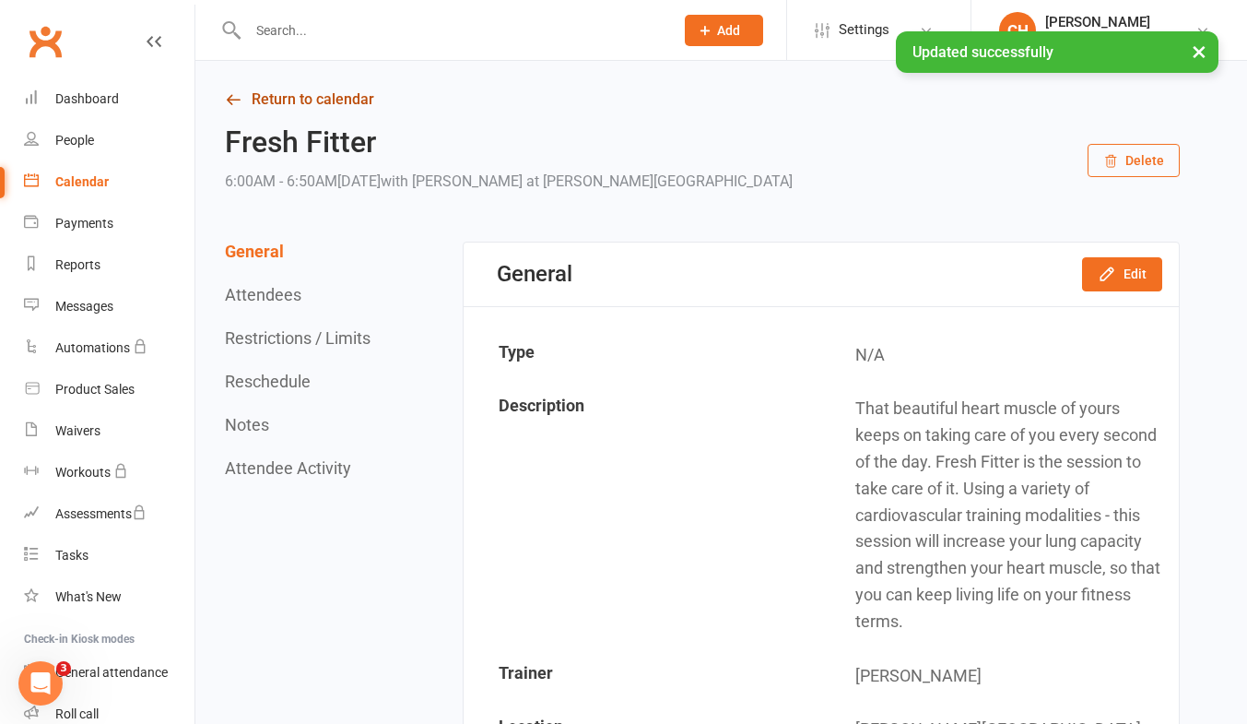
click at [332, 93] on link "Return to calendar" at bounding box center [702, 100] width 955 height 26
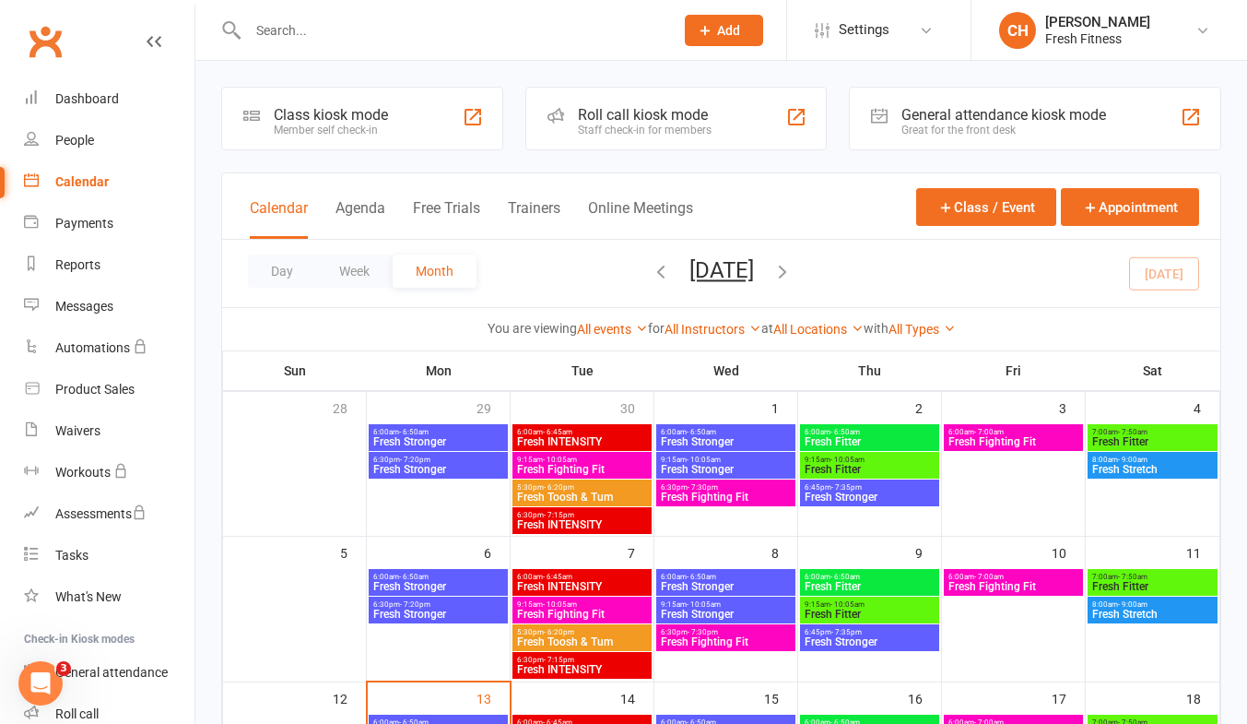
click at [874, 497] on span "Fresh Stronger" at bounding box center [870, 496] width 132 height 11
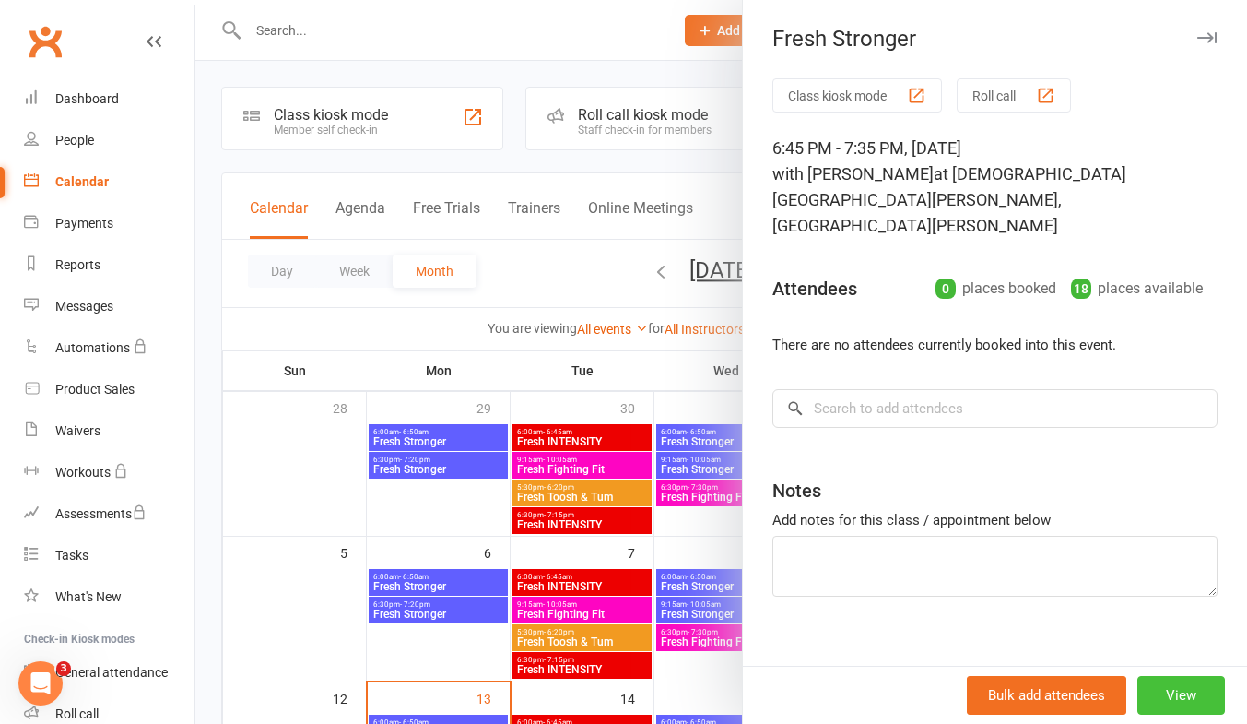
click at [1178, 703] on button "View" at bounding box center [1181, 695] width 88 height 39
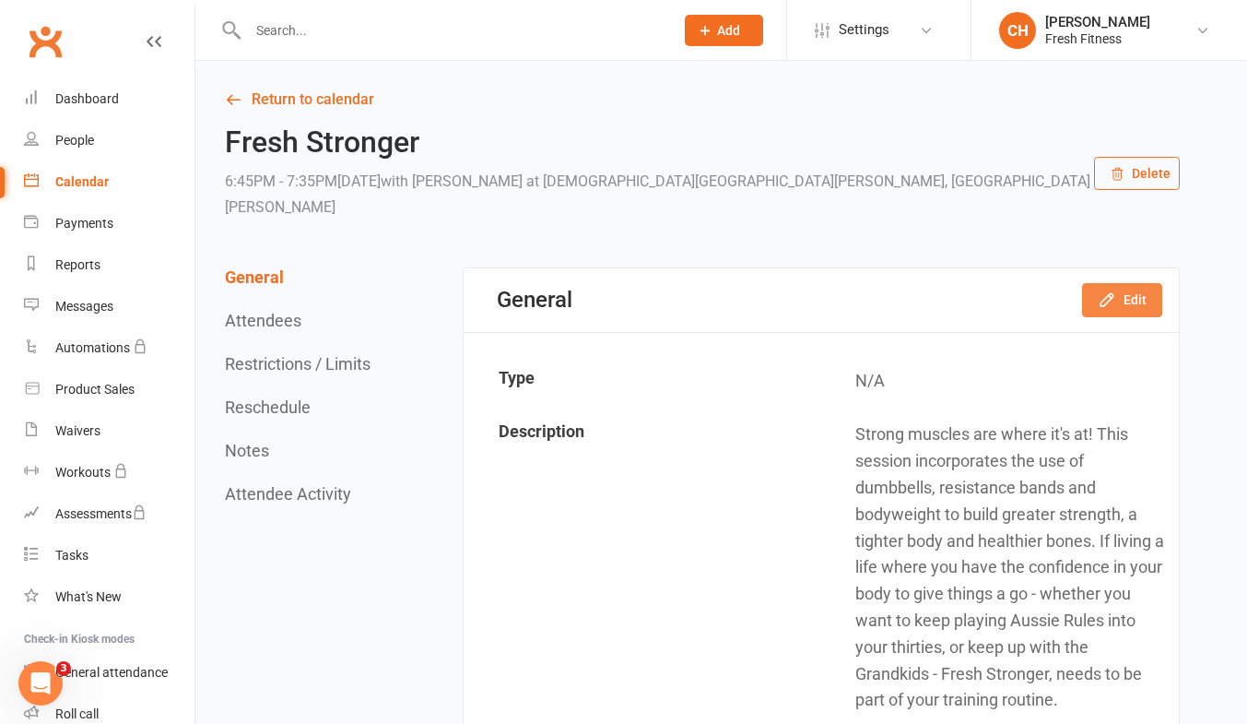
click at [1119, 283] on button "Edit" at bounding box center [1122, 299] width 80 height 33
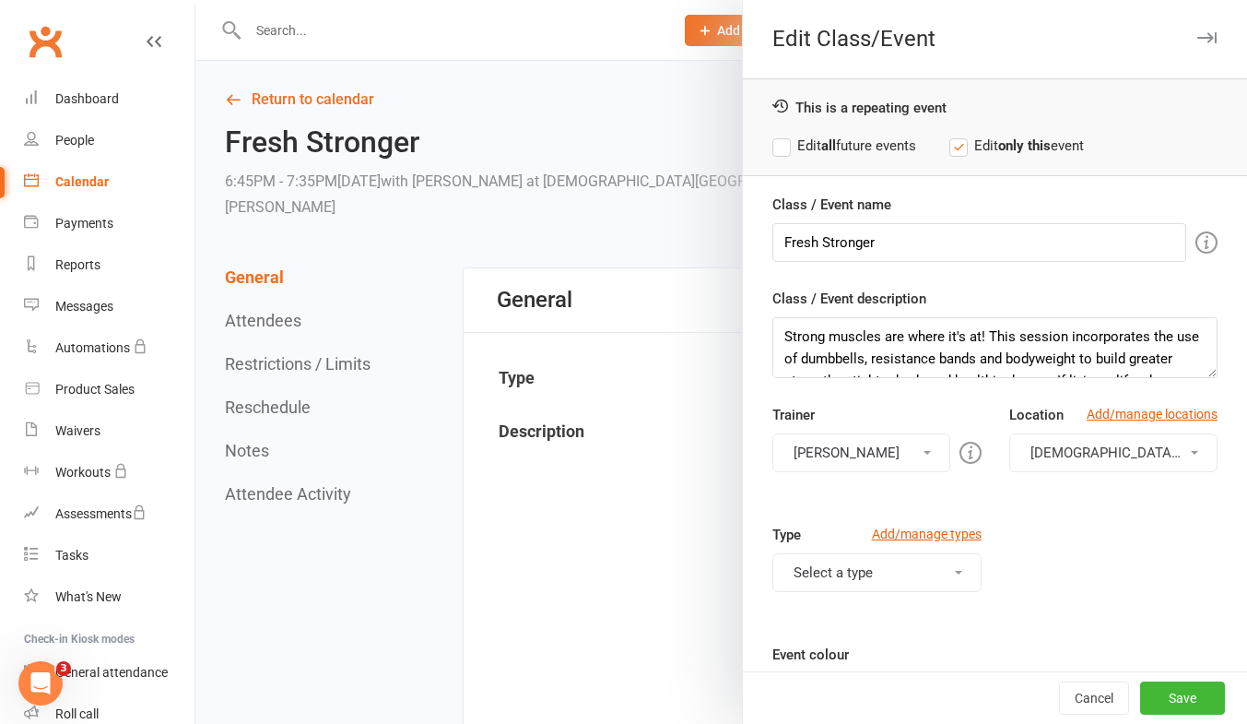
click at [774, 148] on label "Edit all future events" at bounding box center [844, 146] width 144 height 22
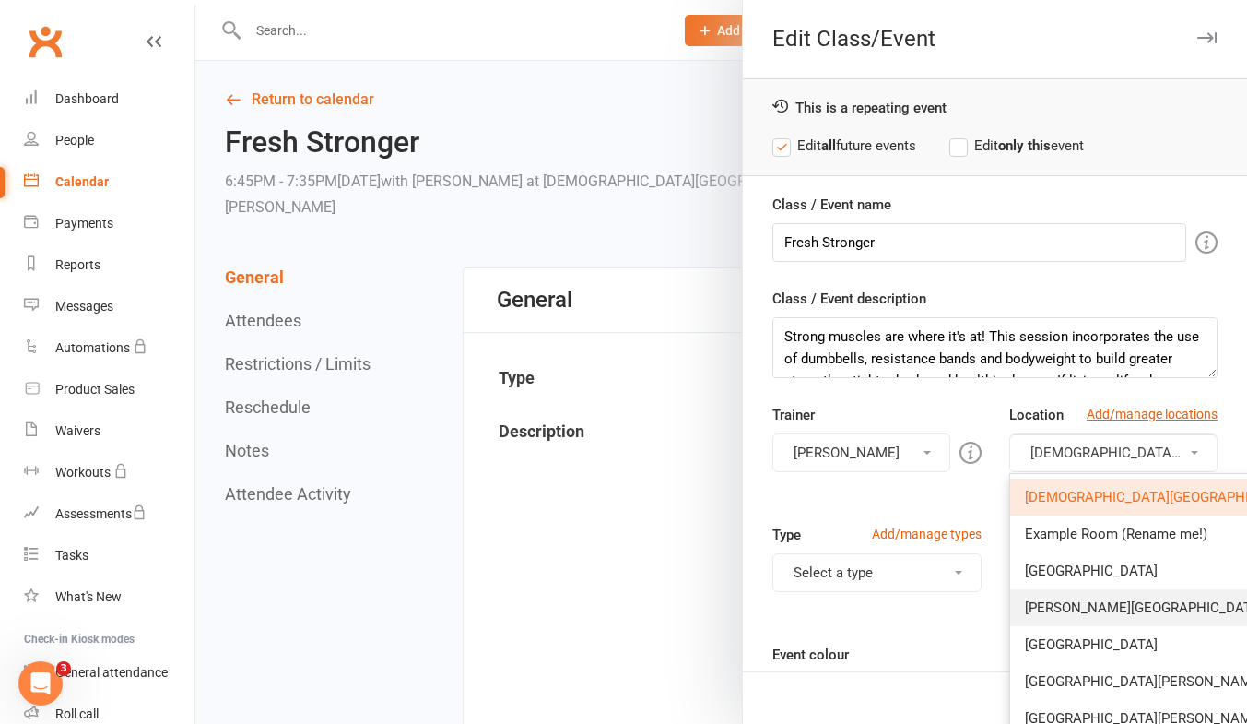
click at [1153, 609] on link "[PERSON_NAME][GEOGRAPHIC_DATA]" at bounding box center [1170, 607] width 321 height 37
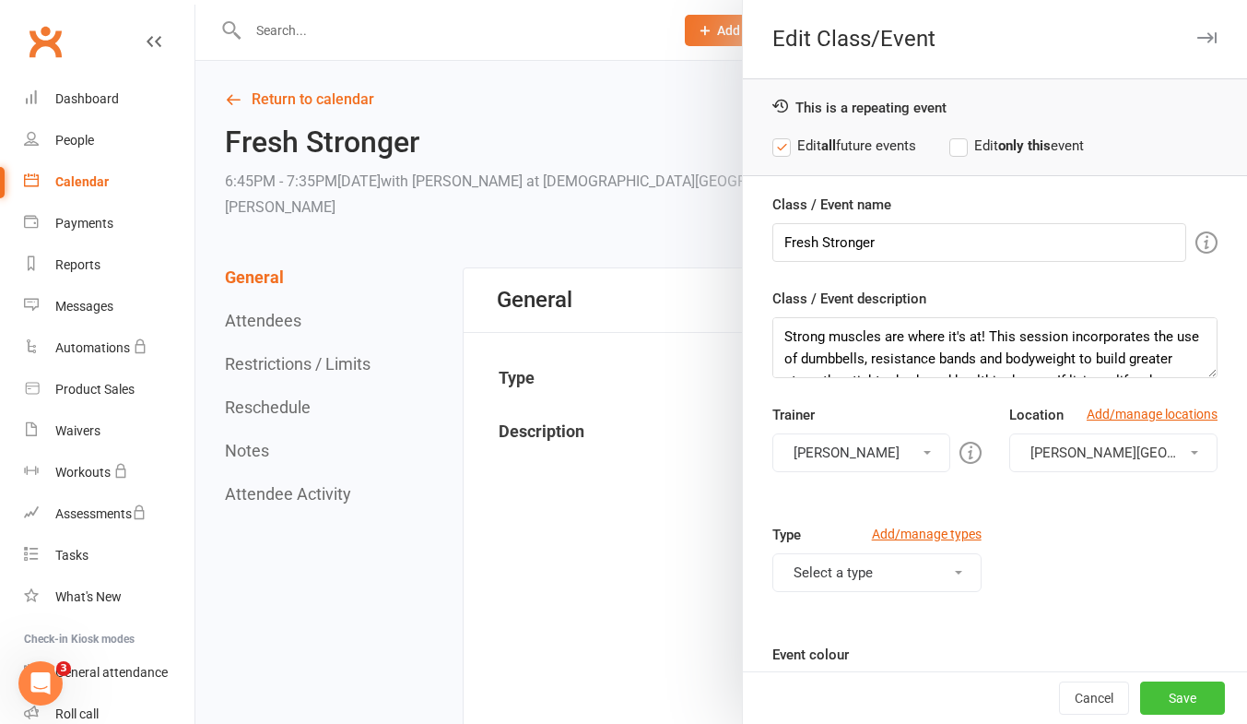
click at [1161, 691] on button "Save" at bounding box center [1182, 697] width 85 height 33
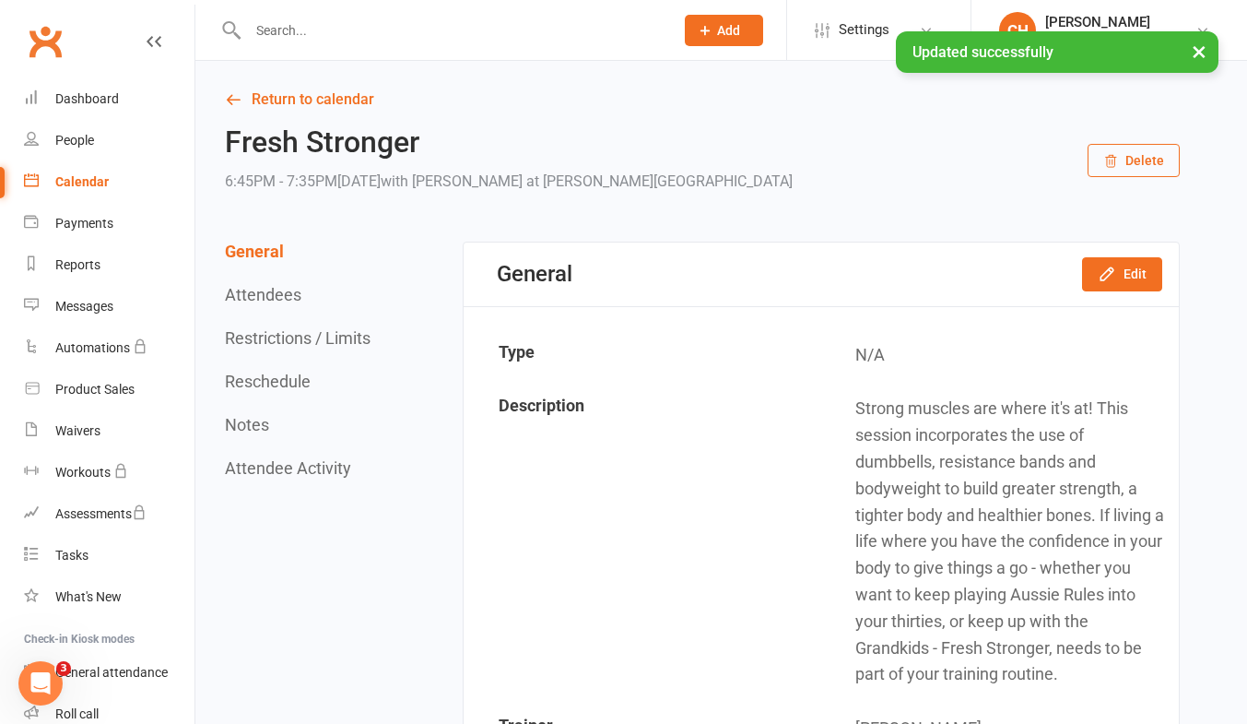
click at [279, 389] on button "Reschedule" at bounding box center [268, 380] width 86 height 19
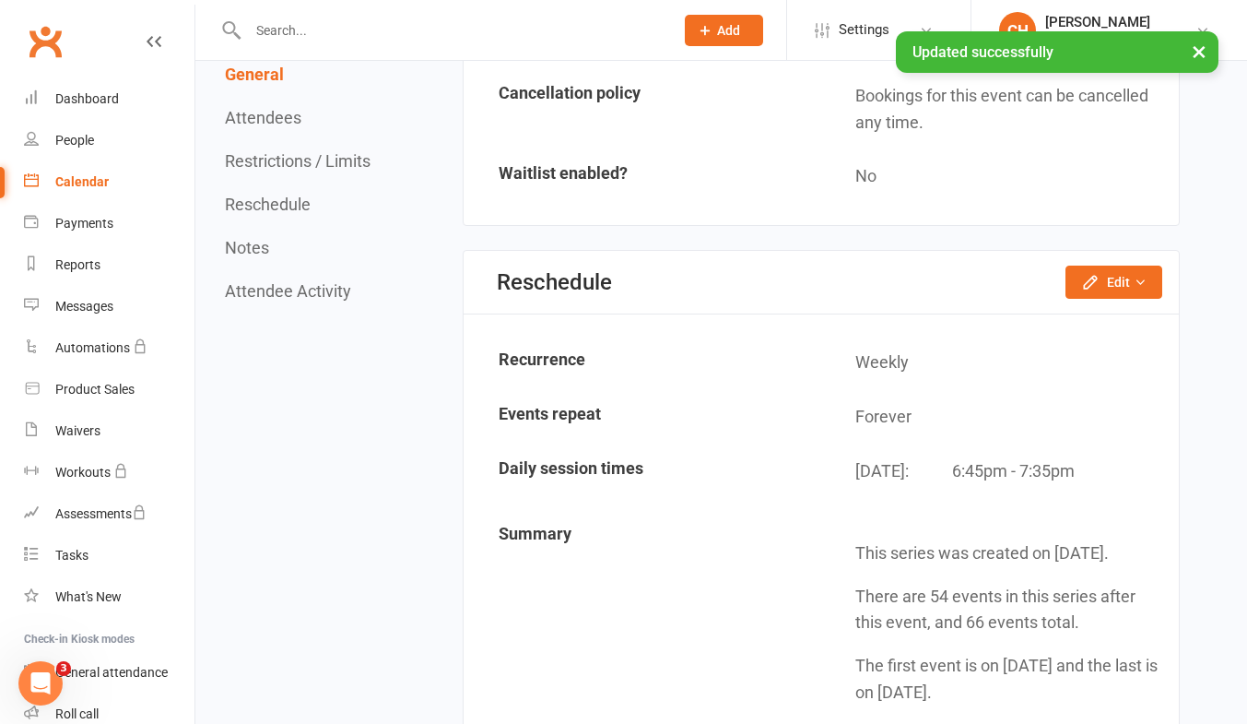
scroll to position [1899, 0]
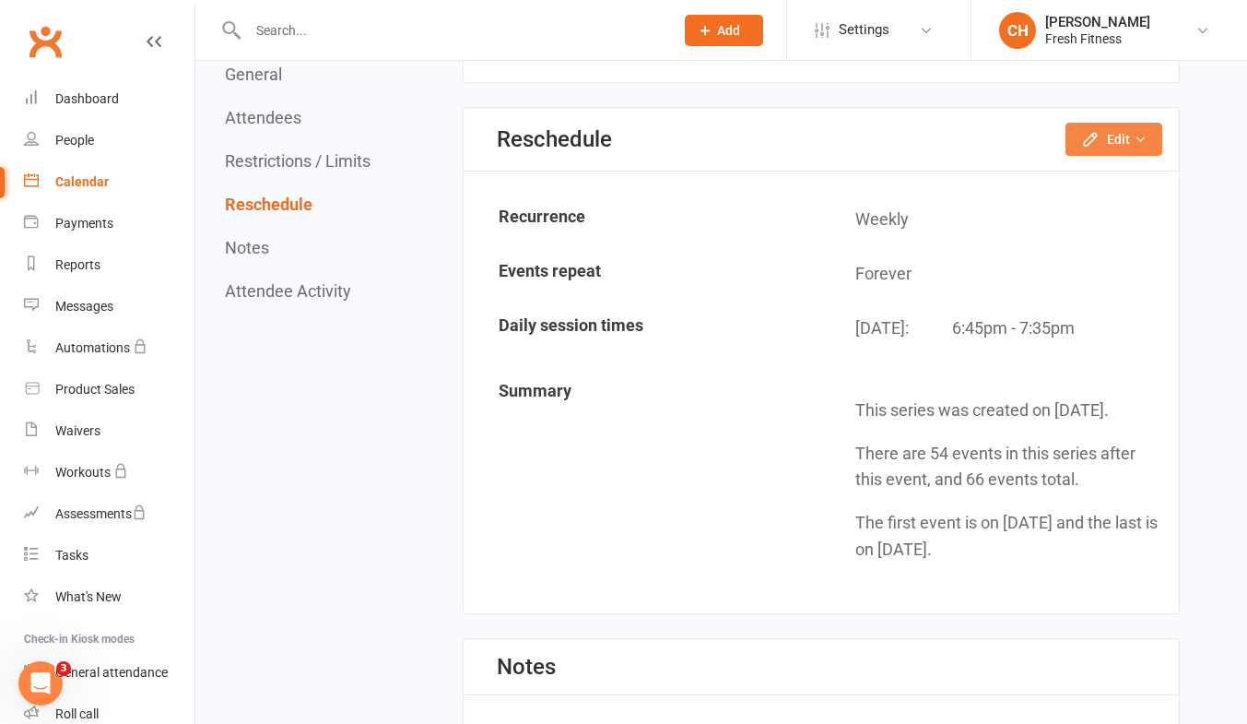
click at [1123, 139] on button "Edit" at bounding box center [1114, 139] width 97 height 33
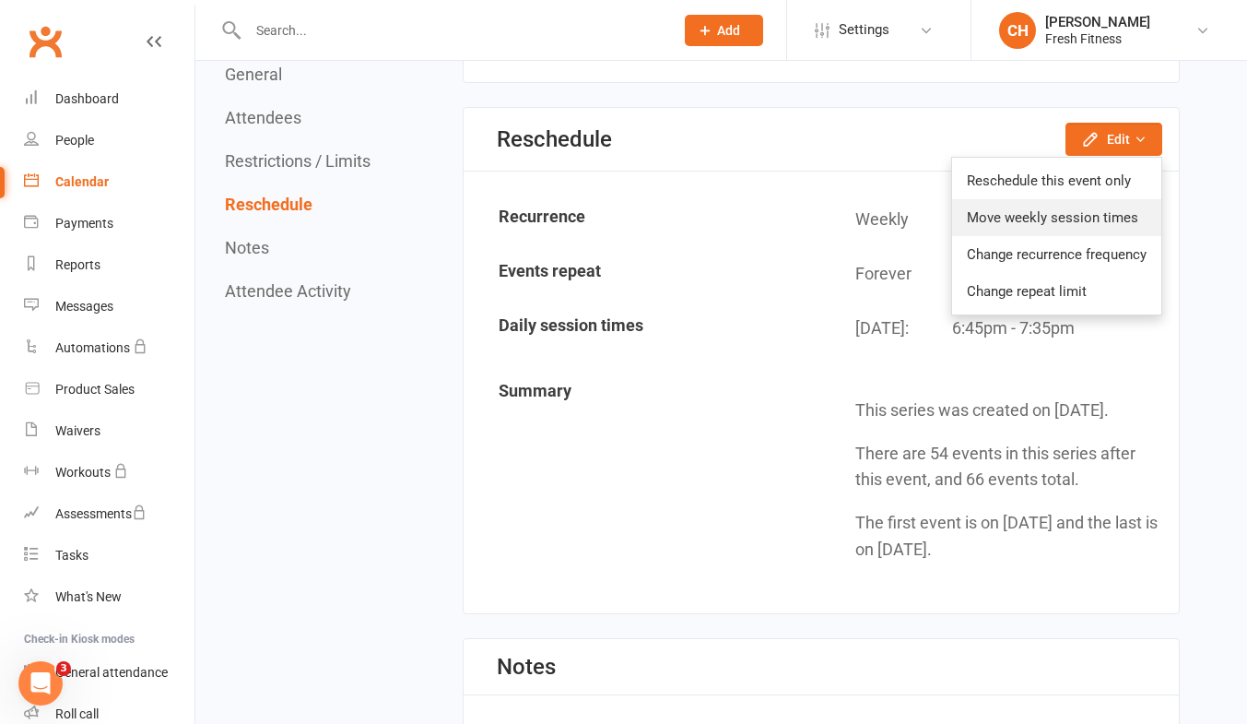
click at [1092, 222] on link "Move weekly session times" at bounding box center [1056, 217] width 209 height 37
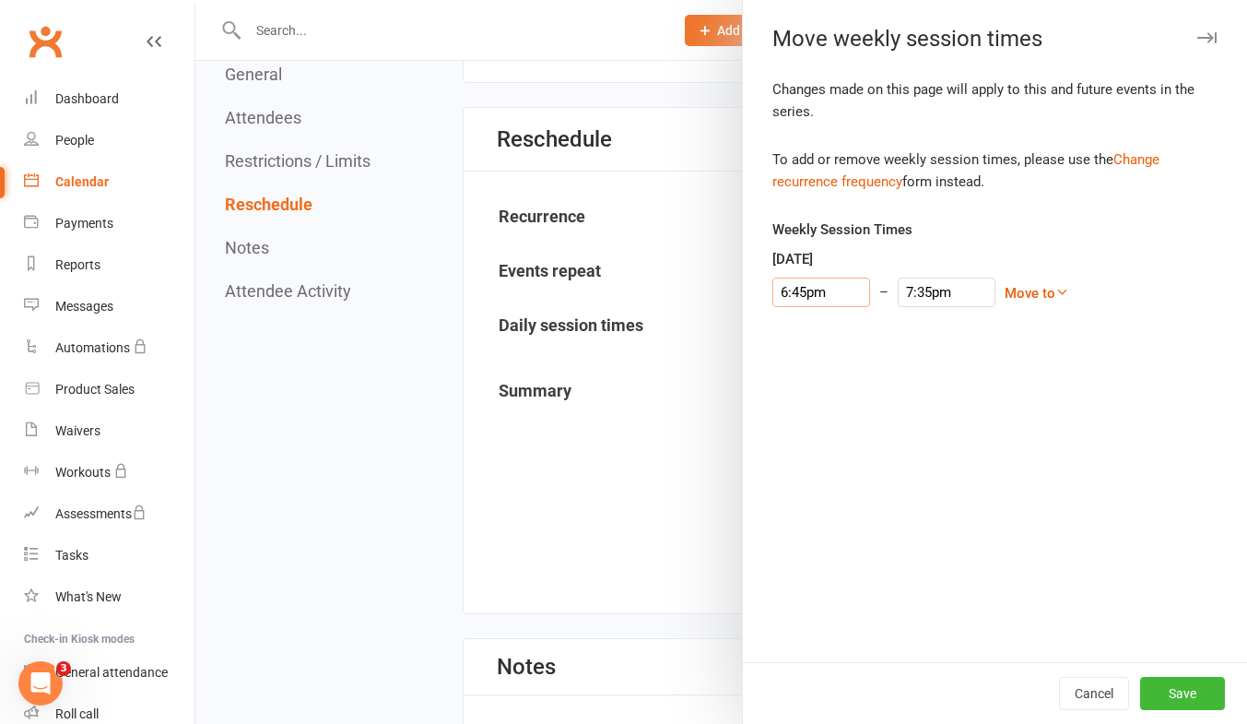
click at [831, 287] on input "6:45pm" at bounding box center [821, 291] width 98 height 29
type input "6:30pm"
type input "7:20pm"
click at [827, 319] on li "6:30pm" at bounding box center [817, 322] width 88 height 28
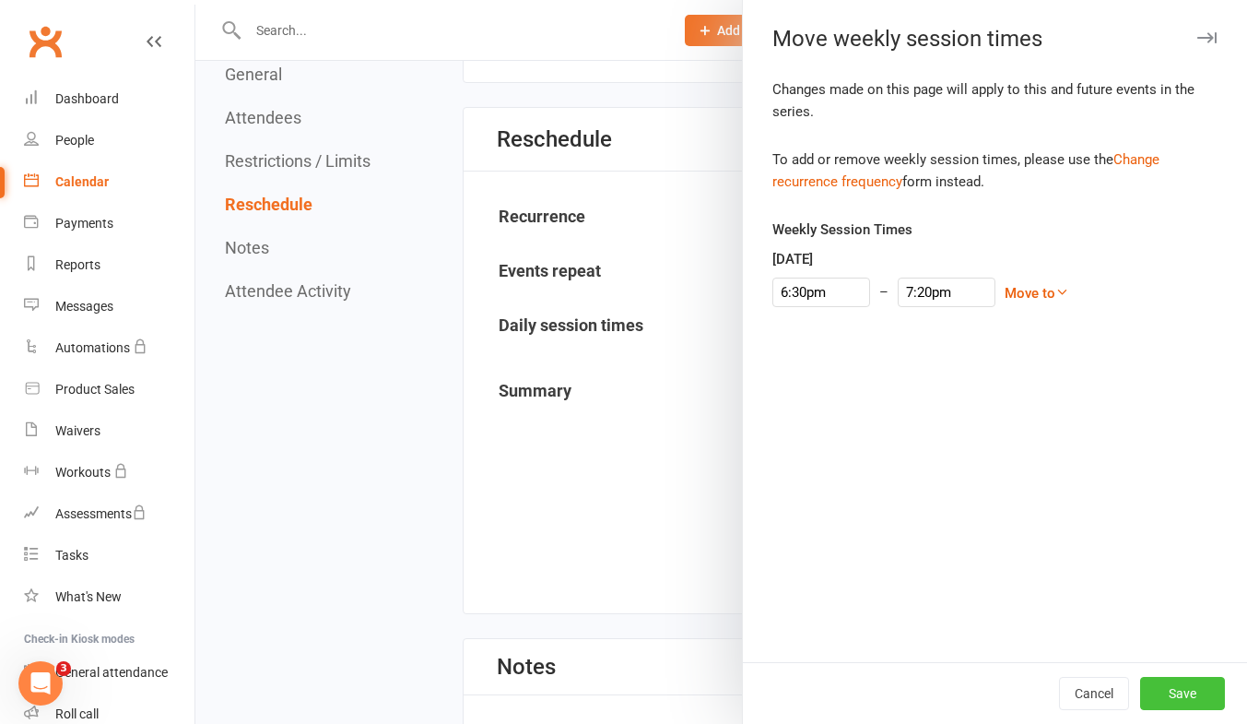
click at [1178, 690] on button "Save" at bounding box center [1182, 693] width 85 height 33
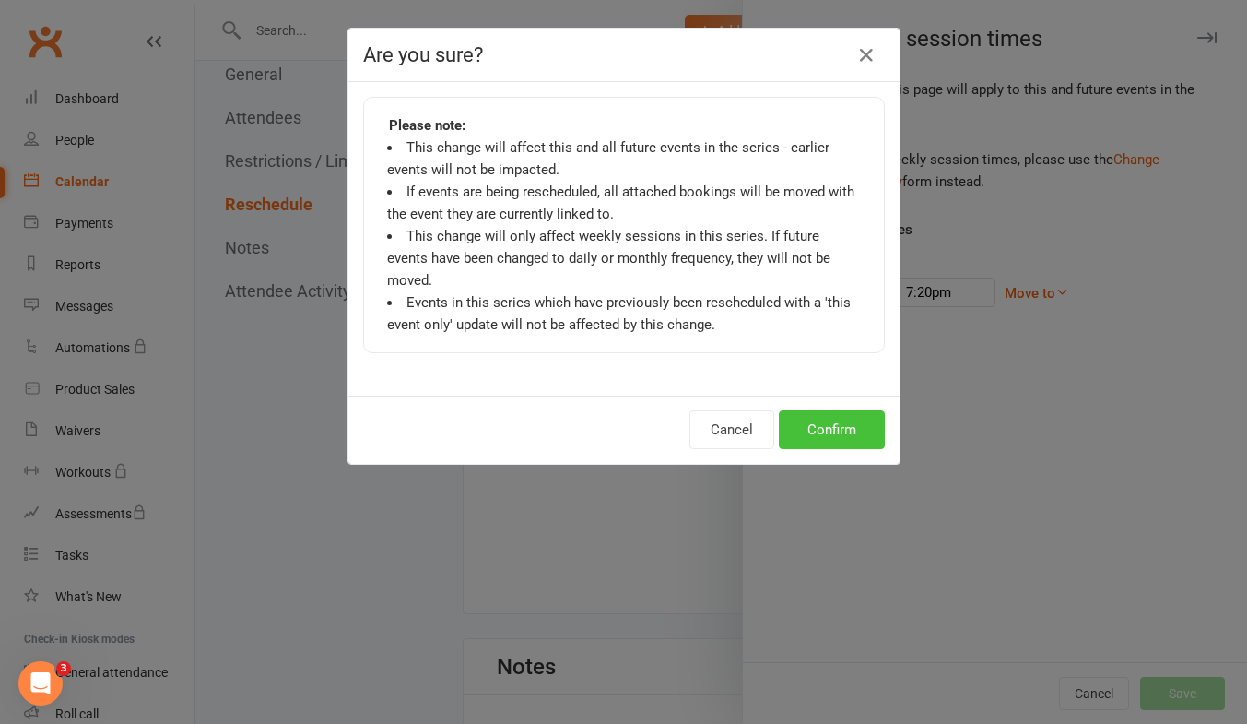
click at [842, 410] on button "Confirm" at bounding box center [832, 429] width 106 height 39
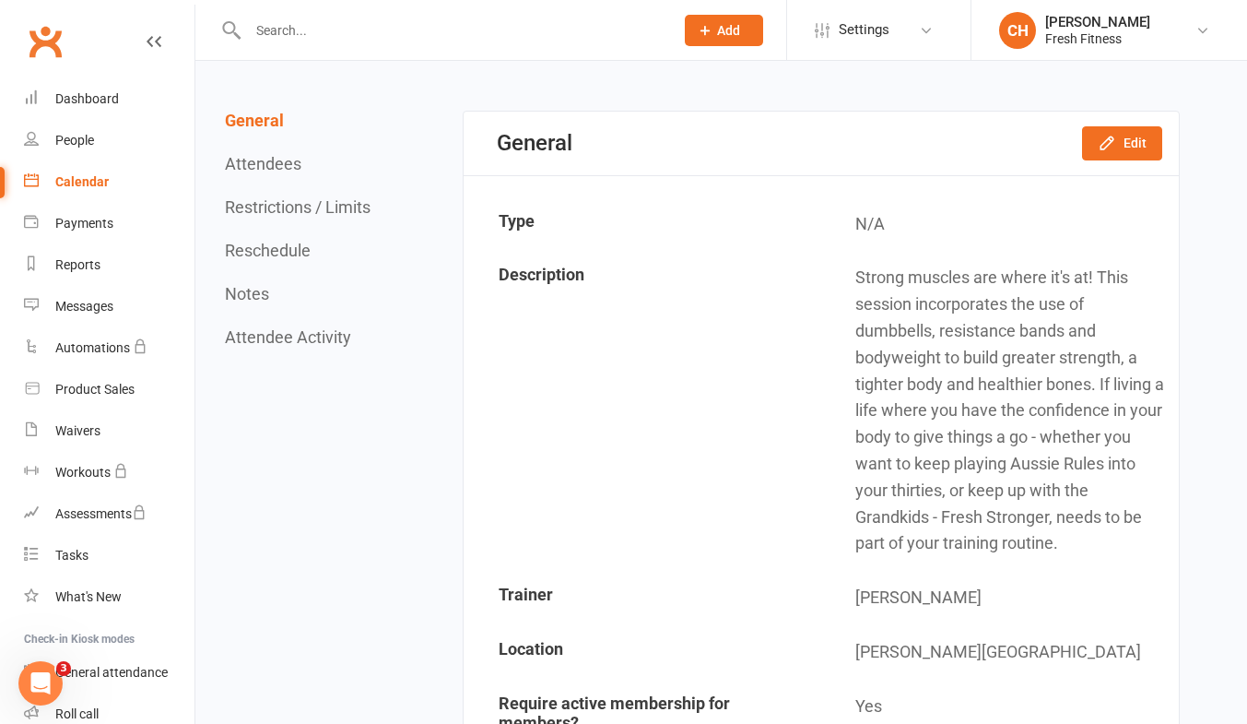
scroll to position [0, 0]
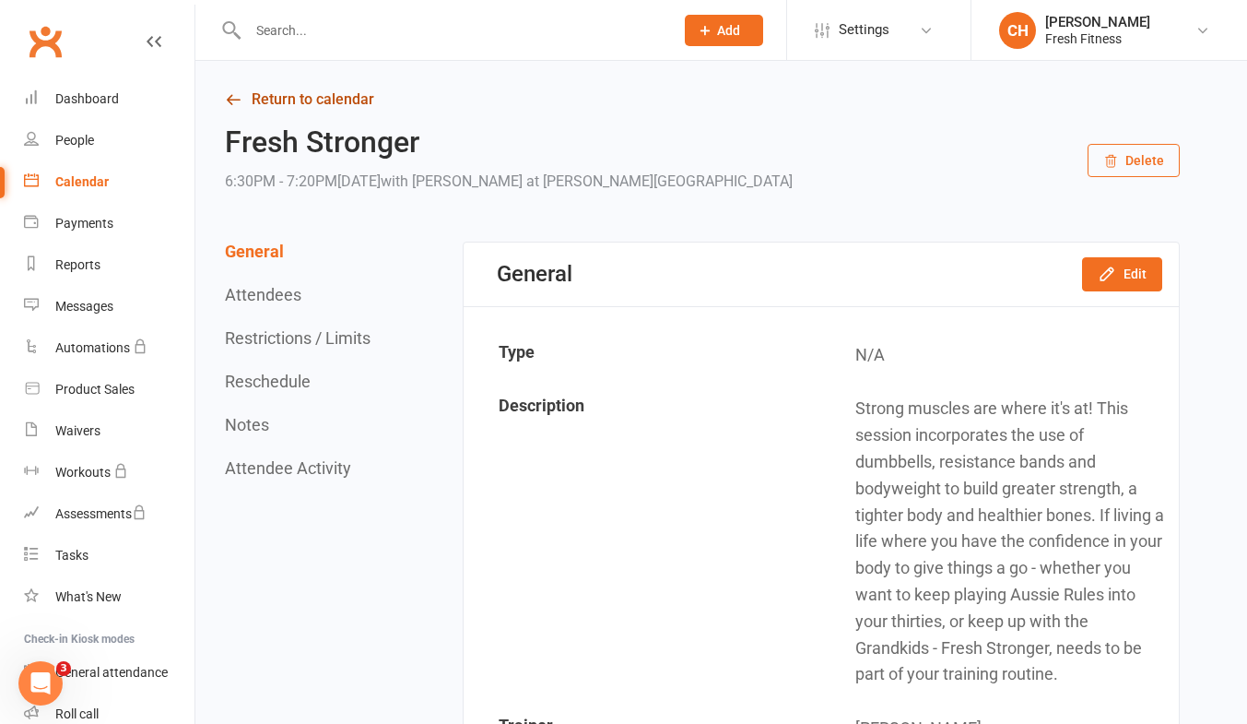
click at [336, 94] on link "Return to calendar" at bounding box center [702, 100] width 955 height 26
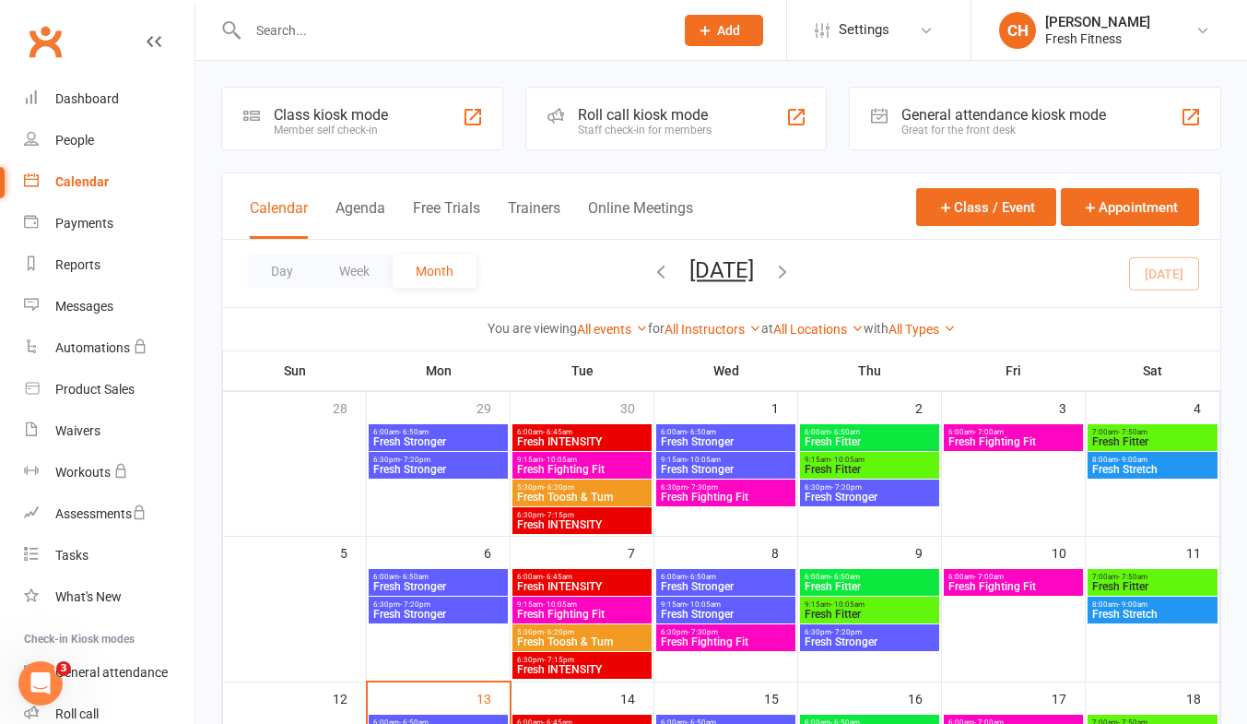
click at [1009, 438] on span "Fresh Fighting Fit" at bounding box center [1014, 441] width 132 height 11
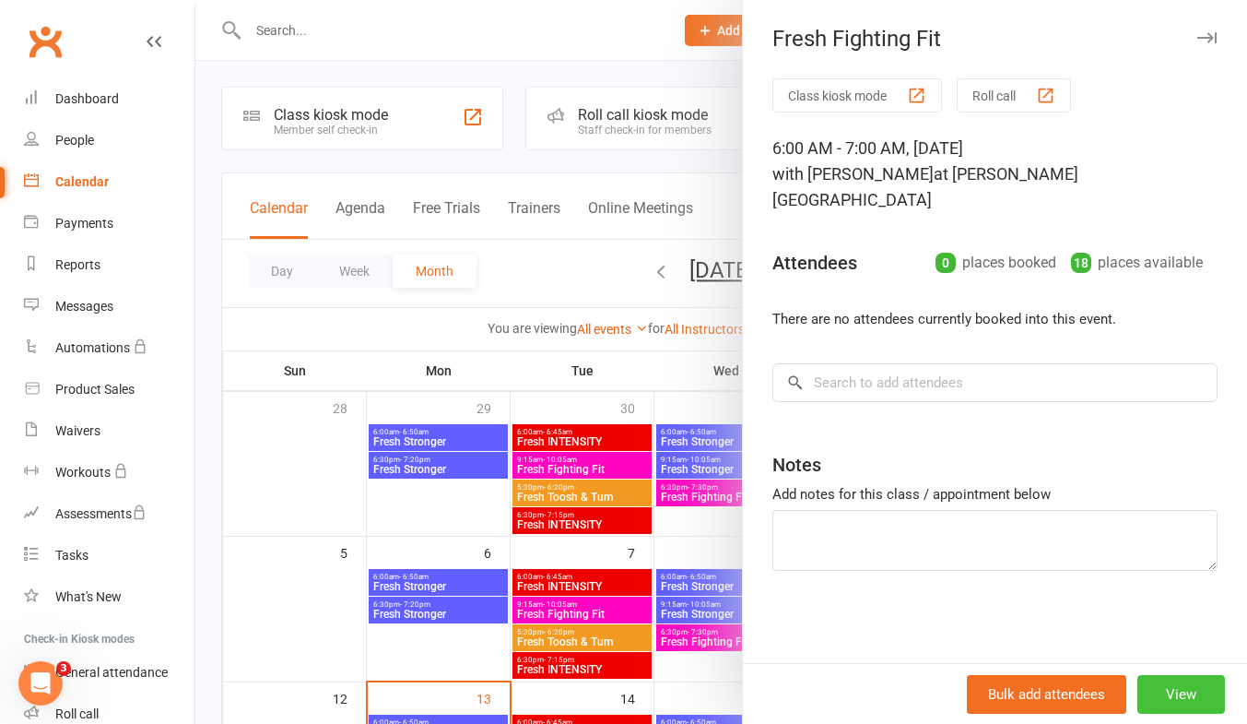
click at [1174, 690] on button "View" at bounding box center [1181, 694] width 88 height 39
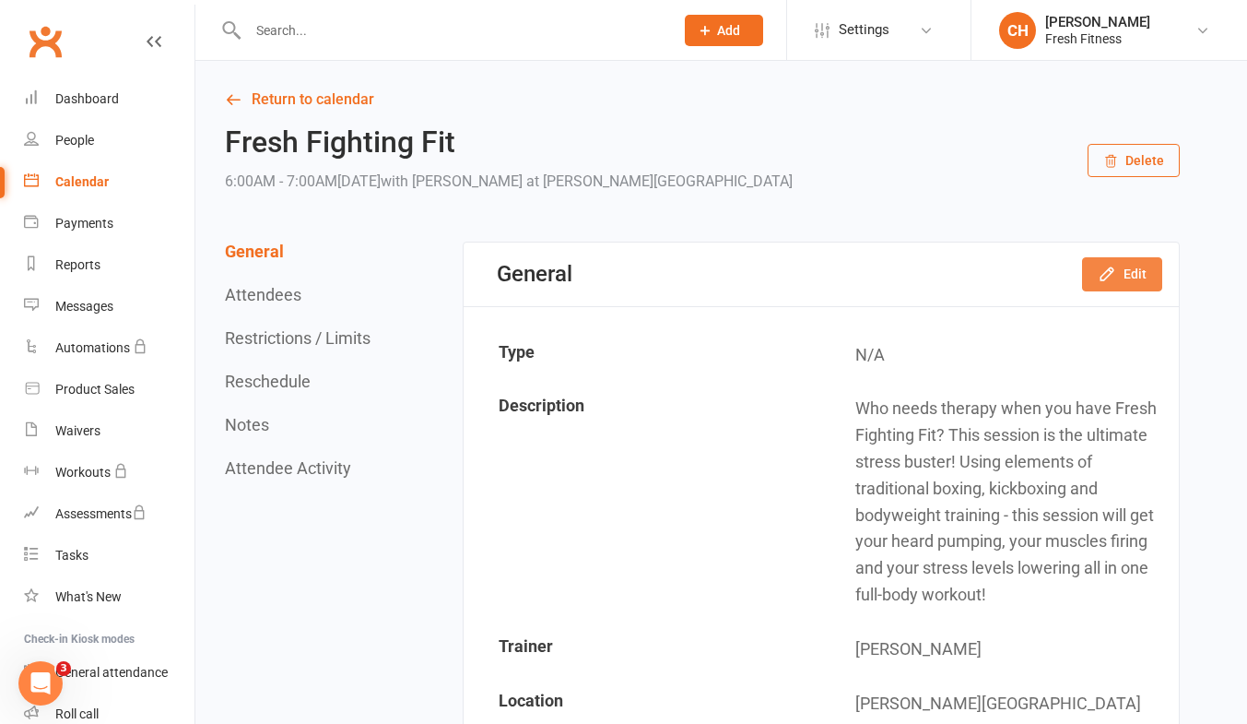
click at [1127, 272] on button "Edit" at bounding box center [1122, 273] width 80 height 33
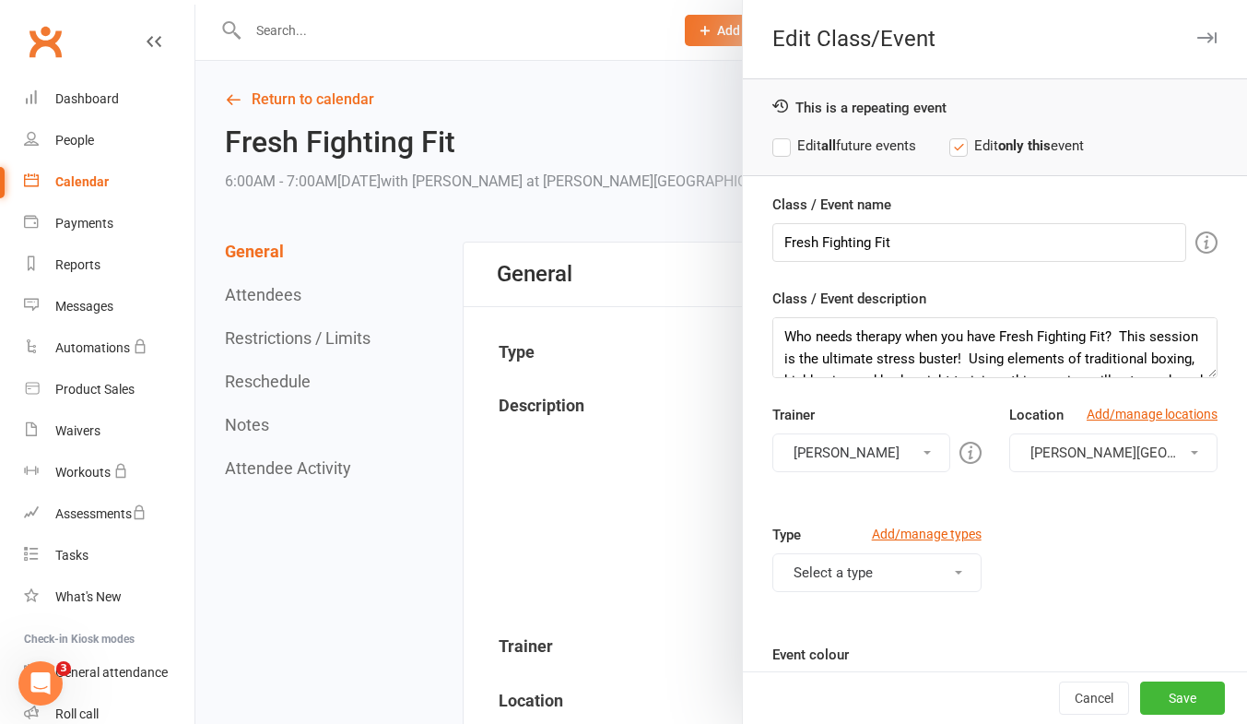
click at [751, 147] on div "This is a repeating event Edit all future events Edit only this event" at bounding box center [995, 127] width 504 height 98
click at [300, 383] on div at bounding box center [721, 362] width 1052 height 724
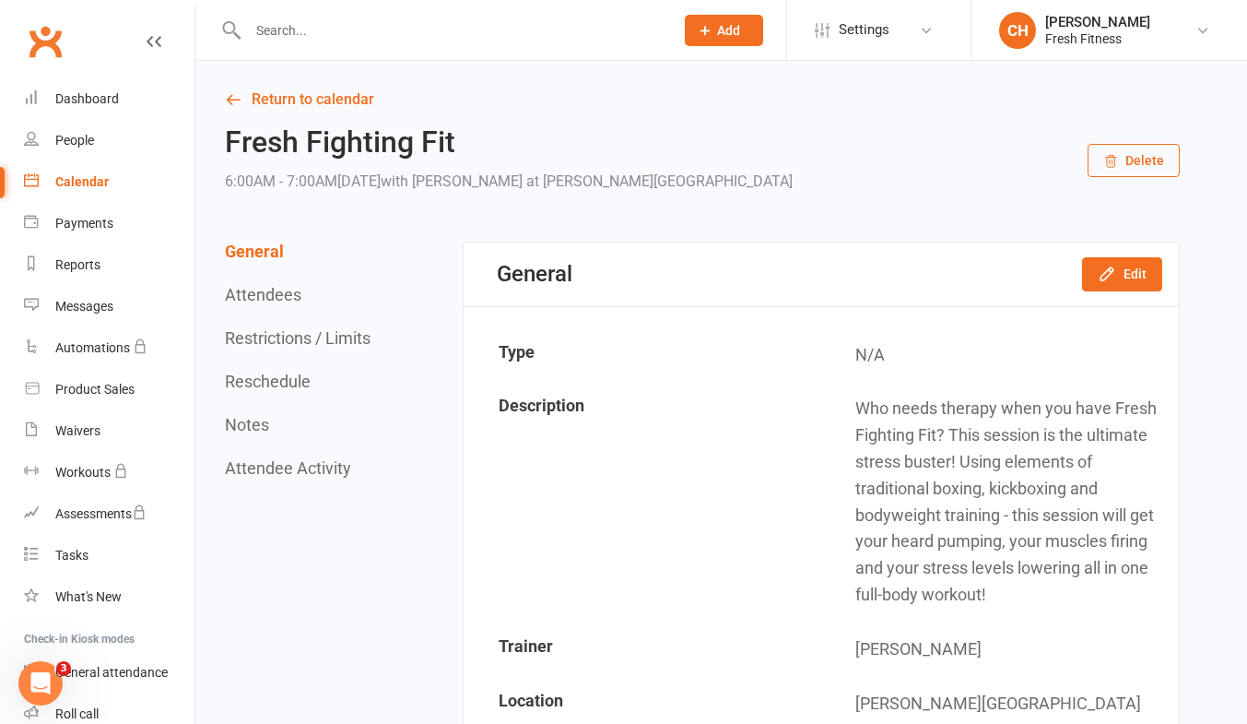
click at [265, 388] on button "Reschedule" at bounding box center [268, 380] width 86 height 19
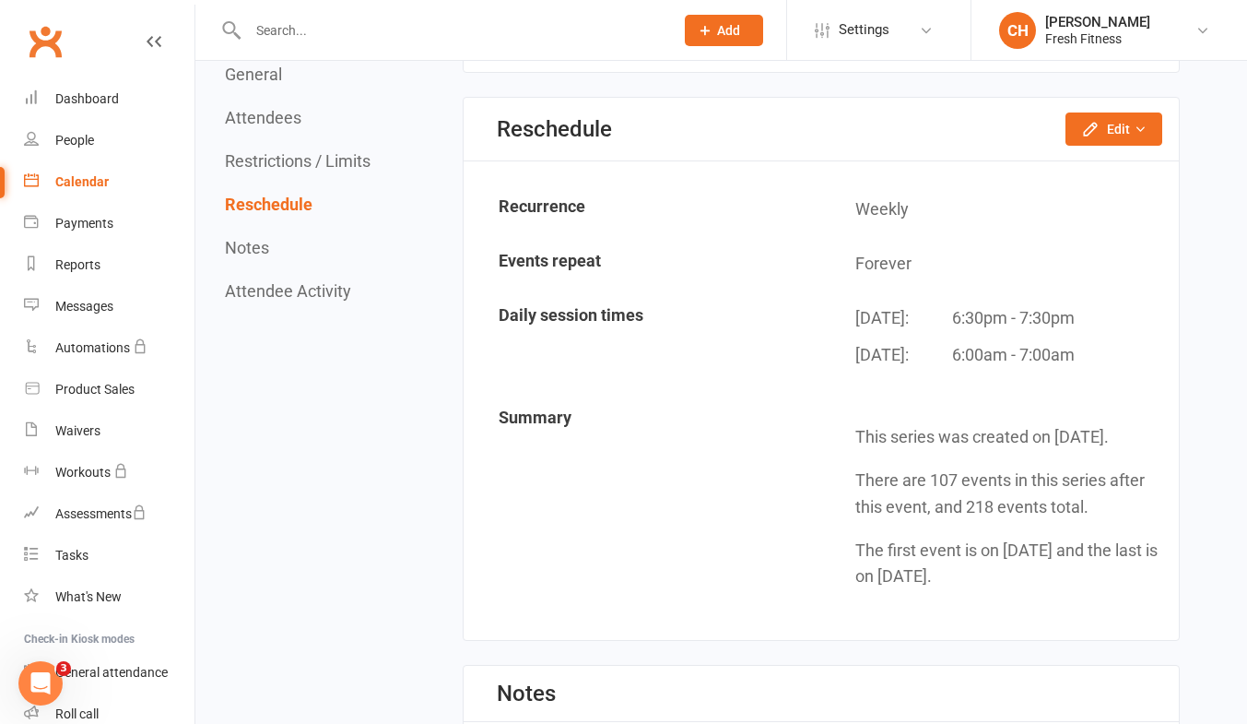
scroll to position [1923, 0]
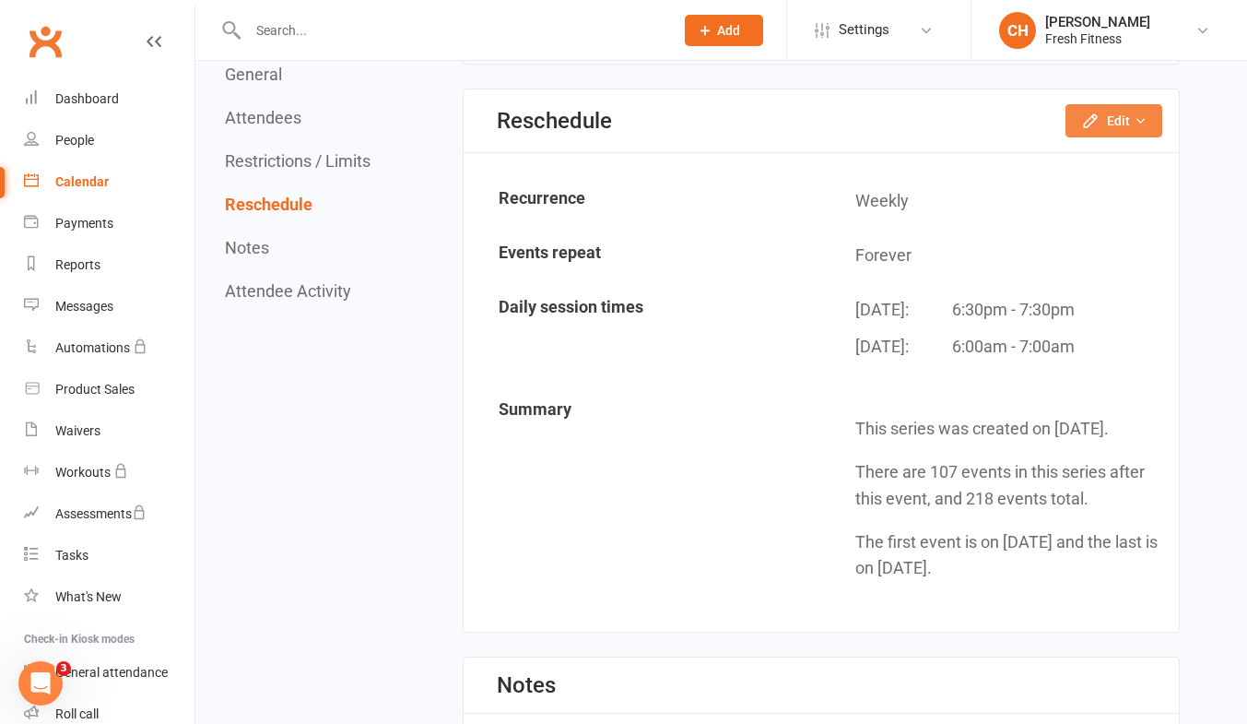
click at [1119, 116] on button "Edit" at bounding box center [1114, 120] width 97 height 33
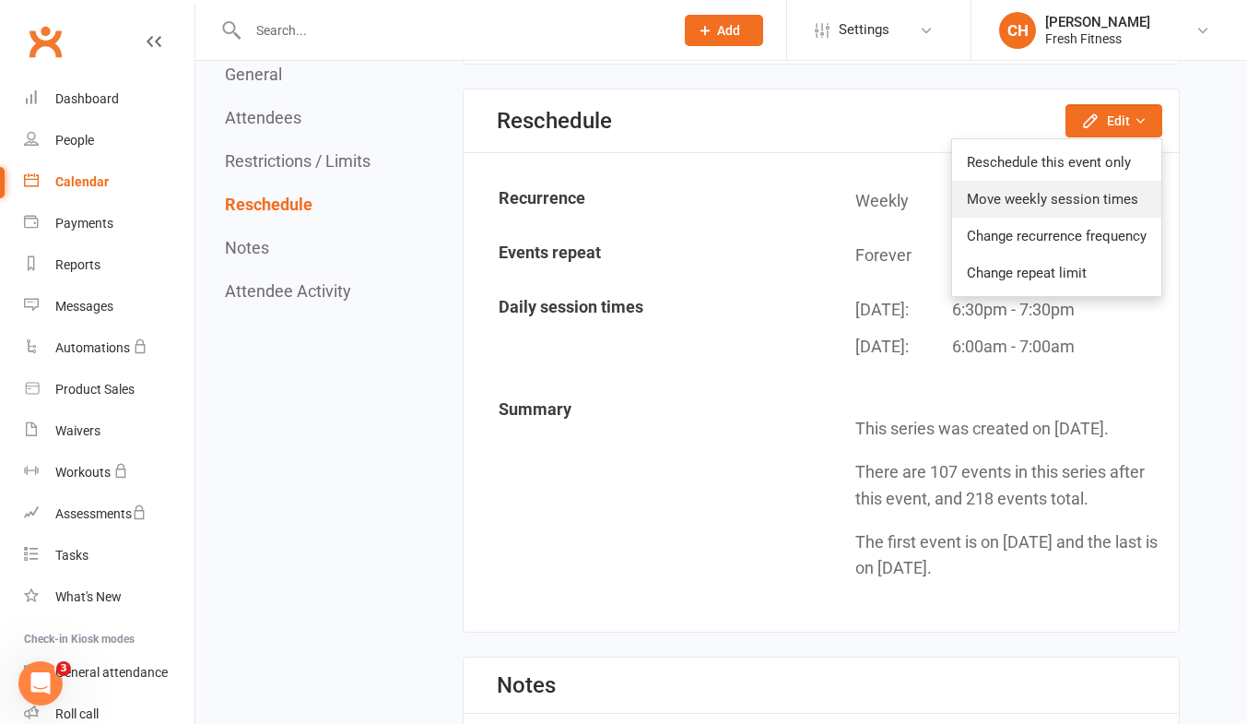
click at [1083, 205] on link "Move weekly session times" at bounding box center [1056, 199] width 209 height 37
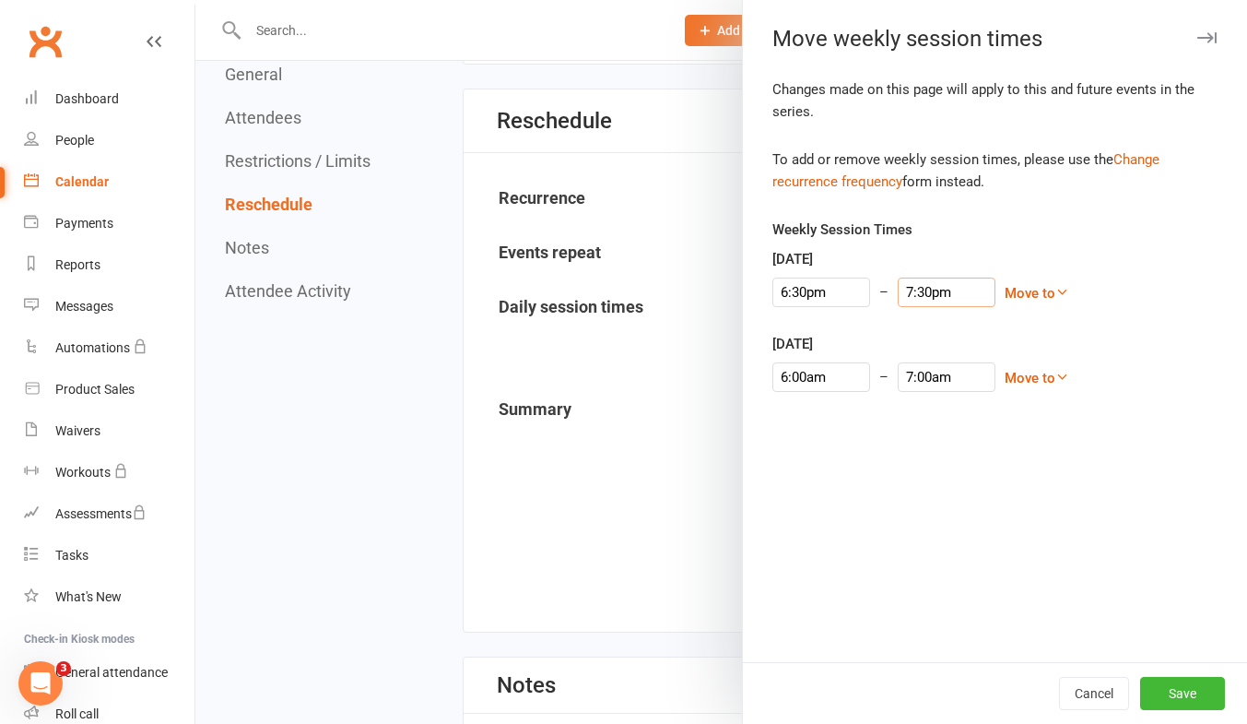
click at [904, 290] on input "7:30pm" at bounding box center [947, 291] width 98 height 29
type input "7:20pm"
click at [1153, 330] on div "Weekly Session Times [DATE] 6:30pm – 7:20pm 12:00am 12:15am 12:30am 12:45am 1:0…" at bounding box center [994, 317] width 445 height 199
click at [902, 377] on input "7:00am" at bounding box center [947, 376] width 98 height 29
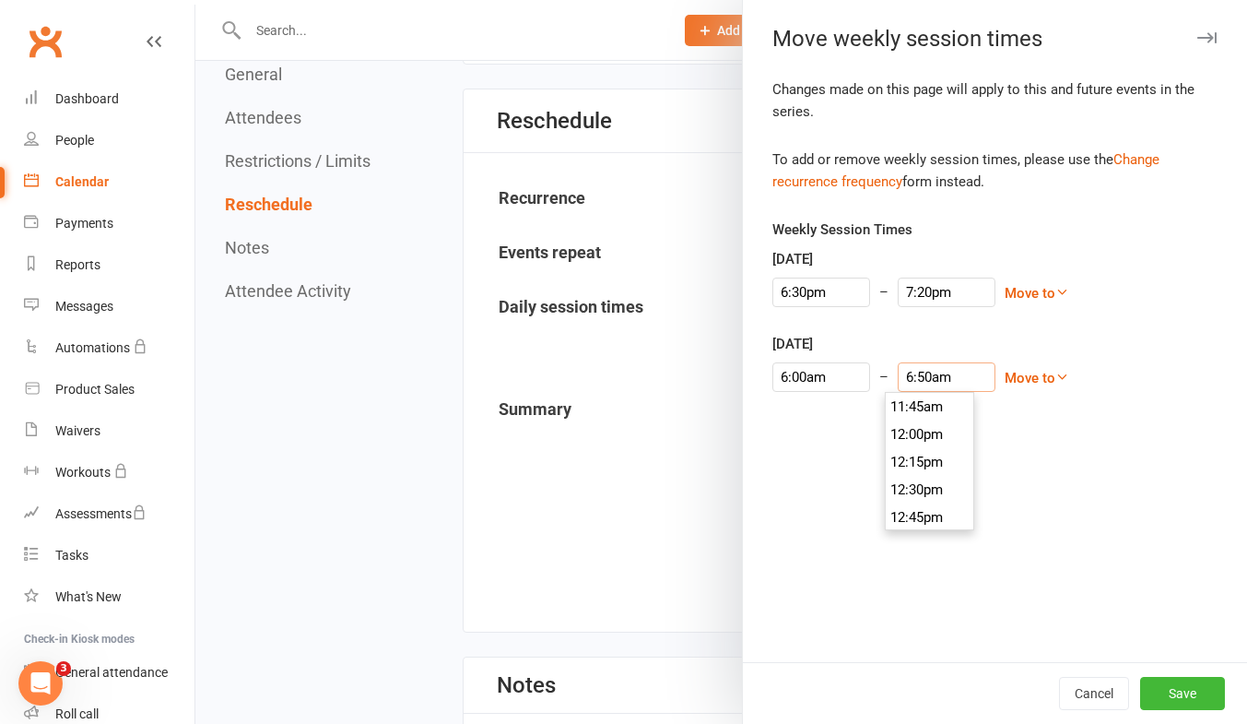
scroll to position [719, 0]
type input "6:50am"
click at [1177, 702] on button "Save" at bounding box center [1182, 693] width 85 height 33
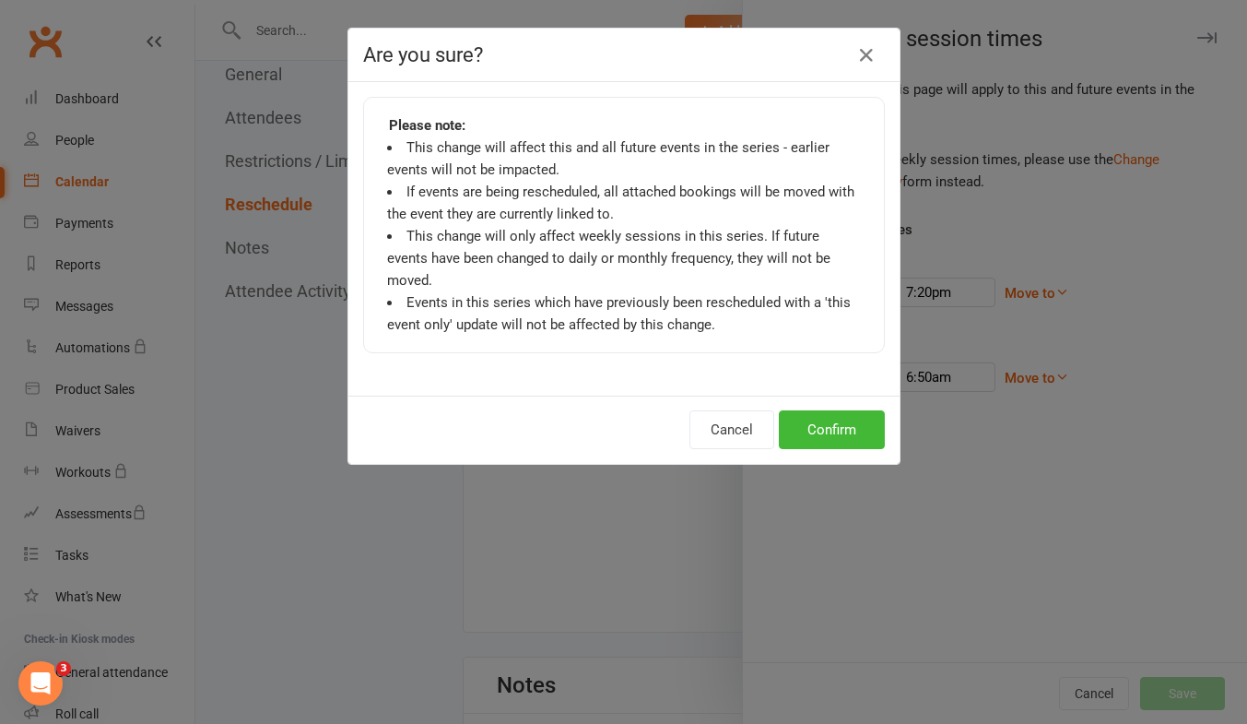
click at [837, 429] on div "Cancel Confirm" at bounding box center [623, 429] width 551 height 68
click at [832, 410] on button "Confirm" at bounding box center [832, 429] width 106 height 39
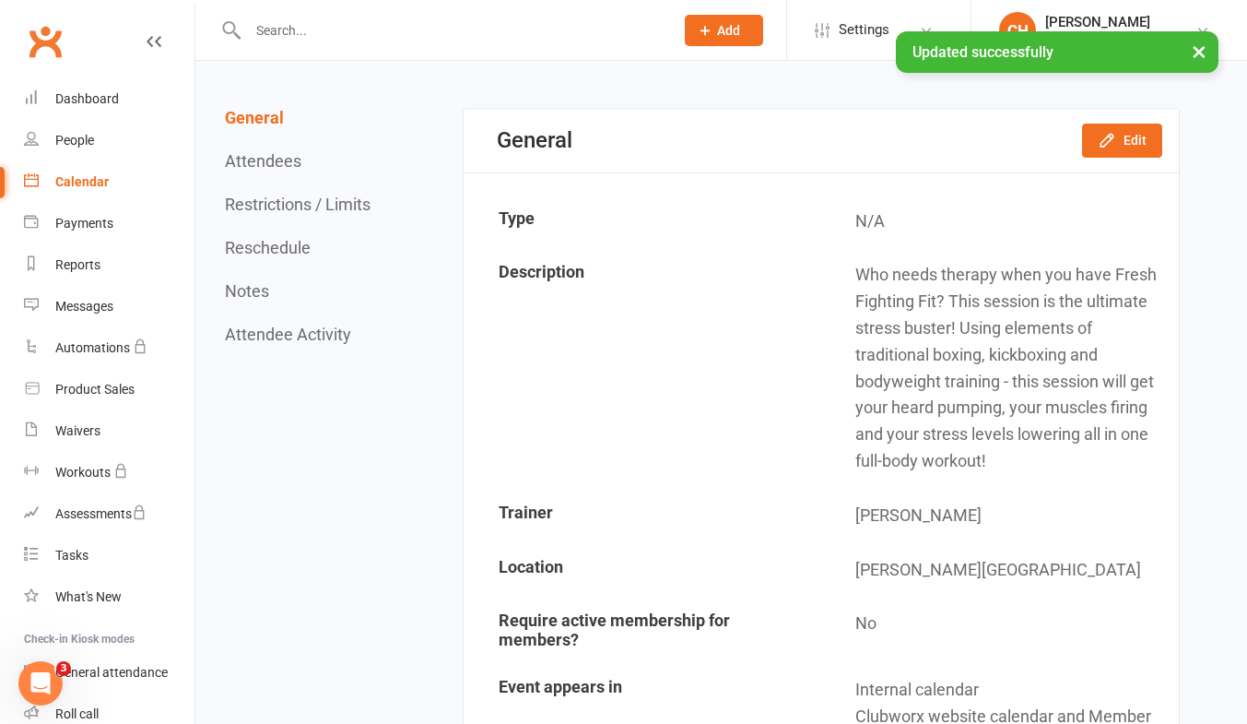
scroll to position [0, 0]
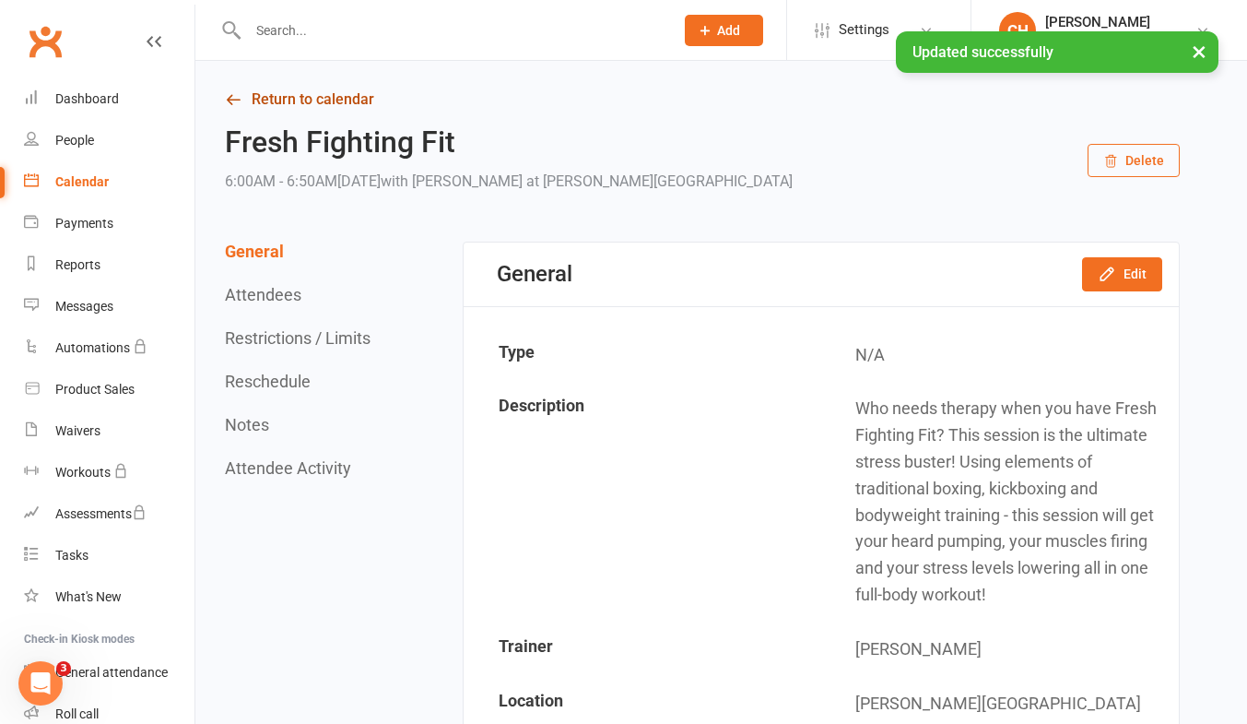
click at [314, 96] on link "Return to calendar" at bounding box center [702, 100] width 955 height 26
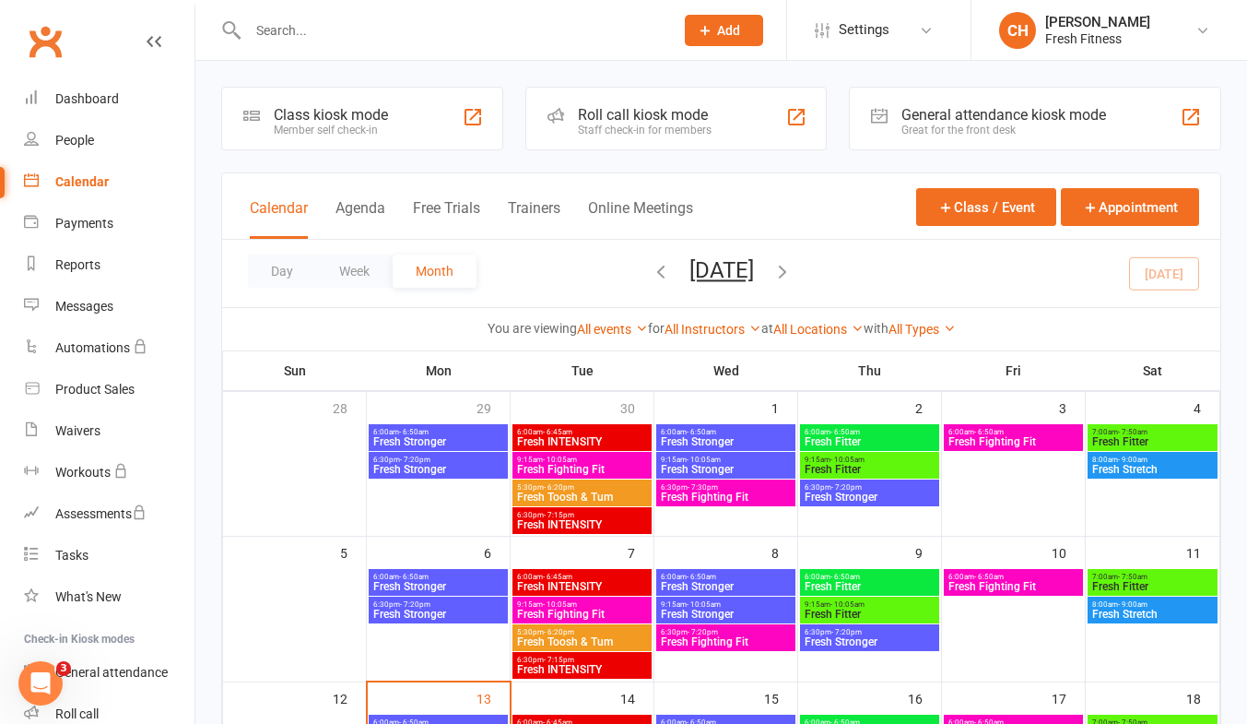
click at [1123, 432] on span "- 7:50am" at bounding box center [1132, 432] width 29 height 8
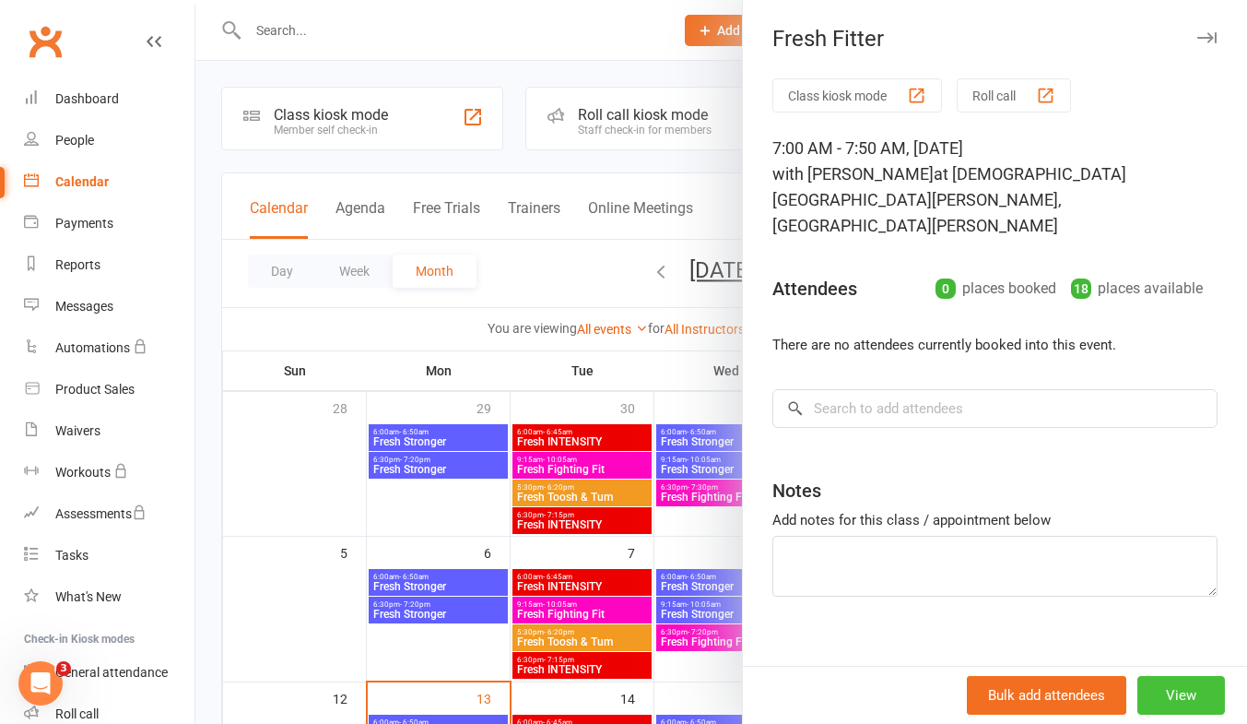
click at [1171, 678] on button "View" at bounding box center [1181, 695] width 88 height 39
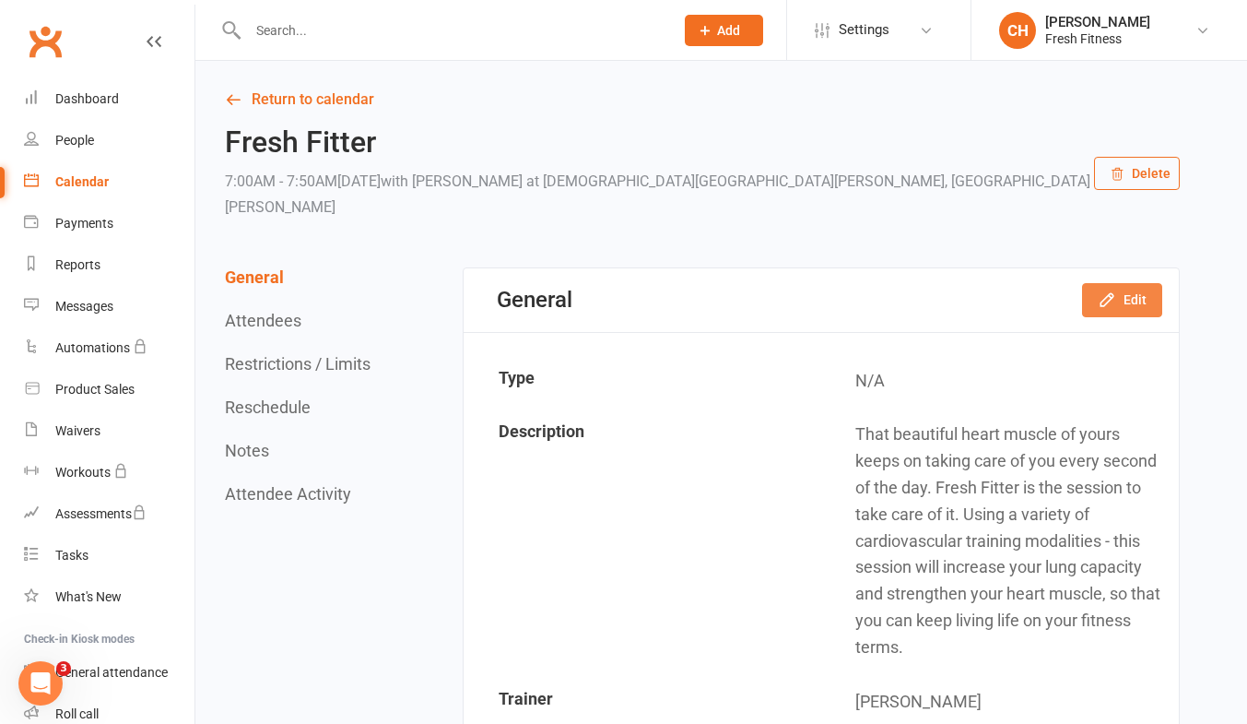
click at [1126, 283] on button "Edit" at bounding box center [1122, 299] width 80 height 33
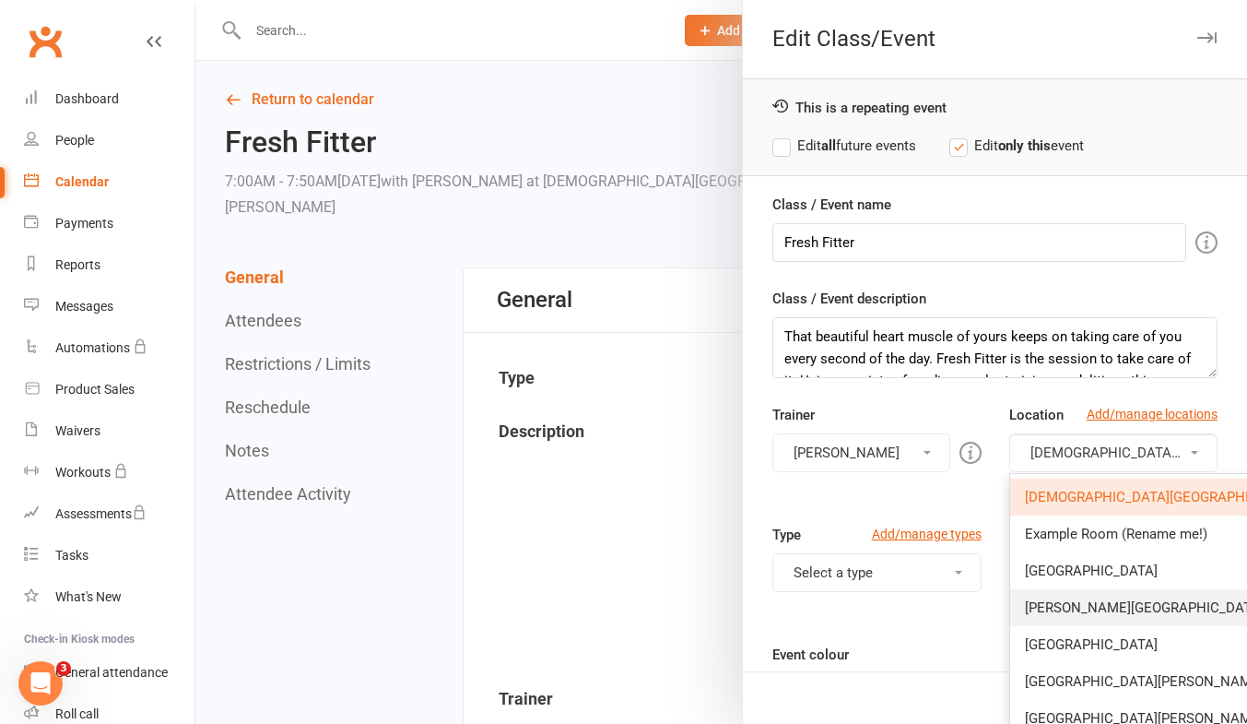
click at [1061, 619] on link "[PERSON_NAME][GEOGRAPHIC_DATA]" at bounding box center [1170, 607] width 321 height 37
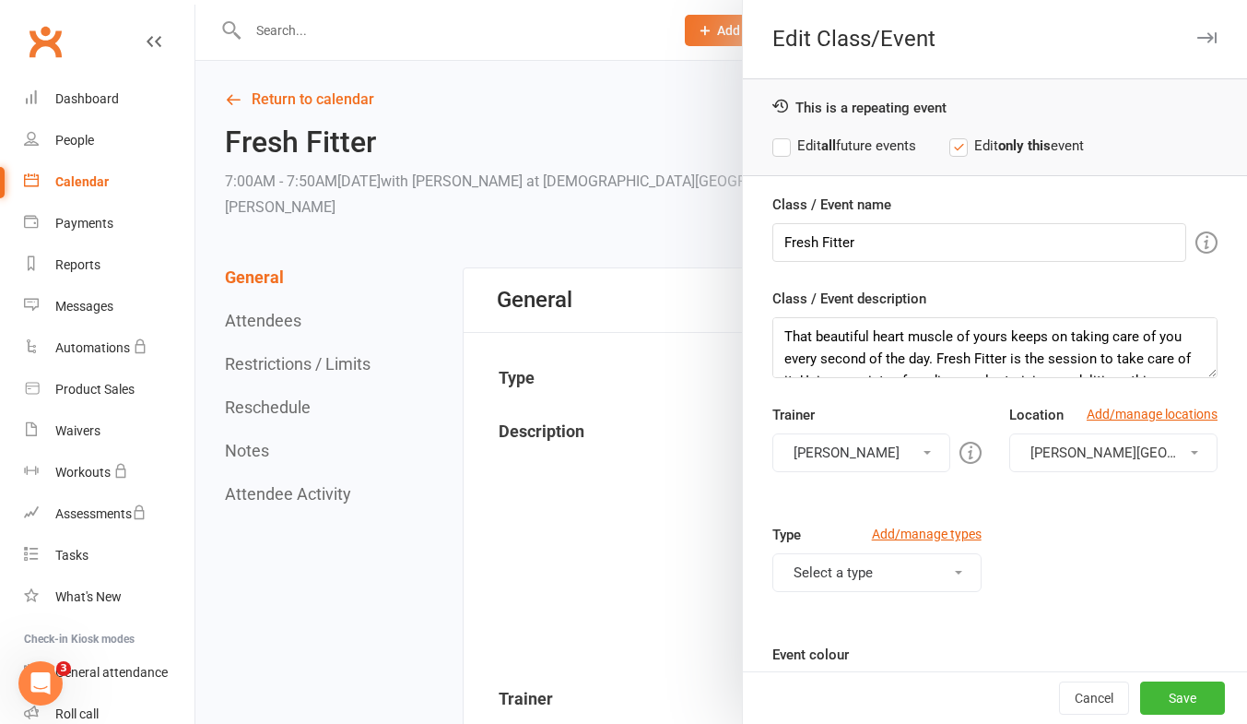
click at [773, 147] on label "Edit all future events" at bounding box center [844, 146] width 144 height 22
click at [1158, 700] on button "Save" at bounding box center [1182, 697] width 85 height 33
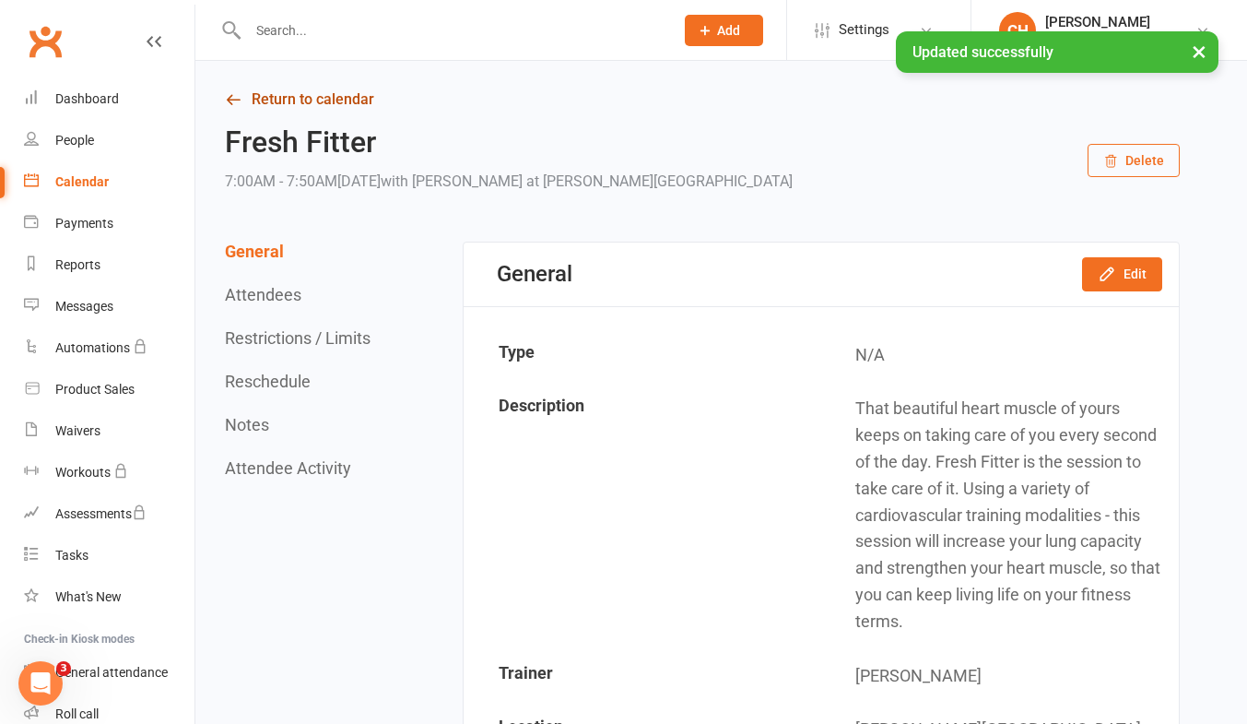
click at [291, 96] on link "Return to calendar" at bounding box center [702, 100] width 955 height 26
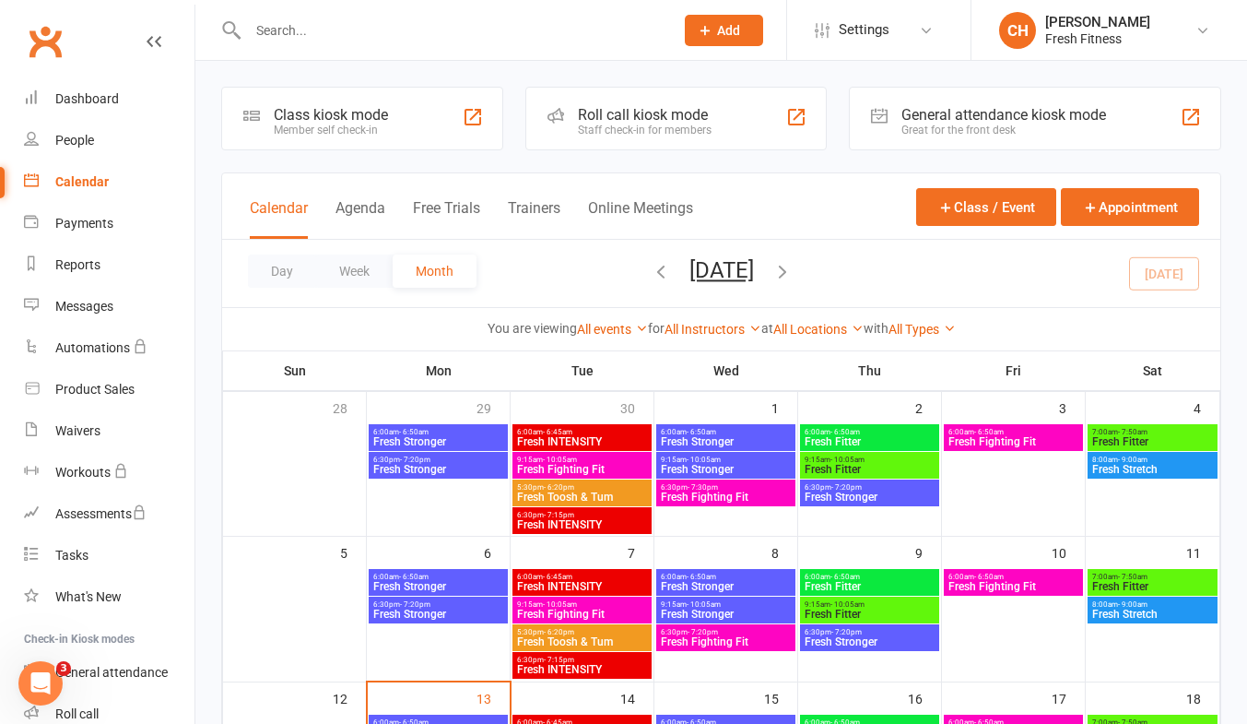
click at [1163, 464] on span "Fresh Stretch" at bounding box center [1152, 469] width 123 height 11
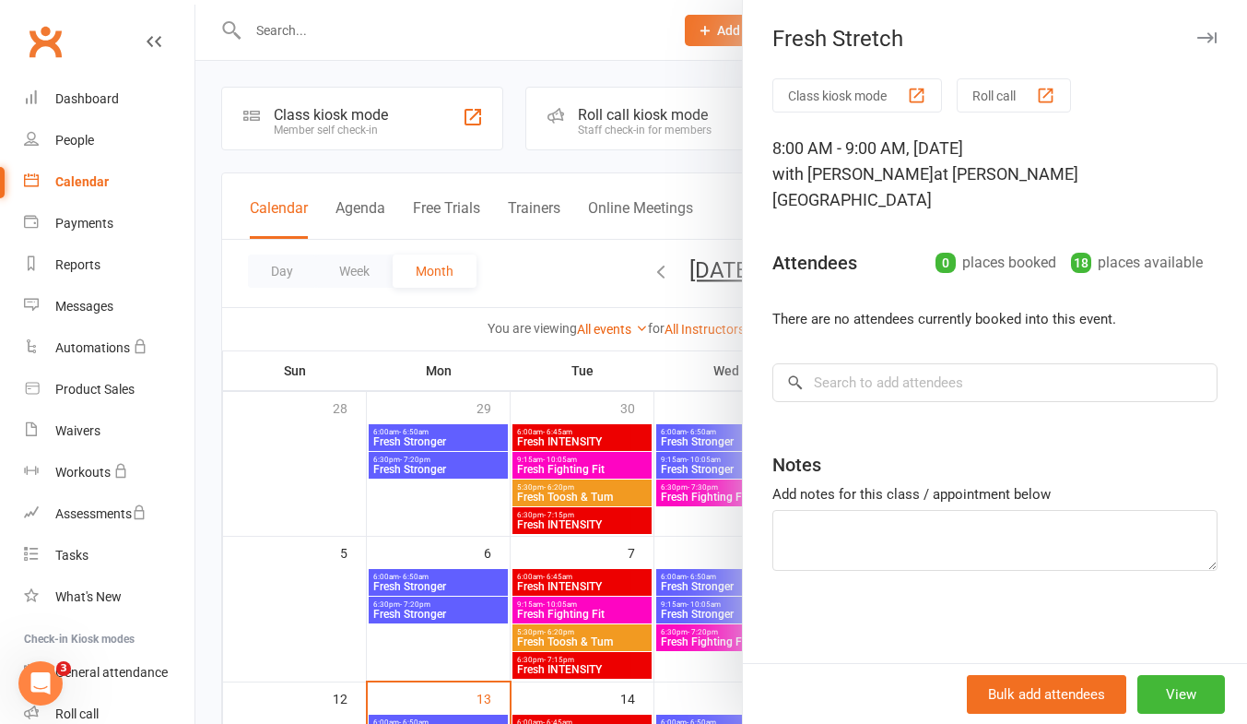
click at [1187, 713] on div "Bulk add attendees View" at bounding box center [995, 693] width 504 height 61
click at [1182, 691] on button "View" at bounding box center [1181, 694] width 88 height 39
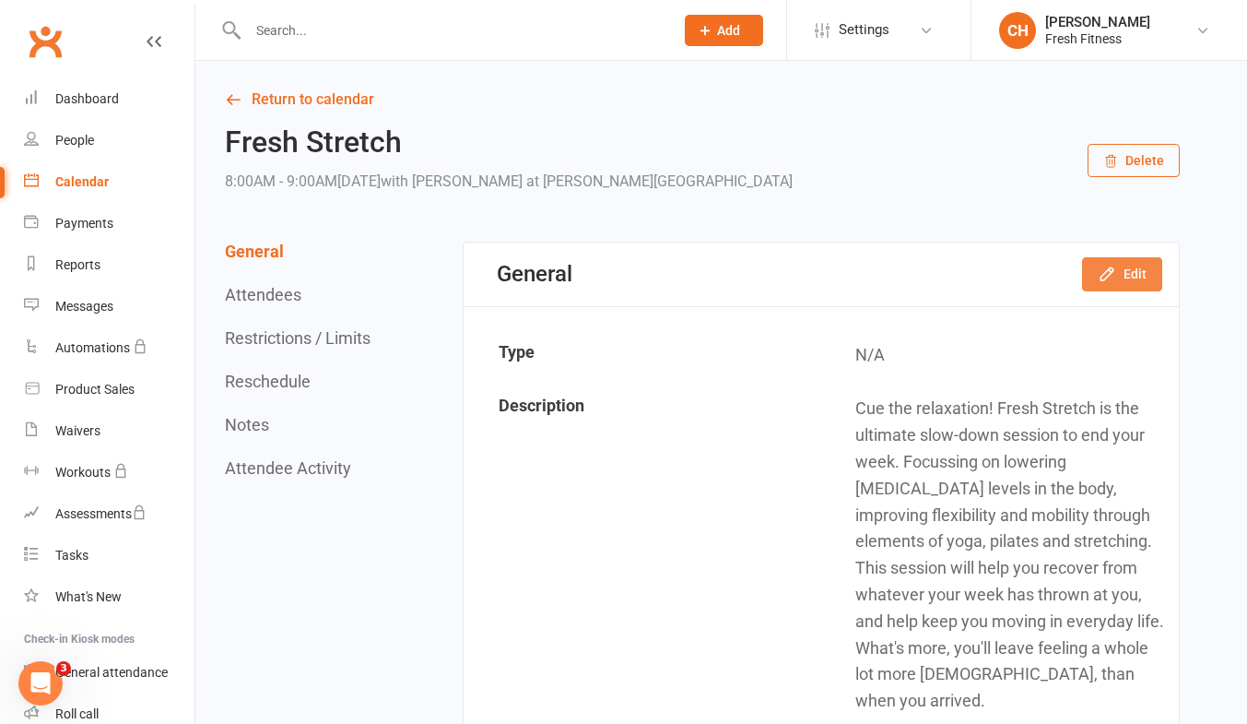
click at [1131, 277] on button "Edit" at bounding box center [1122, 273] width 80 height 33
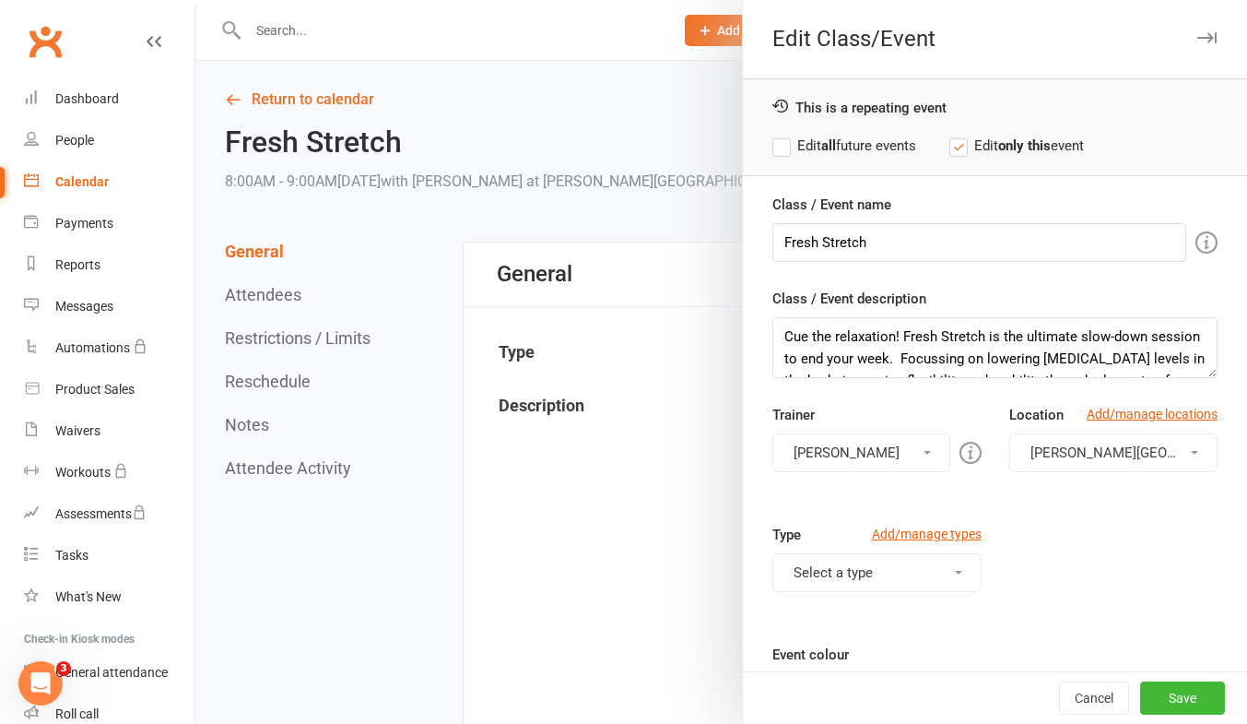
click at [773, 145] on label "Edit all future events" at bounding box center [844, 146] width 144 height 22
click at [1156, 689] on button "Save" at bounding box center [1182, 697] width 85 height 33
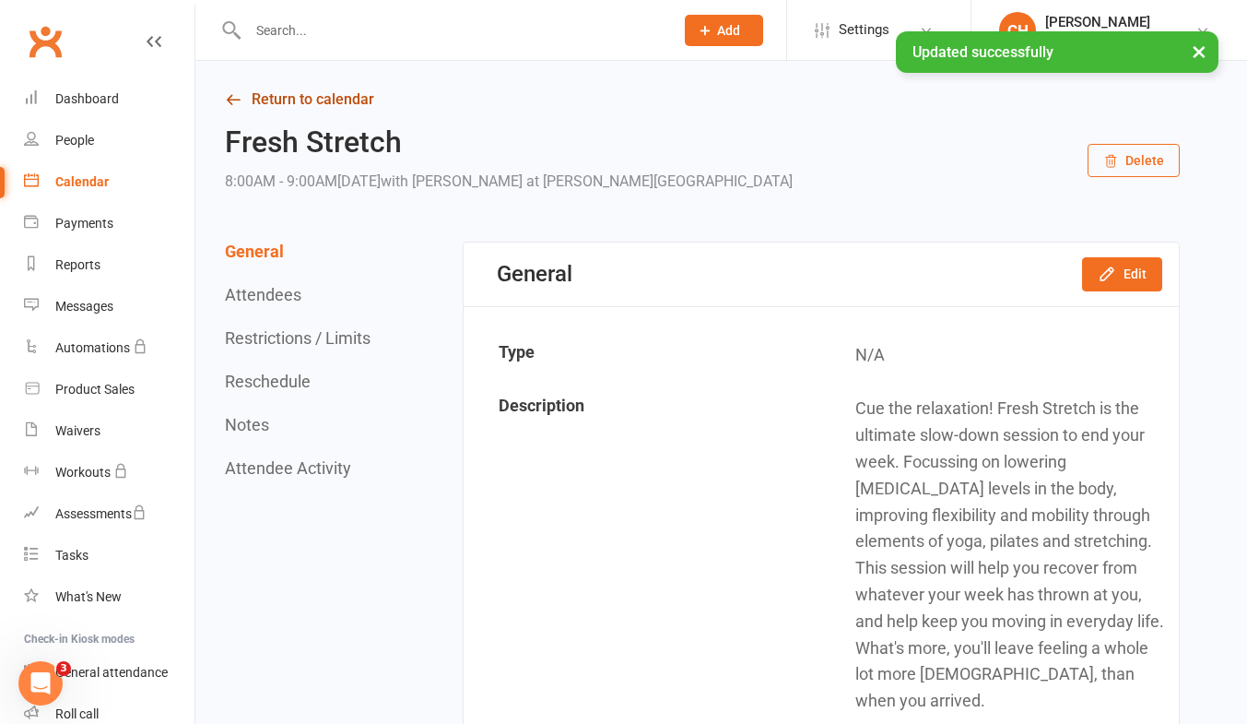
click at [325, 98] on link "Return to calendar" at bounding box center [702, 100] width 955 height 26
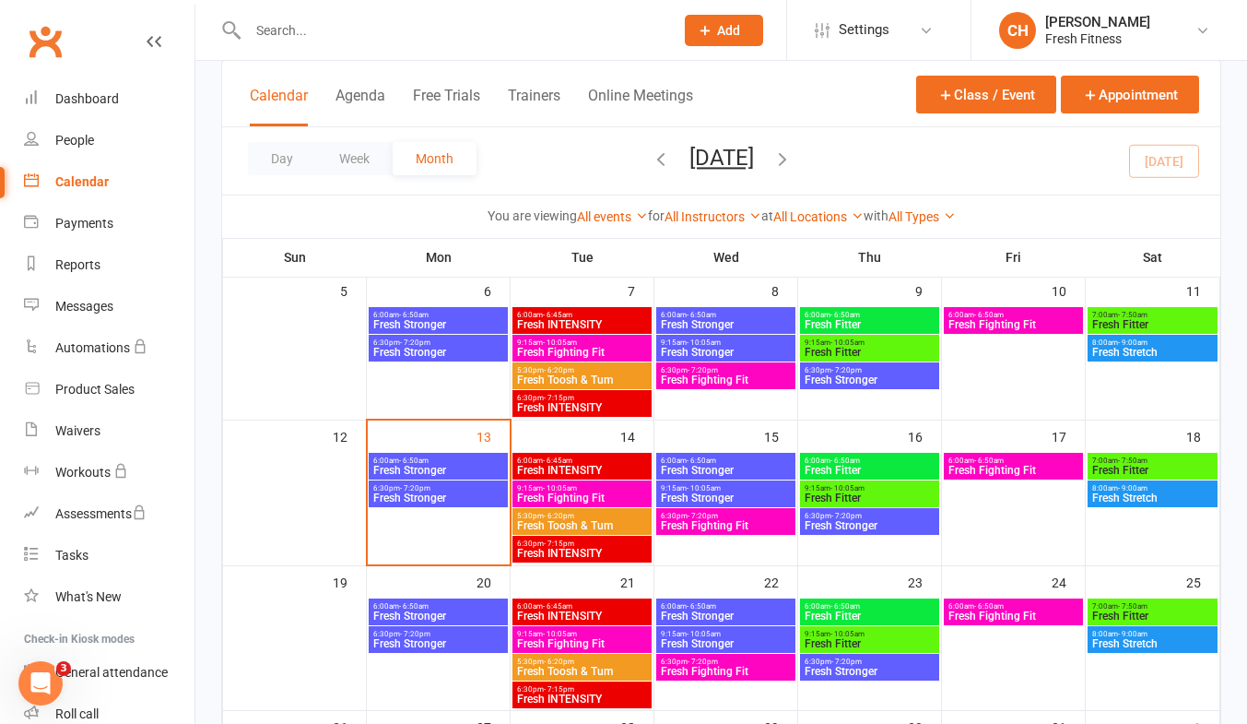
scroll to position [270, 0]
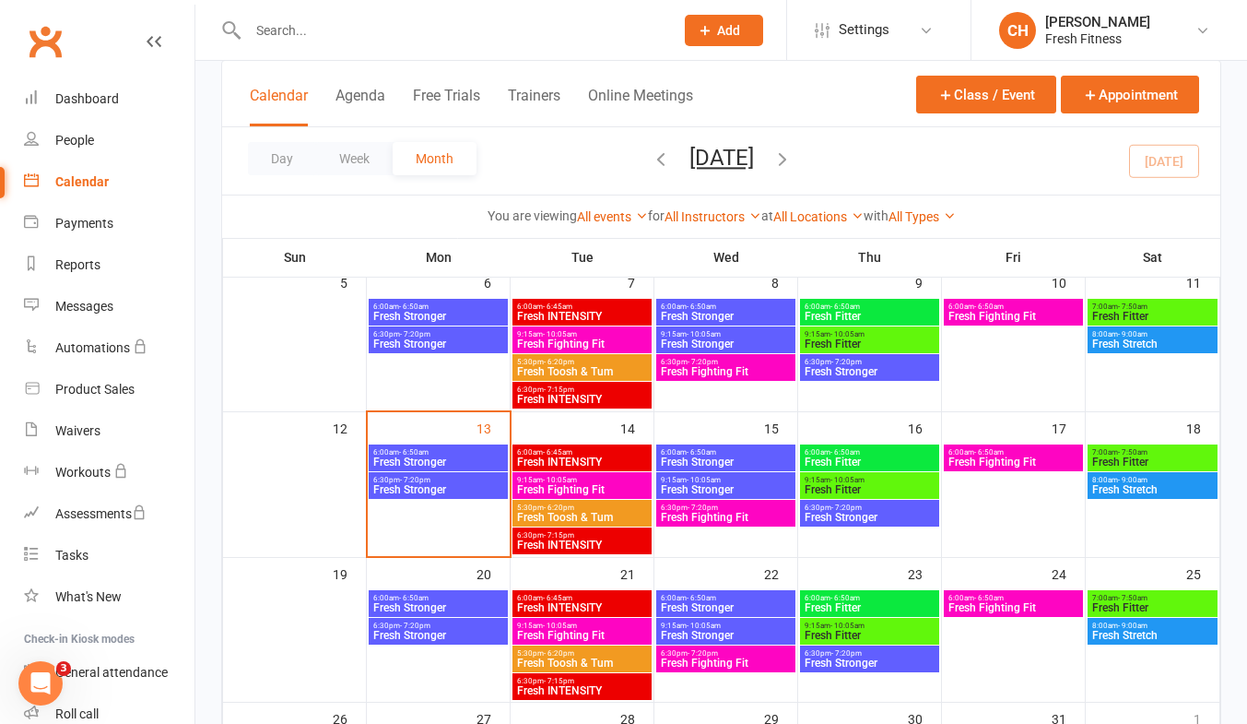
click at [426, 493] on span "Fresh Stronger" at bounding box center [438, 489] width 132 height 11
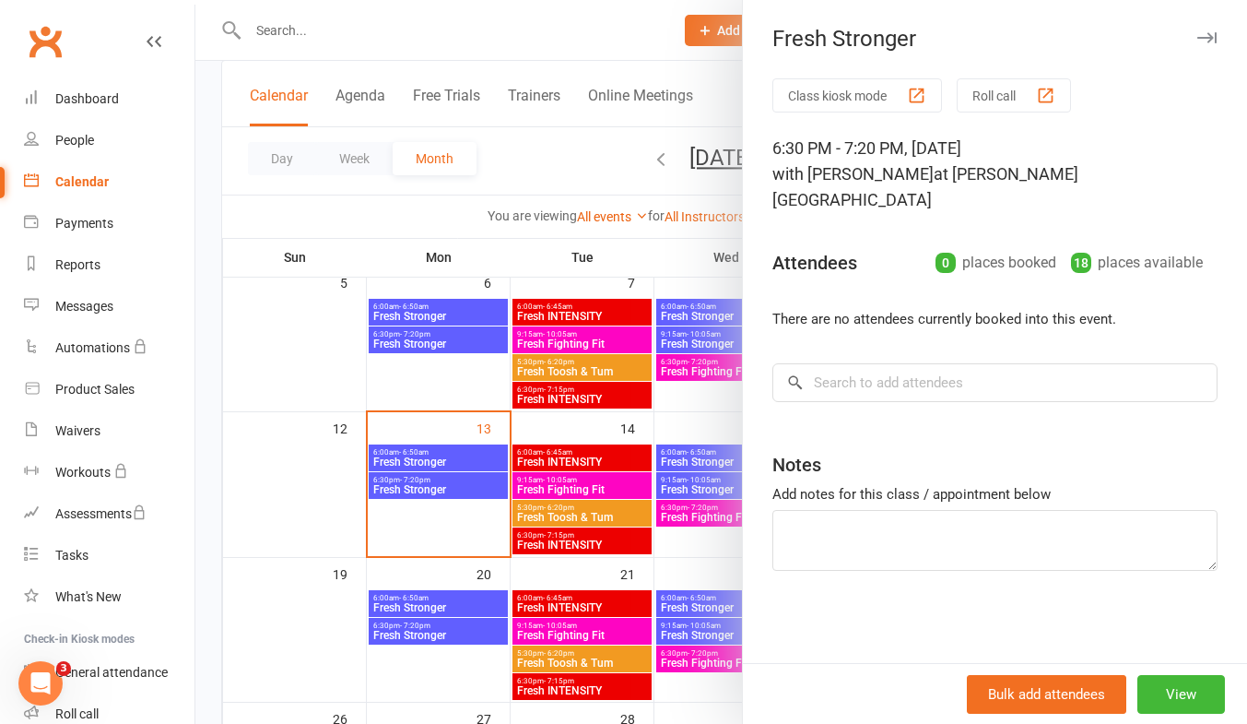
click at [593, 451] on div at bounding box center [721, 362] width 1052 height 724
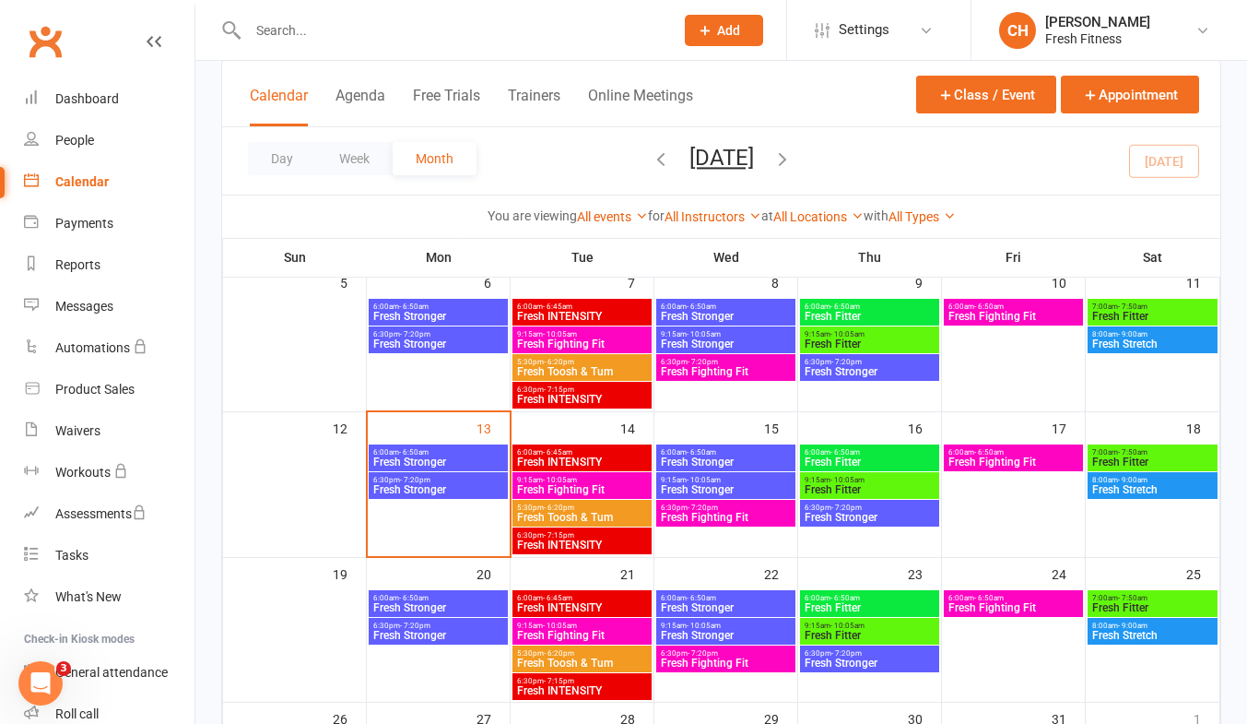
click at [593, 451] on span "6:00am - 6:45am" at bounding box center [582, 452] width 132 height 8
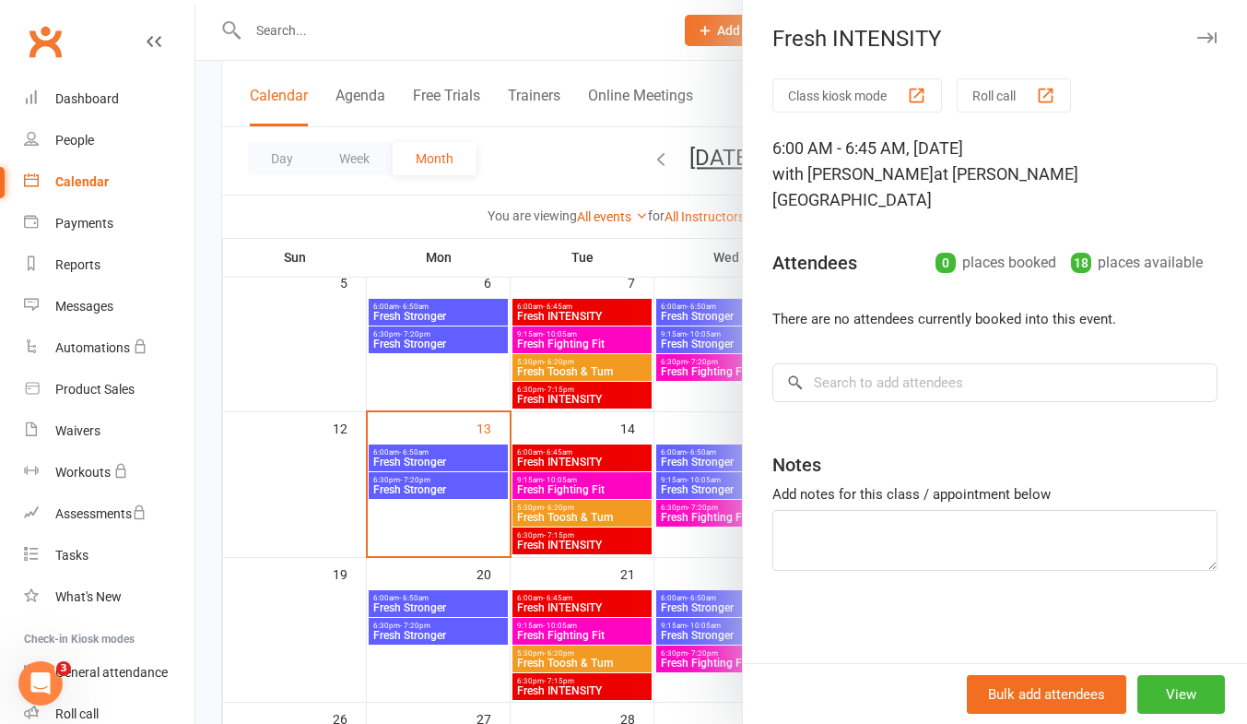
click at [587, 482] on div at bounding box center [721, 362] width 1052 height 724
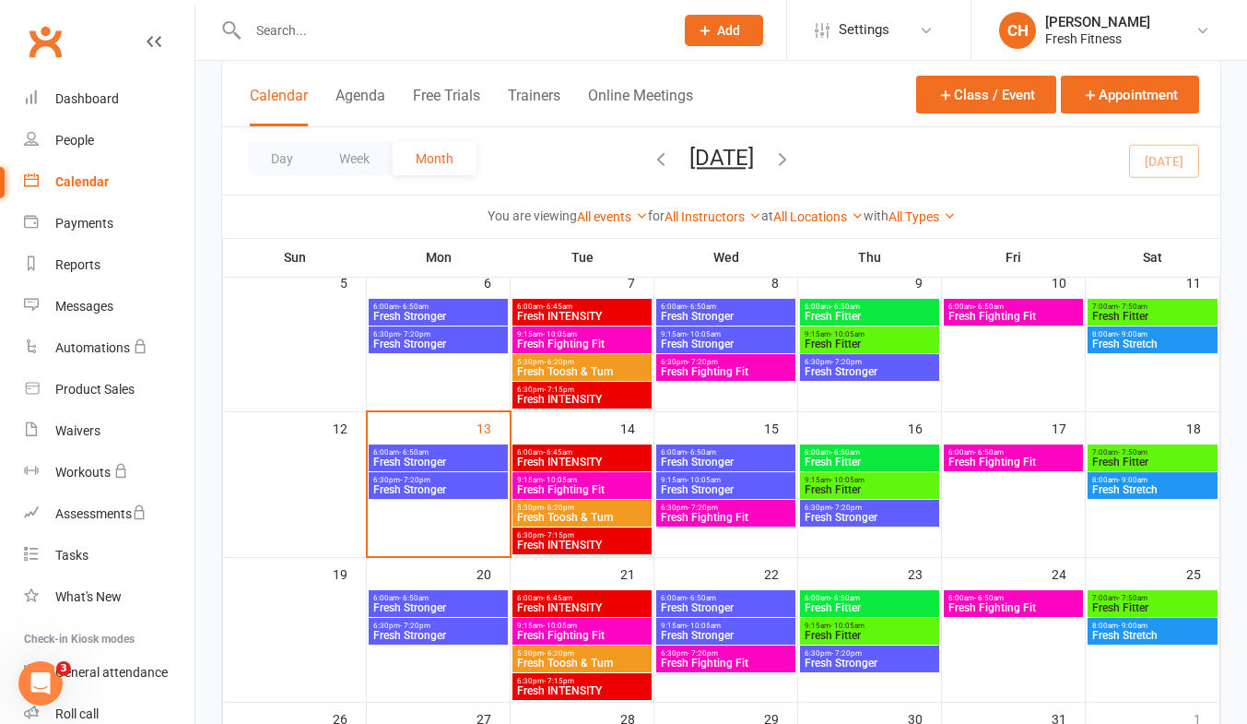
click at [587, 484] on span "Fresh Fighting Fit" at bounding box center [582, 489] width 132 height 11
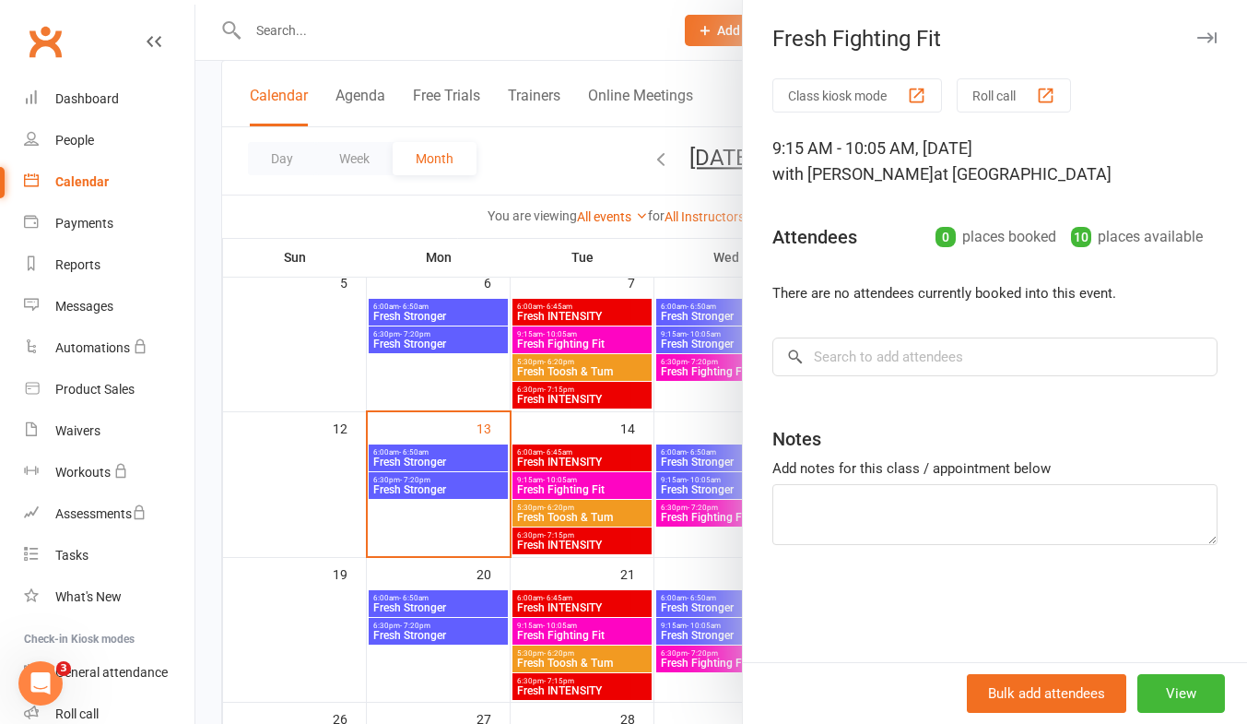
click at [580, 513] on div at bounding box center [721, 362] width 1052 height 724
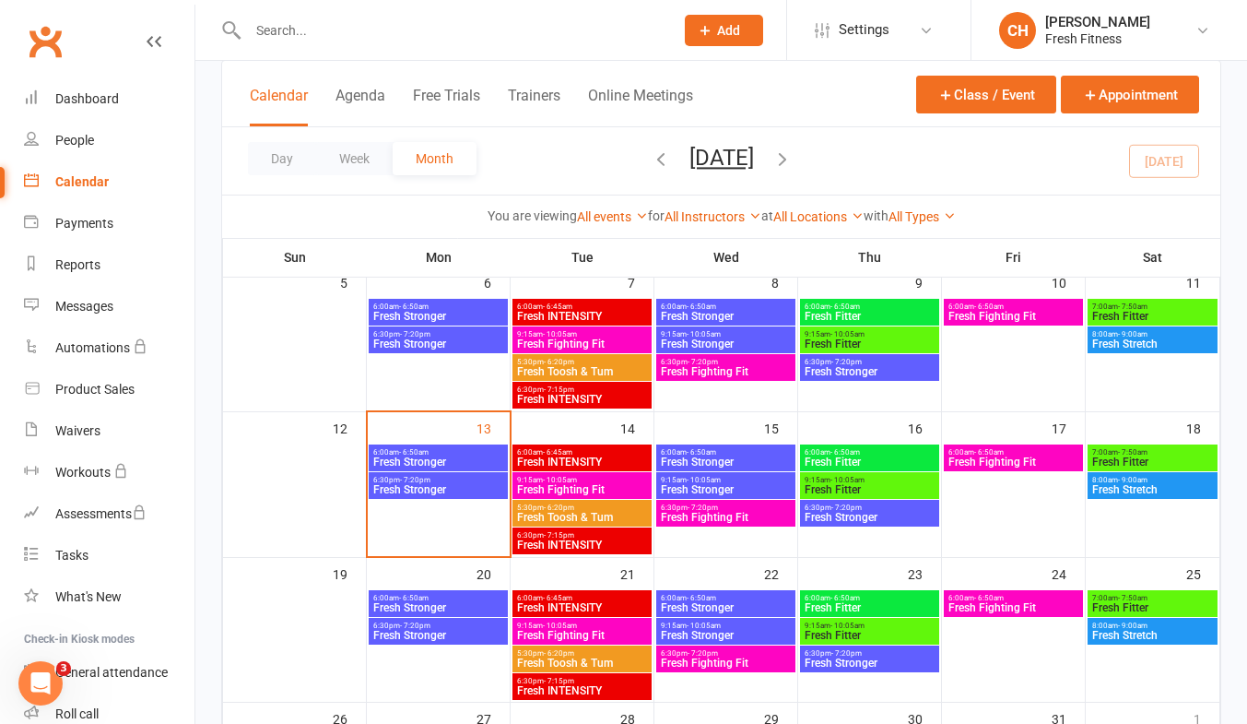
click at [580, 513] on span "Fresh Toosh & Tum" at bounding box center [582, 517] width 132 height 11
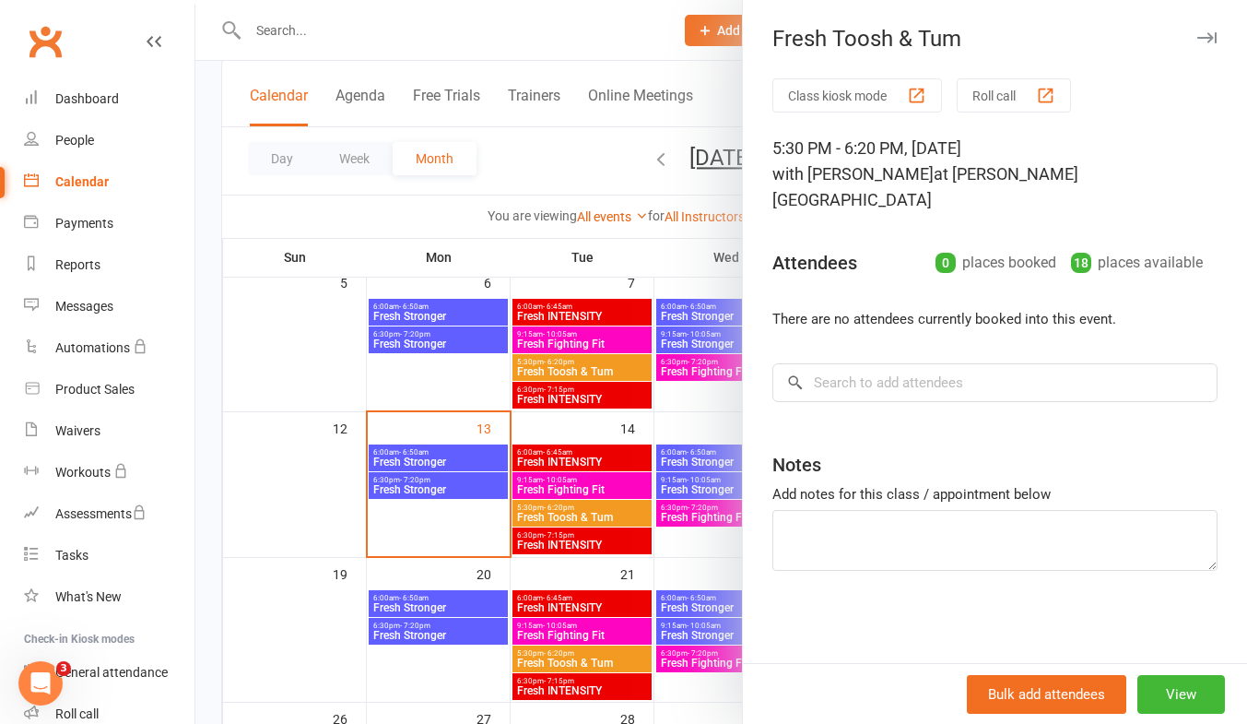
click at [587, 543] on div at bounding box center [721, 362] width 1052 height 724
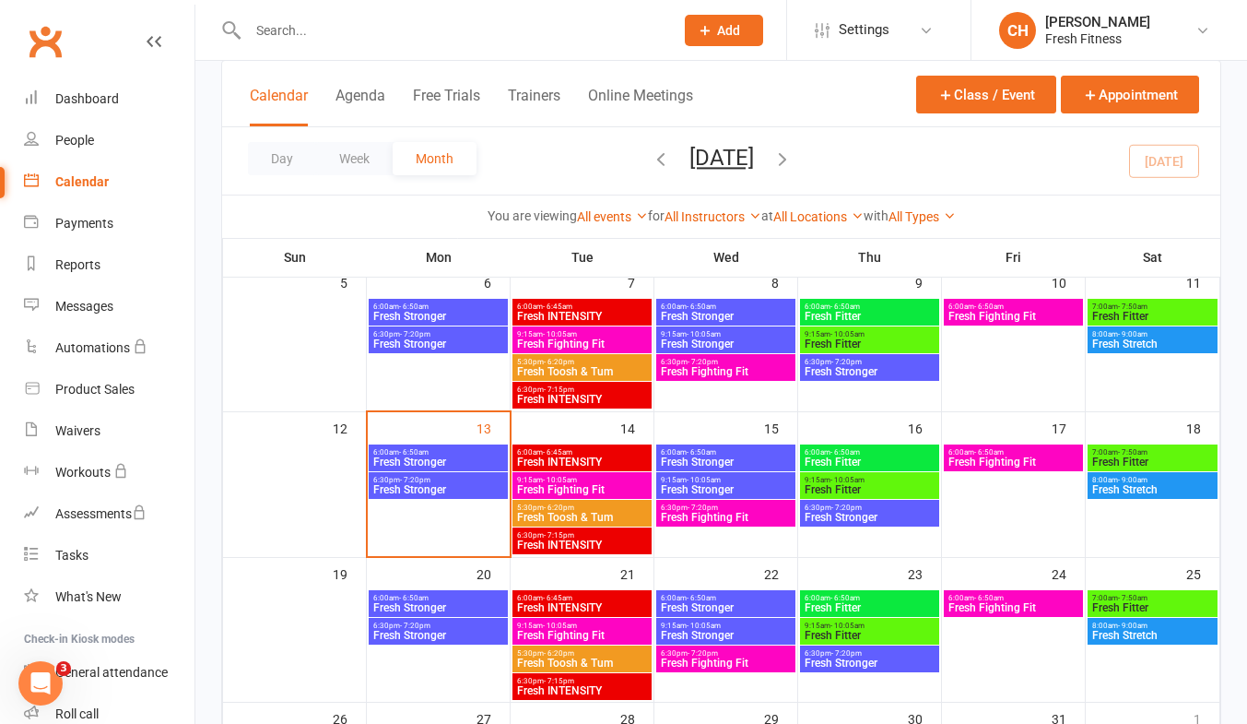
click at [587, 543] on span "Fresh INTENSITY" at bounding box center [582, 544] width 132 height 11
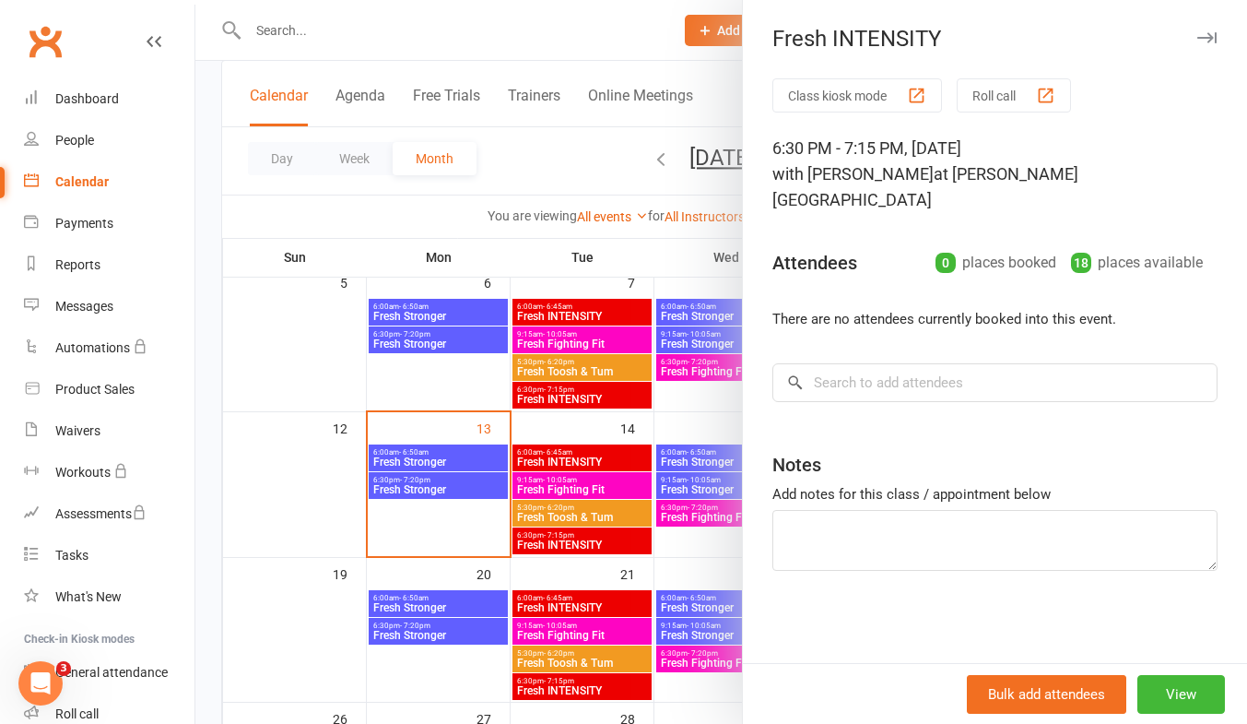
click at [693, 451] on div at bounding box center [721, 362] width 1052 height 724
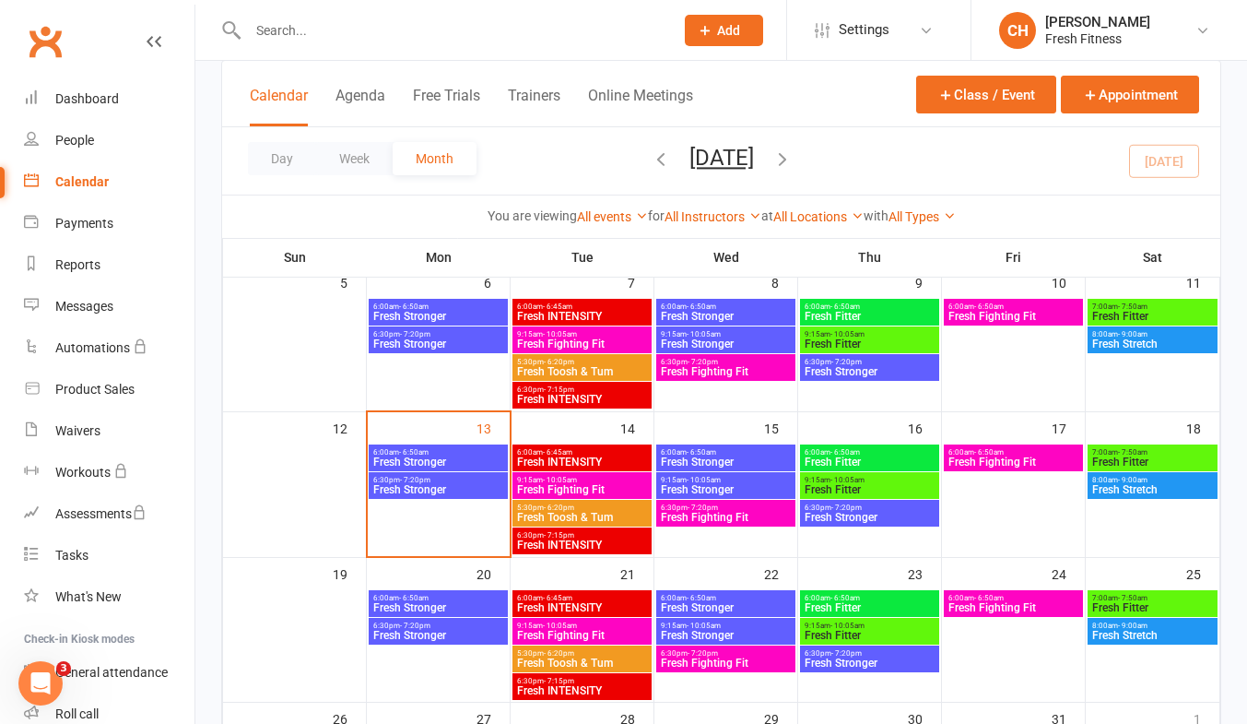
click at [693, 451] on span "- 6:50am" at bounding box center [701, 452] width 29 height 8
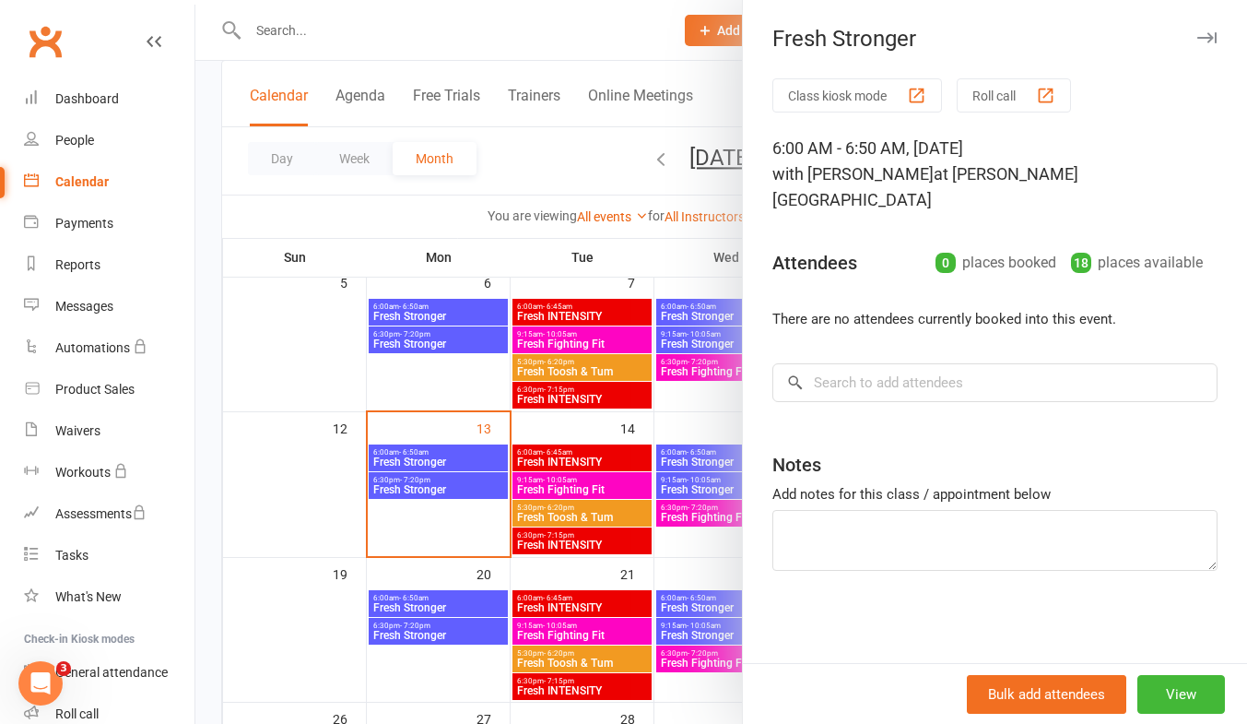
click at [690, 509] on div at bounding box center [721, 362] width 1052 height 724
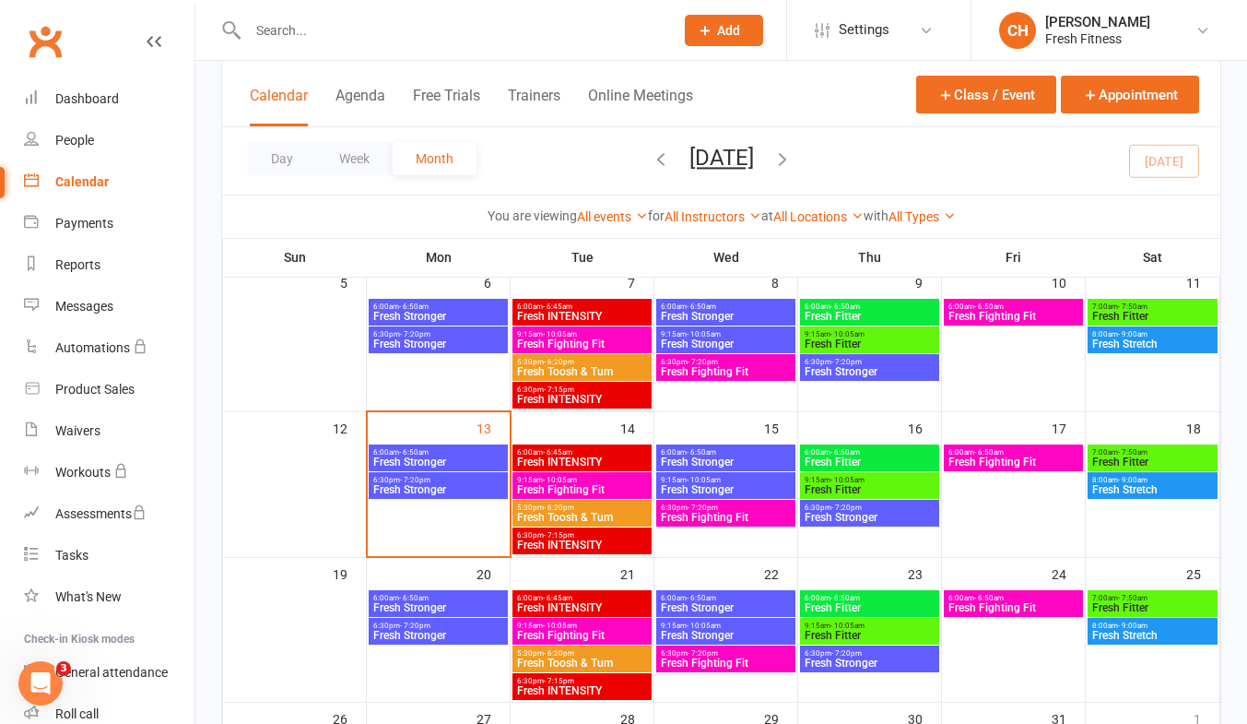
click at [690, 512] on span "Fresh Fighting Fit" at bounding box center [726, 517] width 132 height 11
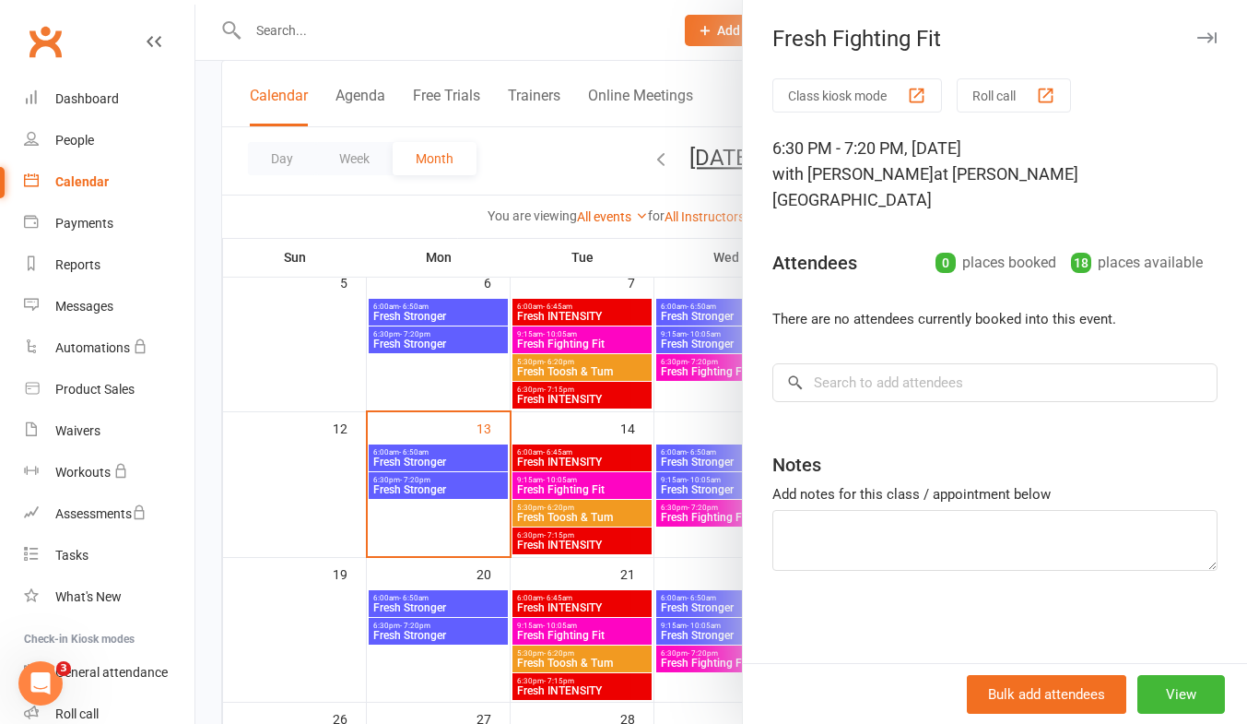
click at [690, 509] on div at bounding box center [721, 362] width 1052 height 724
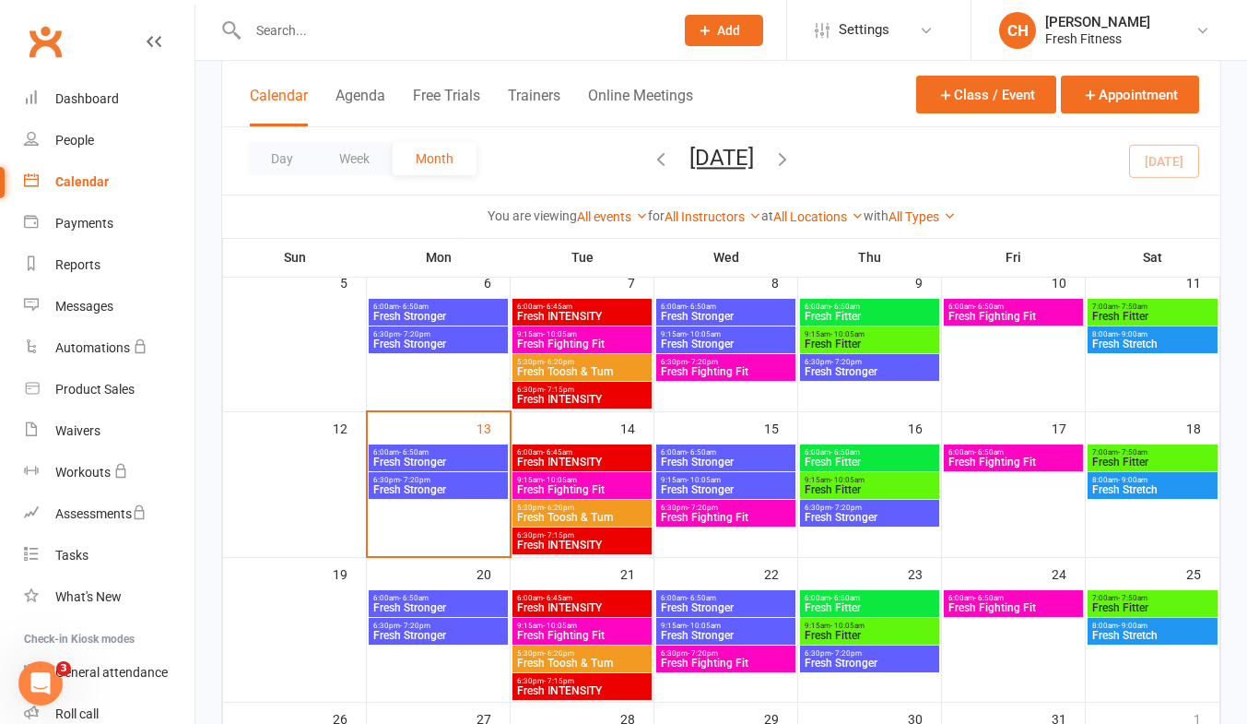
click at [856, 451] on span "- 6:50am" at bounding box center [845, 452] width 29 height 8
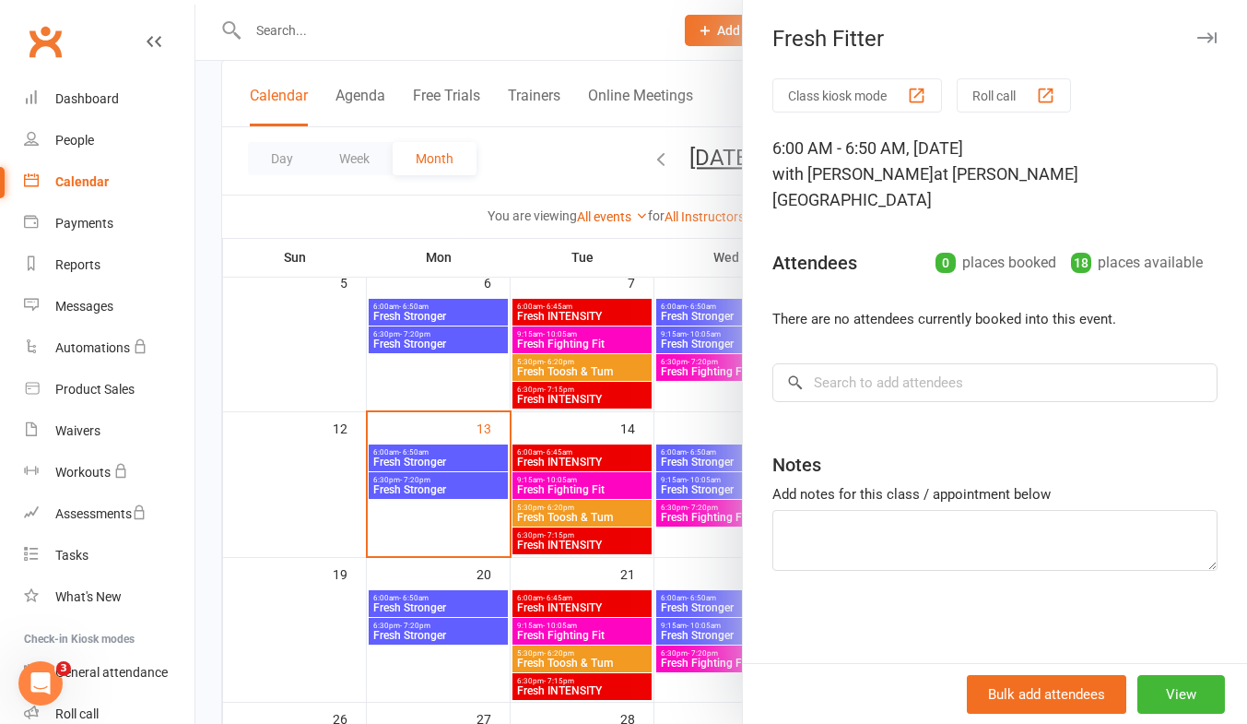
click at [856, 451] on div "Notes" at bounding box center [994, 460] width 445 height 45
click at [709, 568] on div at bounding box center [721, 362] width 1052 height 724
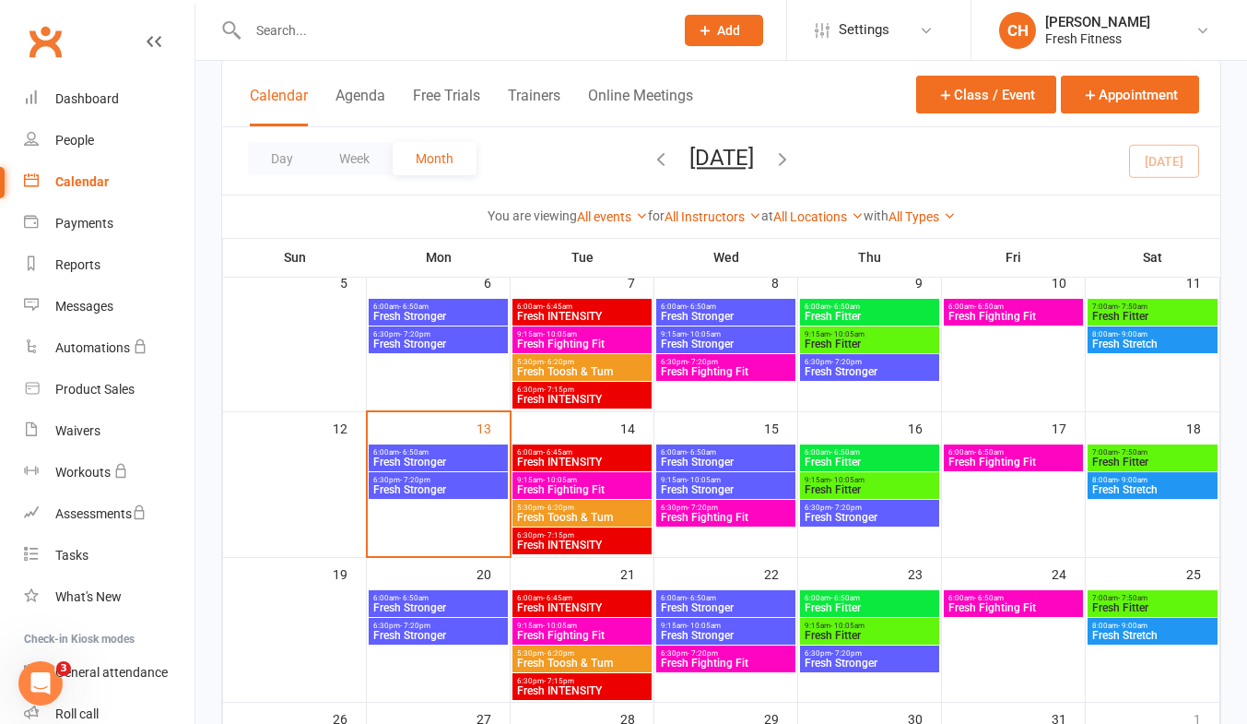
click at [843, 513] on span "Fresh Stronger" at bounding box center [870, 517] width 132 height 11
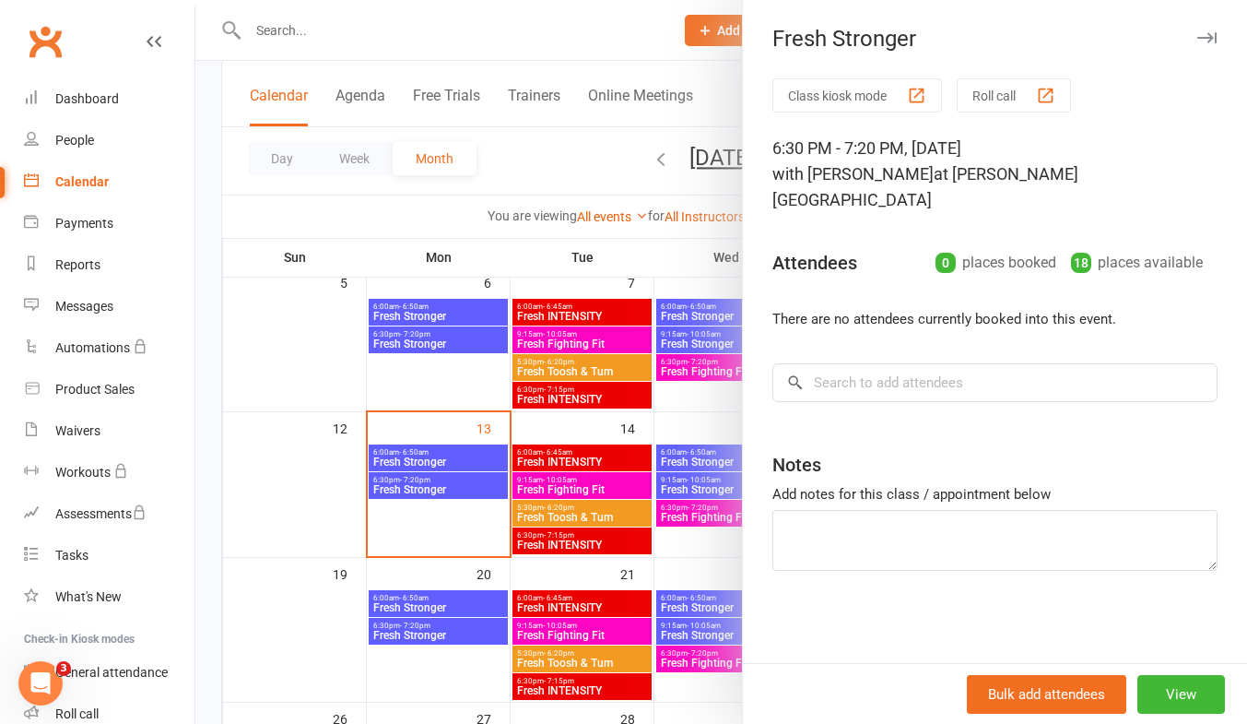
click at [731, 547] on div at bounding box center [721, 362] width 1052 height 724
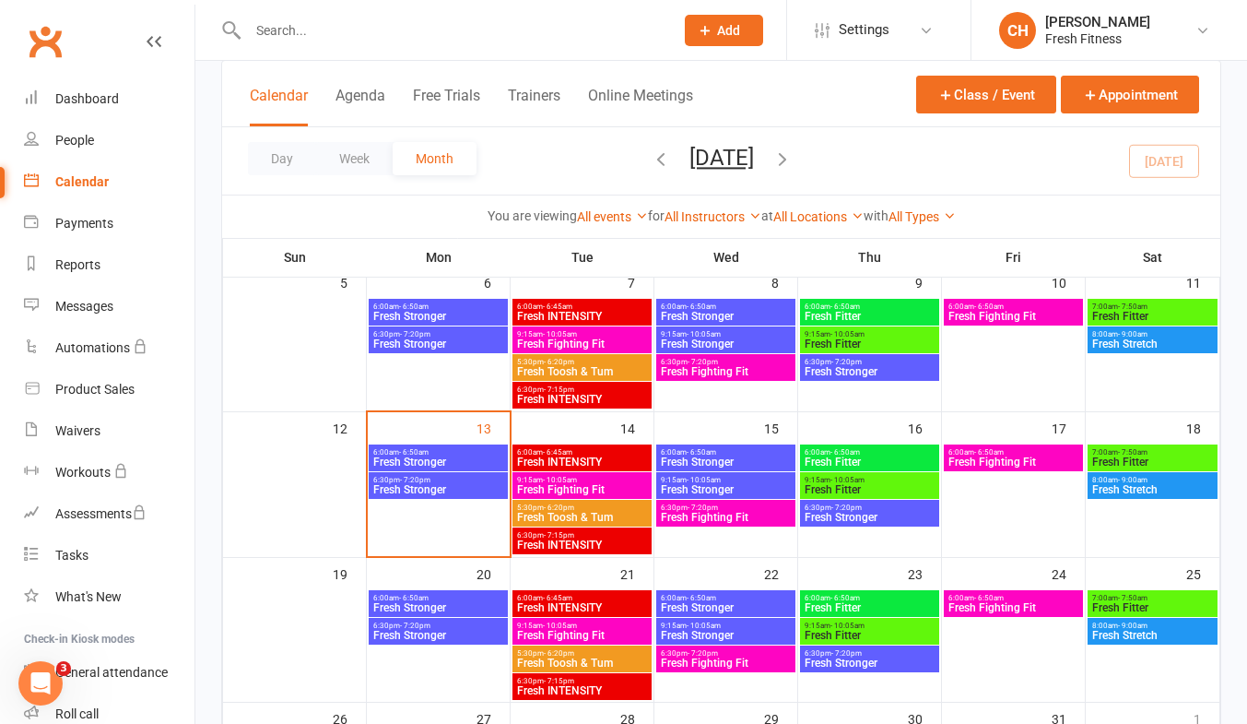
click at [1007, 453] on span "6:00am - 6:50am" at bounding box center [1014, 452] width 132 height 8
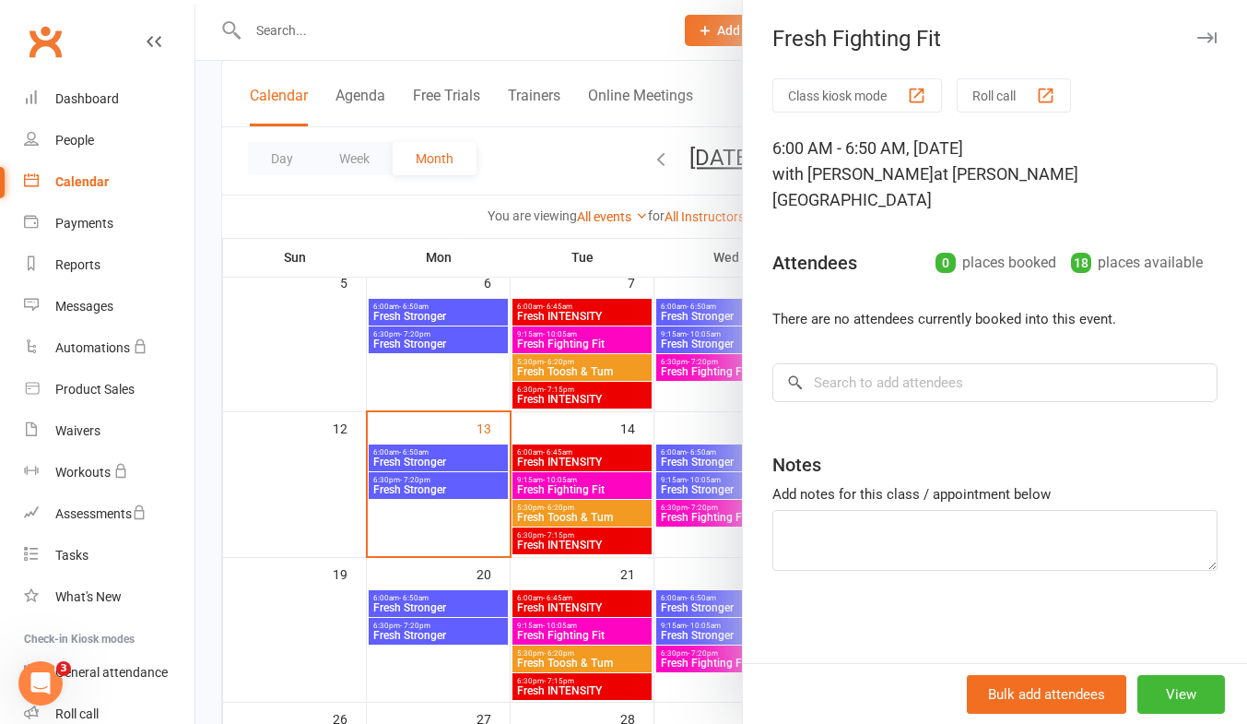
click at [284, 473] on div at bounding box center [721, 362] width 1052 height 724
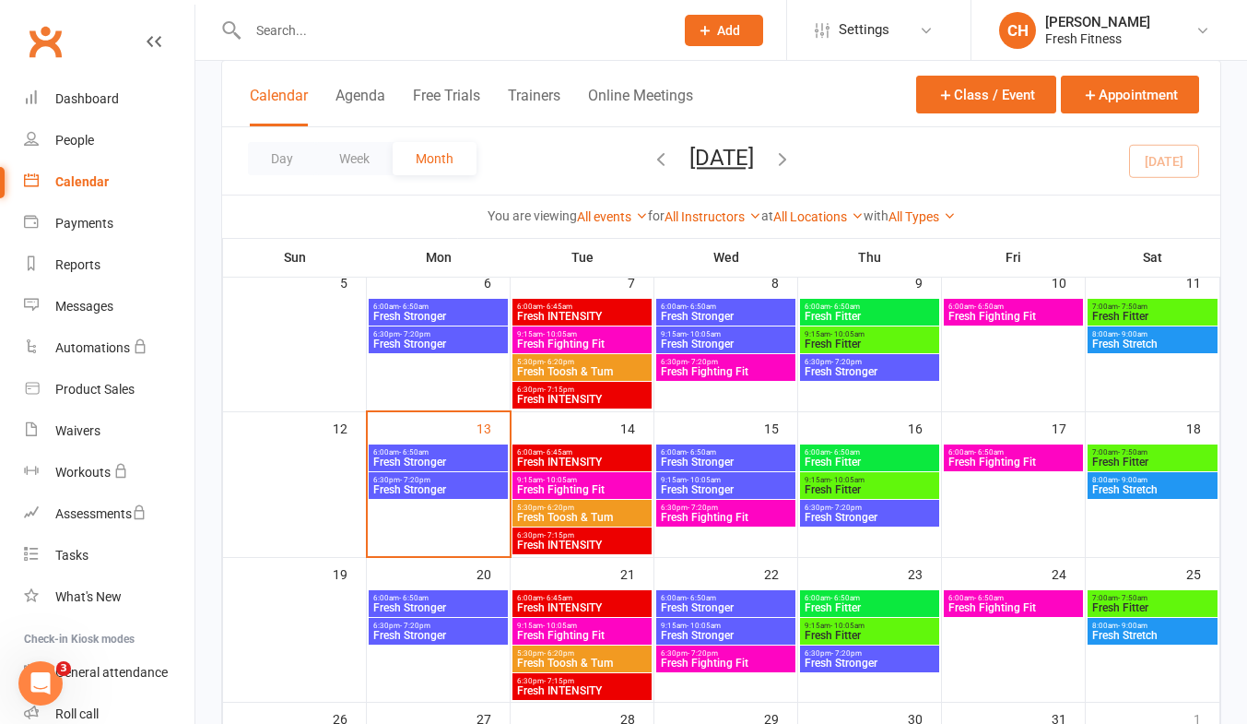
click at [1148, 448] on span "7:00am - 7:50am" at bounding box center [1152, 452] width 123 height 8
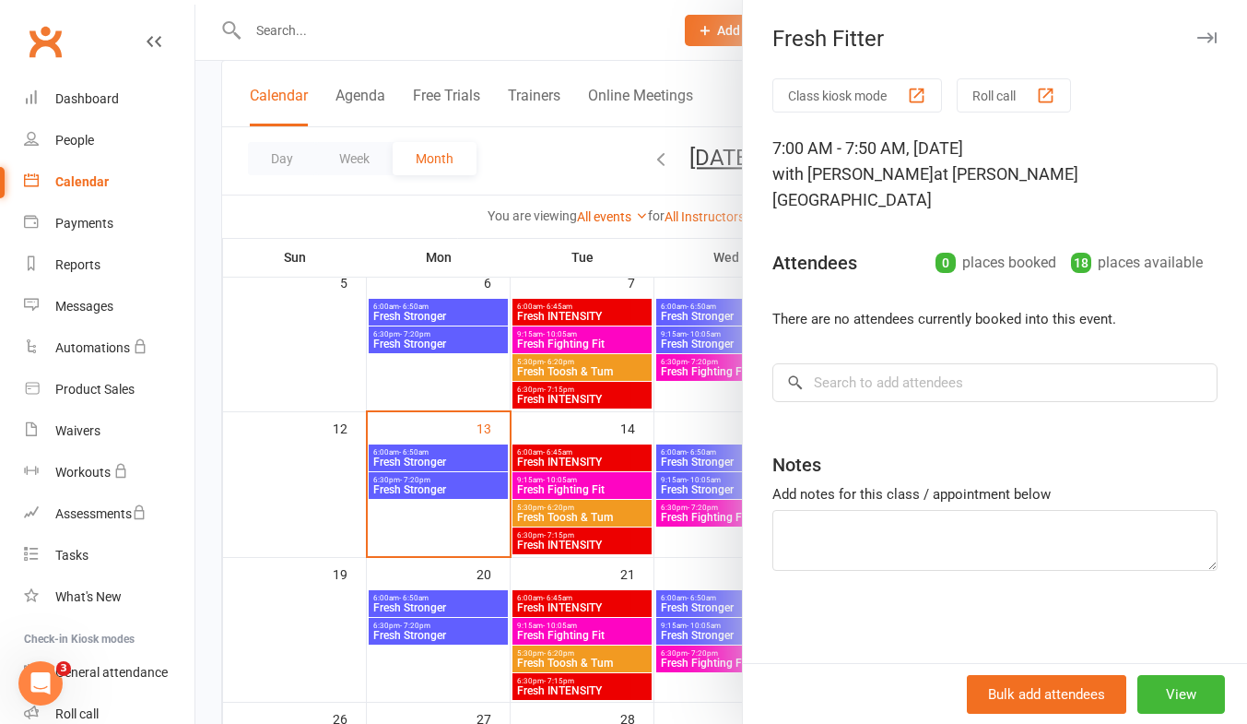
click at [296, 474] on div at bounding box center [721, 362] width 1052 height 724
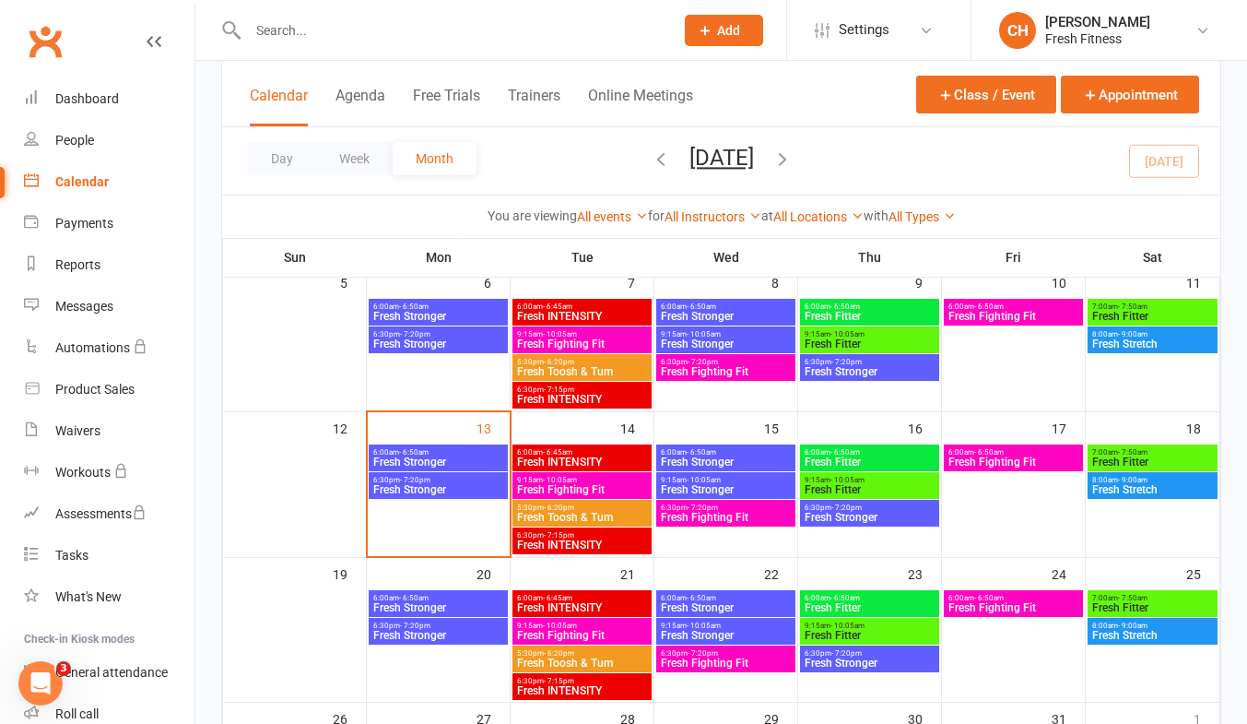
click at [1179, 486] on span "Fresh Stretch" at bounding box center [1152, 489] width 123 height 11
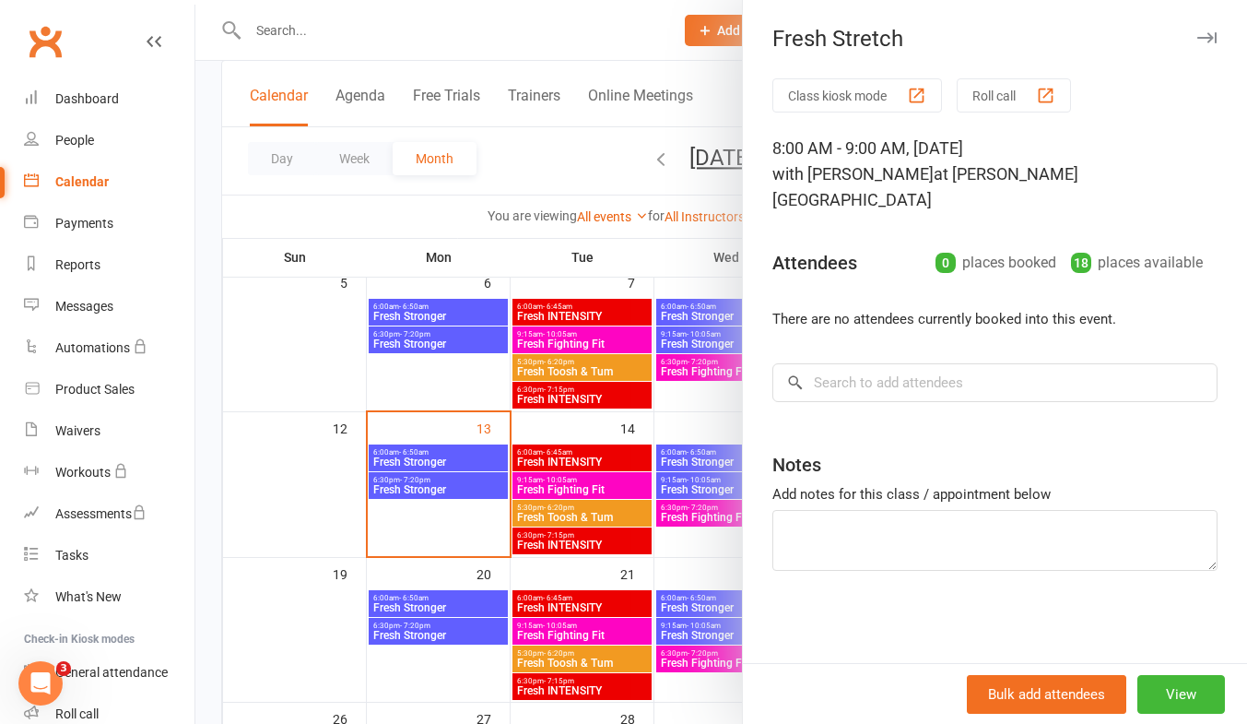
click at [268, 430] on div at bounding box center [721, 362] width 1052 height 724
